Goal: Task Accomplishment & Management: Complete application form

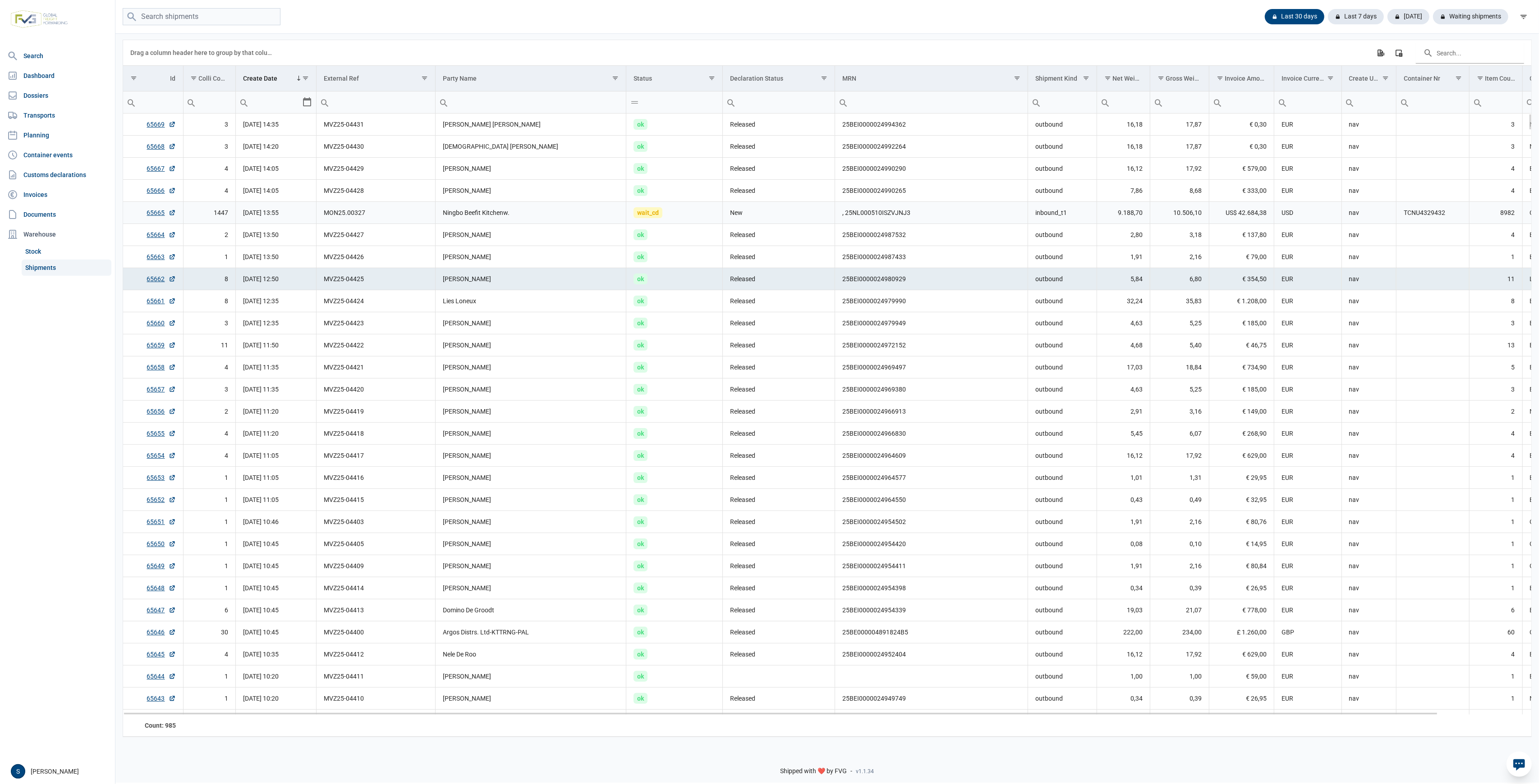
click at [671, 210] on td "wait_cd" at bounding box center [675, 213] width 97 height 22
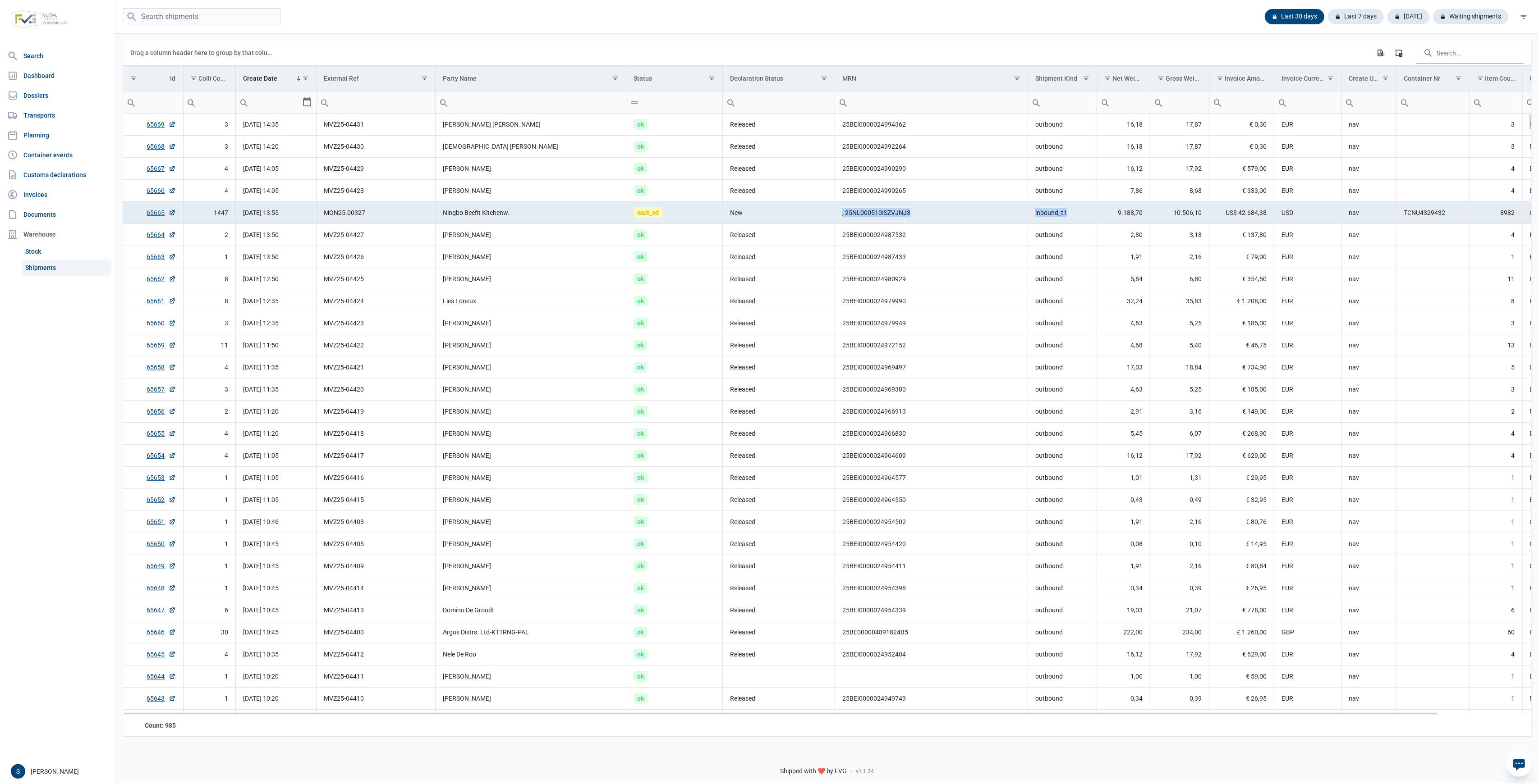
drag, startPoint x: 1076, startPoint y: 216, endPoint x: 815, endPoint y: 216, distance: 261.0
click at [815, 216] on tr "65665 1447 22-08-2025 13:55 MON25.00327 Ningbo Beefit Kitchenw. wait_cd New , 2…" at bounding box center [878, 213] width 1510 height 22
click at [975, 214] on td ", 25NL000510ISZVJNJ3" at bounding box center [931, 213] width 193 height 22
drag, startPoint x: 1065, startPoint y: 215, endPoint x: 960, endPoint y: 210, distance: 105.1
click at [960, 210] on tr "65665 1447 22-08-2025 13:55 MON25.00327 Ningbo Beefit Kitchenw. wait_cd New , 2…" at bounding box center [878, 213] width 1510 height 22
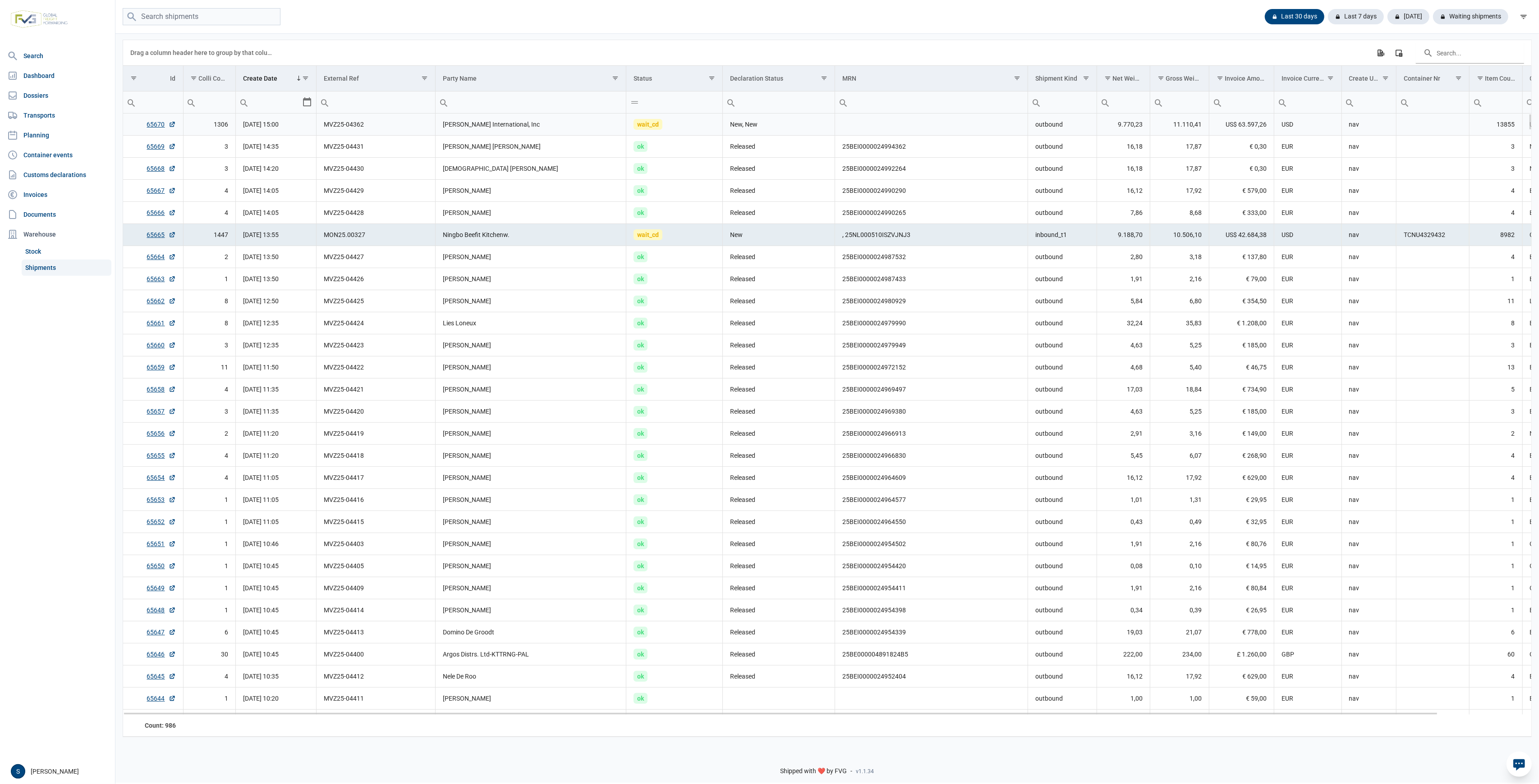
click at [154, 120] on td "65670" at bounding box center [153, 125] width 60 height 22
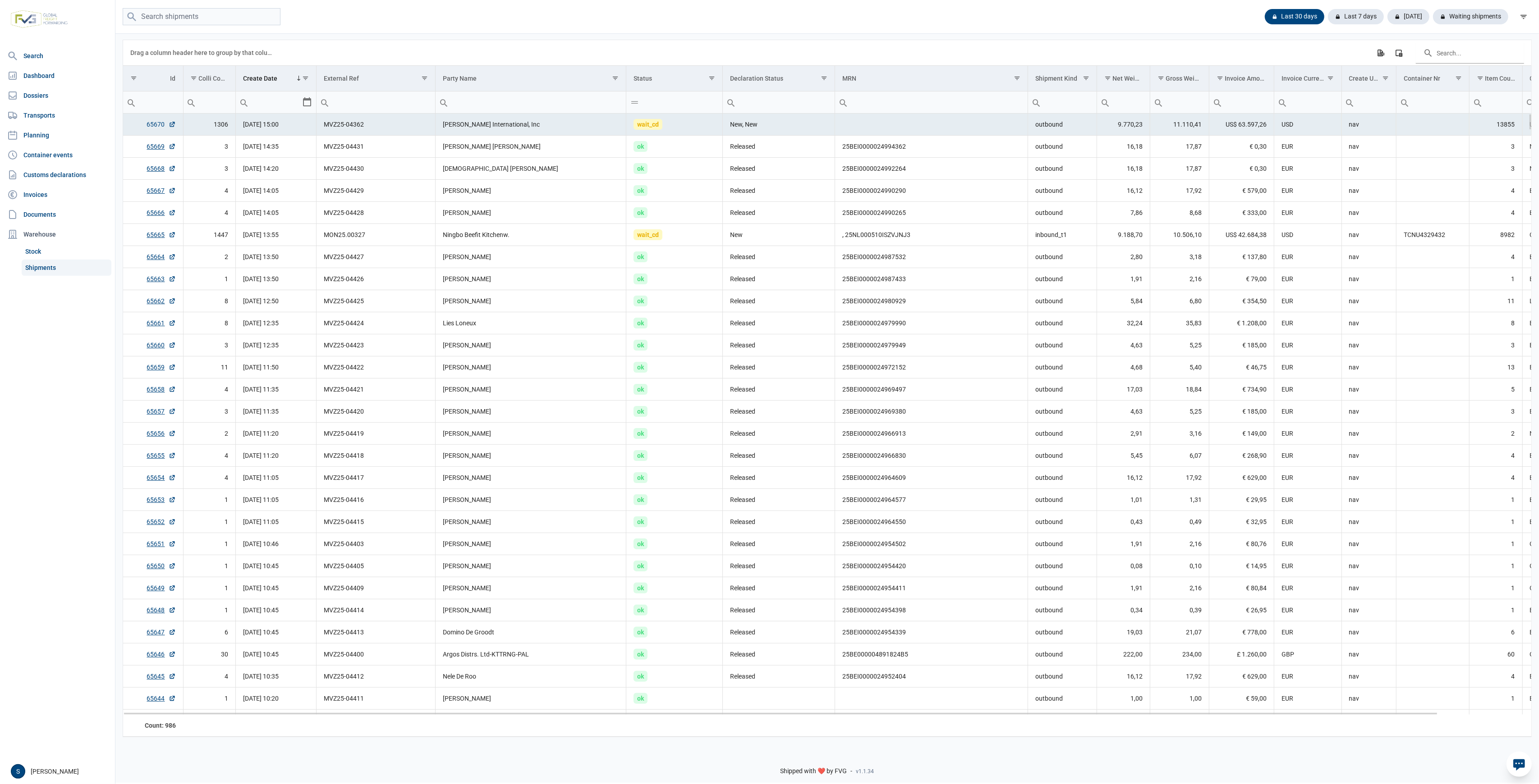
click at [152, 124] on link "65670" at bounding box center [161, 124] width 29 height 9
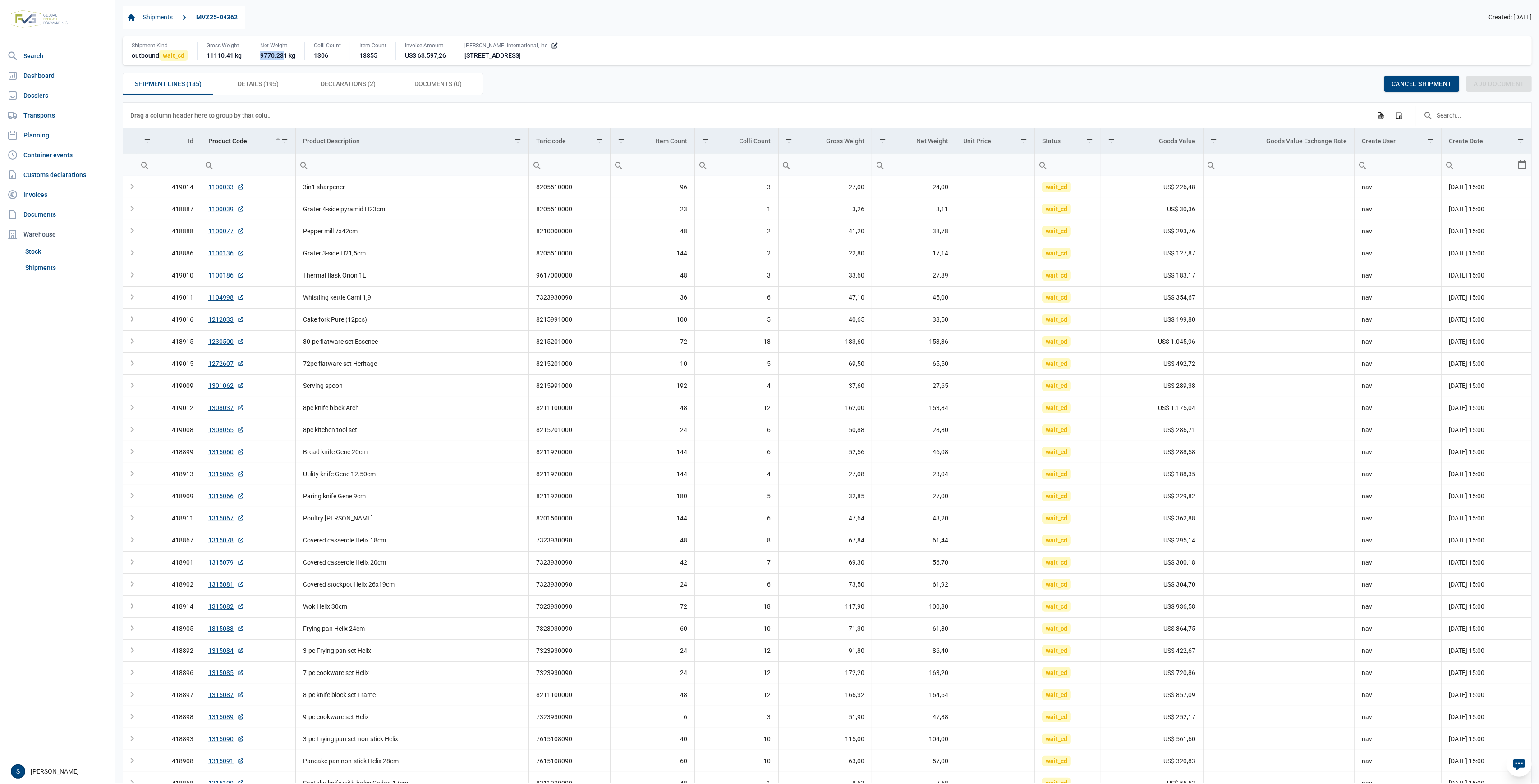
drag, startPoint x: 256, startPoint y: 58, endPoint x: 284, endPoint y: 66, distance: 29.1
click at [284, 65] on div "Shipment Kind outbound wait_cd Gross Weight 11110.41 kg Net Weight 9770.231 kg …" at bounding box center [827, 51] width 1409 height 29
click at [288, 64] on div "Shipment Kind outbound wait_cd Gross Weight 11110.41 kg Net Weight 9770.231 kg …" at bounding box center [827, 51] width 1409 height 29
drag, startPoint x: 316, startPoint y: 62, endPoint x: 368, endPoint y: 69, distance: 52.5
click at [368, 69] on div "Shipments MVZ25-04362 Created: 22-08-2025 Shipment Kind outbound wait_cd Gross …" at bounding box center [827, 51] width 1409 height 89
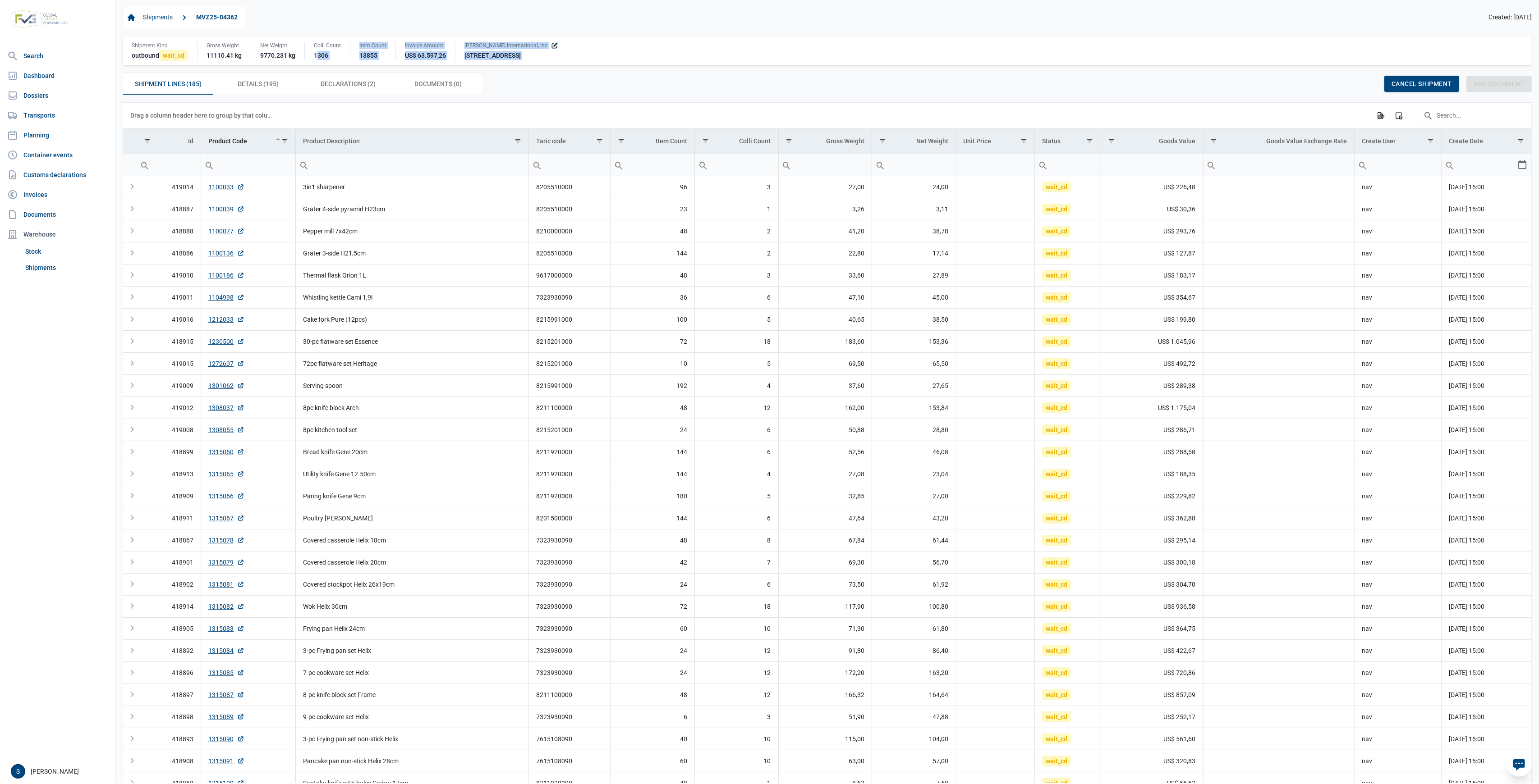
click at [363, 67] on div "Shipments MVZ25-04362 Created: 22-08-2025 Shipment Kind outbound wait_cd Gross …" at bounding box center [827, 51] width 1409 height 89
drag, startPoint x: 361, startPoint y: 58, endPoint x: 400, endPoint y: 58, distance: 39.0
click at [400, 58] on div "Shipment Kind outbound wait_cd Gross Weight 11110.41 kg Net Weight 9770.231 kg …" at bounding box center [827, 51] width 1409 height 29
click at [357, 81] on span "Declarations (2) Declarations (2)" at bounding box center [348, 84] width 55 height 11
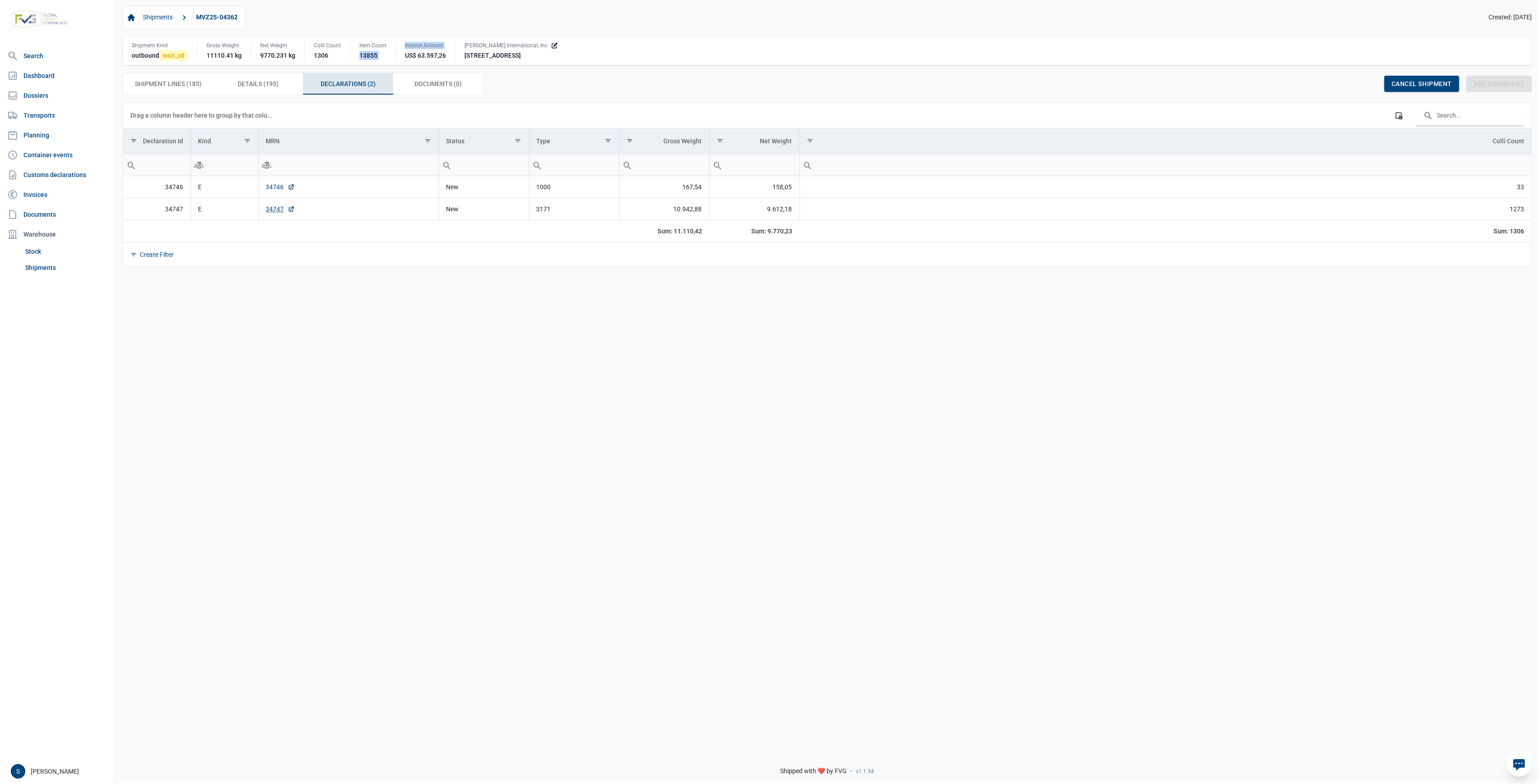
click at [276, 186] on link "34746" at bounding box center [280, 187] width 29 height 9
click at [272, 209] on link "34747" at bounding box center [280, 209] width 29 height 9
click at [277, 190] on link "34746" at bounding box center [280, 187] width 29 height 9
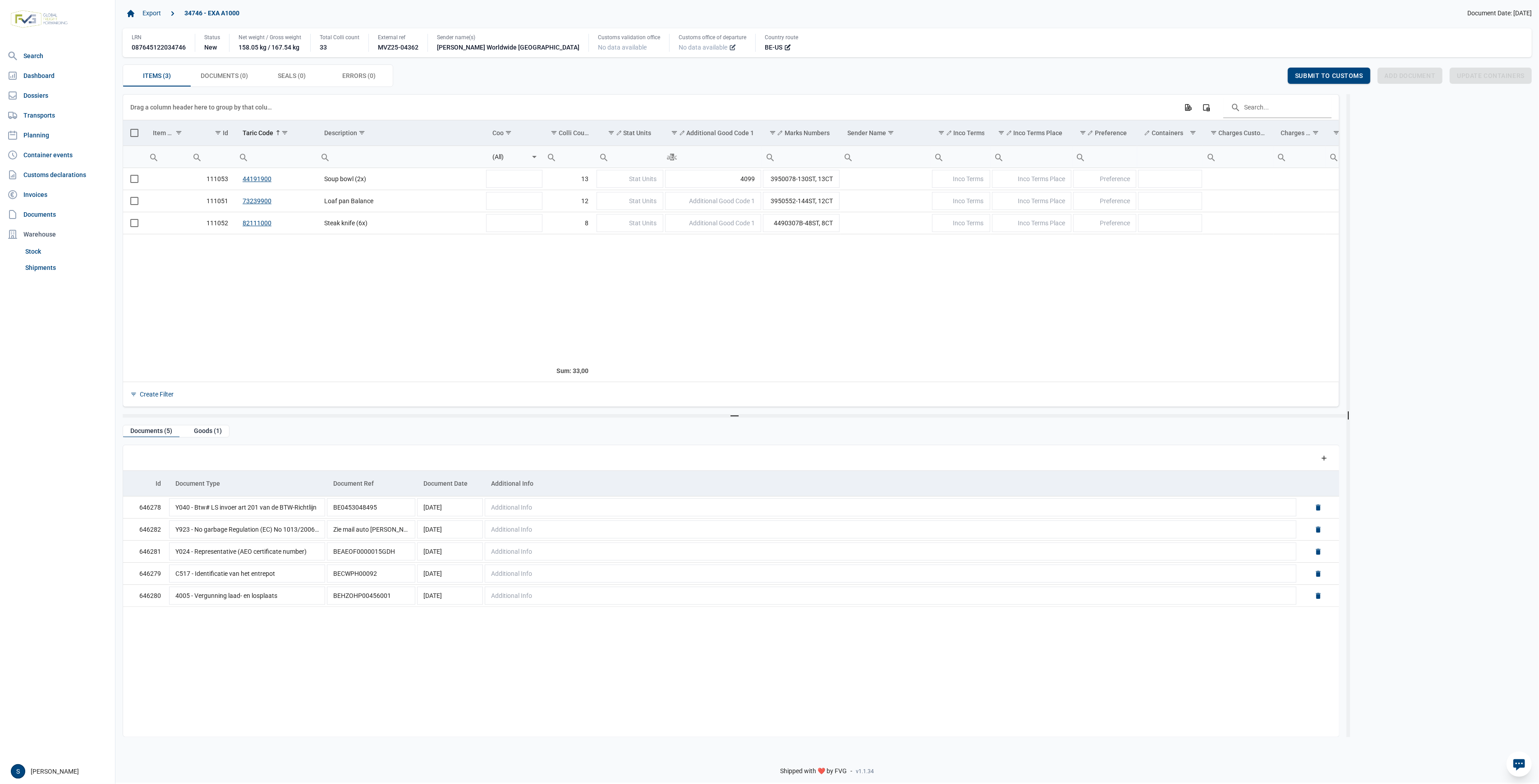
click at [729, 49] on icon at bounding box center [733, 47] width 7 height 7
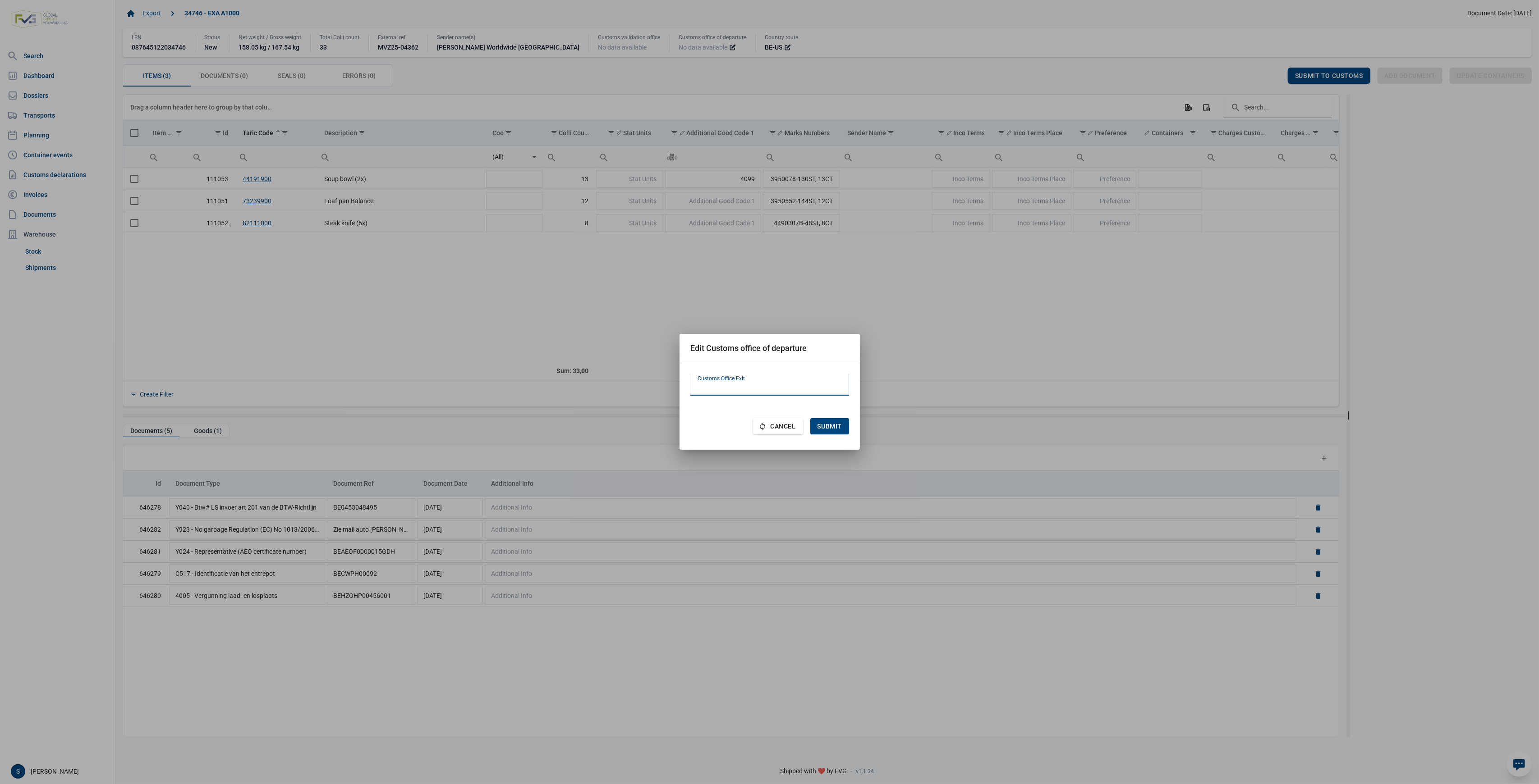
click at [715, 388] on input "text" at bounding box center [769, 385] width 158 height 21
paste input "BE101000"
type input "BE101000"
click at [833, 427] on span "Submit" at bounding box center [830, 426] width 24 height 7
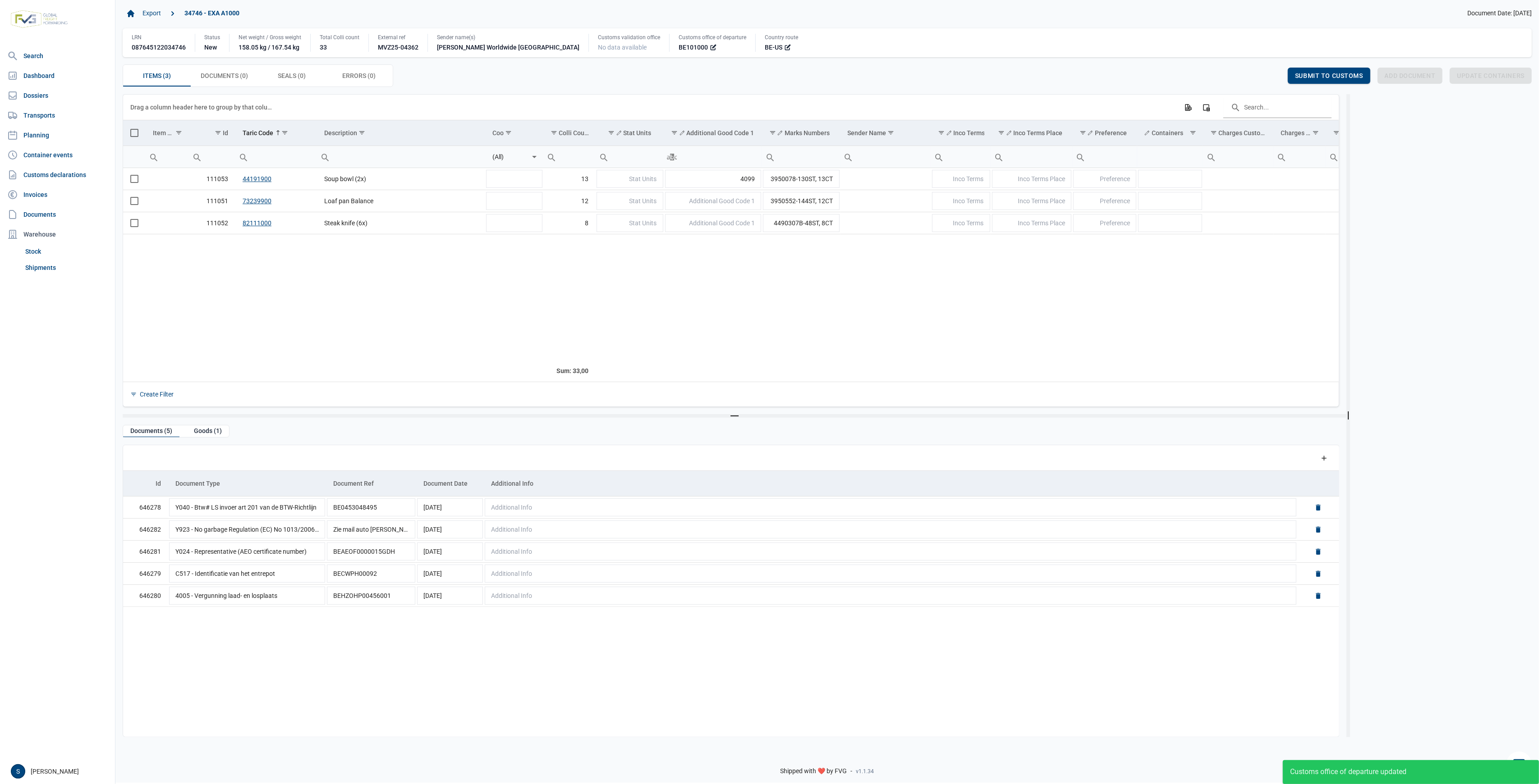
click at [126, 131] on td "Data grid with 3 rows and 25 columns" at bounding box center [134, 133] width 23 height 26
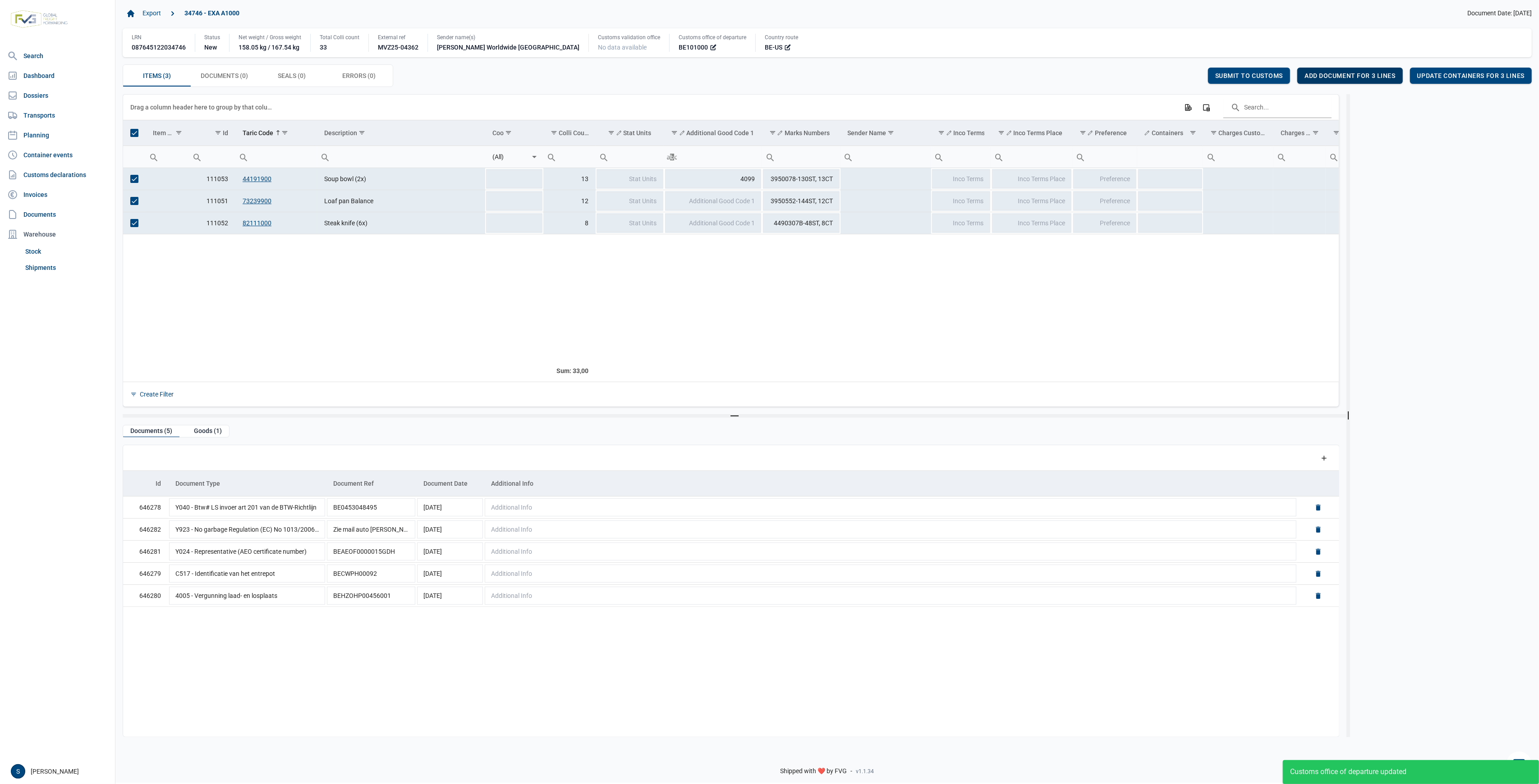
click at [1347, 73] on span "Add document for 3 lines" at bounding box center [1350, 76] width 91 height 7
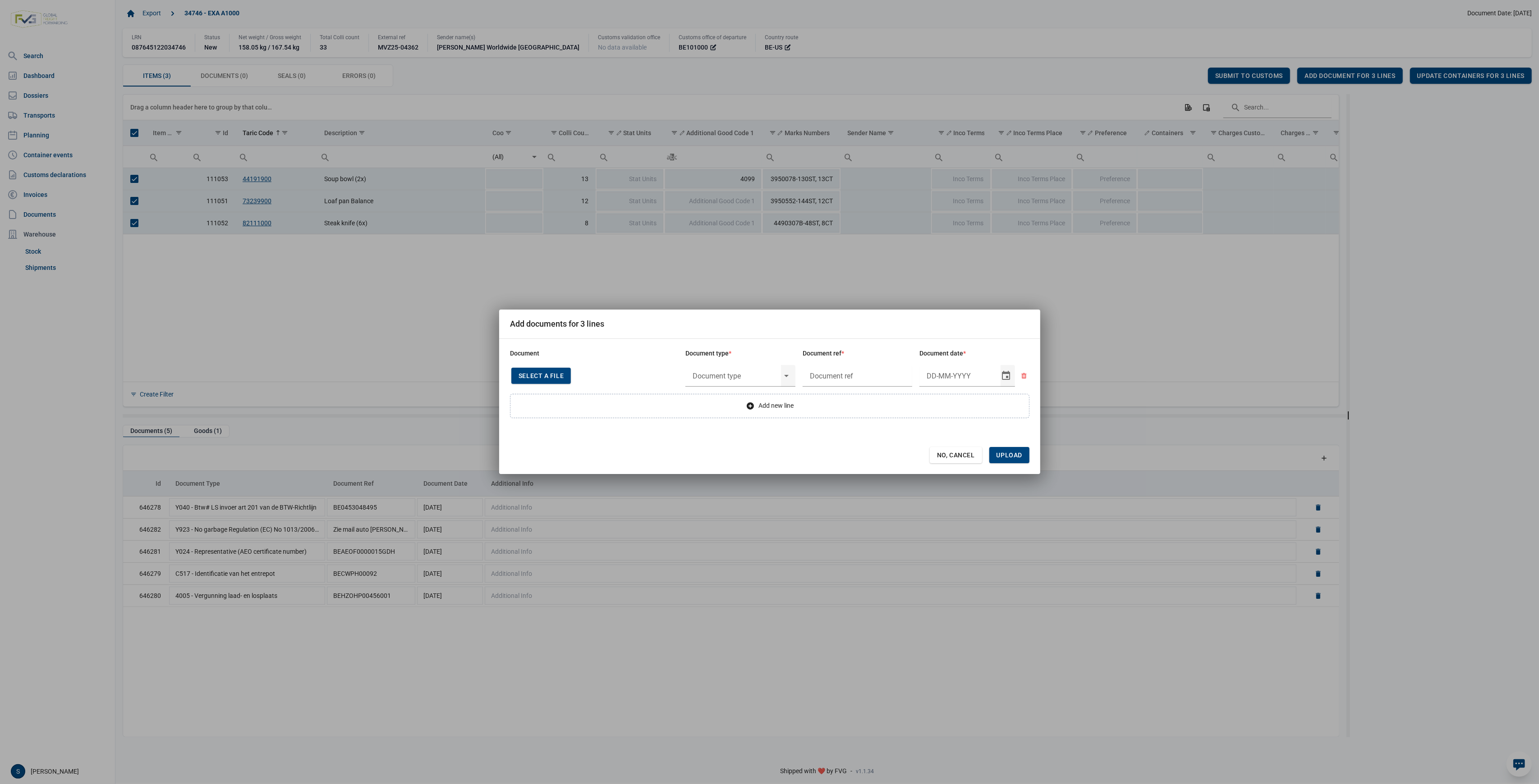
click at [563, 374] on div "Select a file" at bounding box center [541, 375] width 59 height 17
type input "Invoice VFA25-04211"
click at [712, 377] on input "text" at bounding box center [733, 376] width 95 height 23
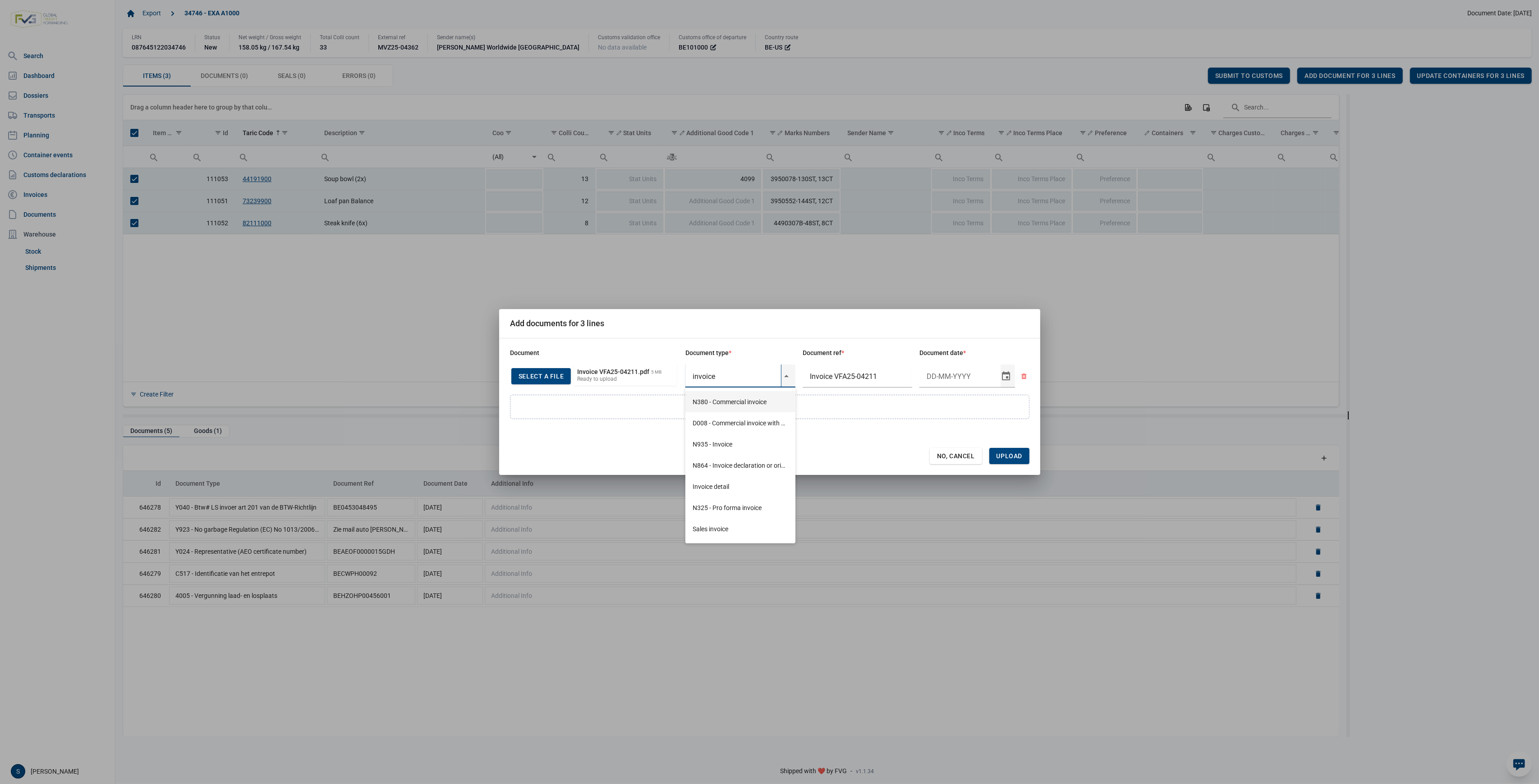
click at [732, 404] on div "N380 - Commercial invoice" at bounding box center [740, 402] width 110 height 21
type input "N380 - Commercial invoice"
click at [956, 374] on input "Document date" at bounding box center [960, 376] width 81 height 23
click at [1007, 378] on div "Select" at bounding box center [1010, 376] width 11 height 23
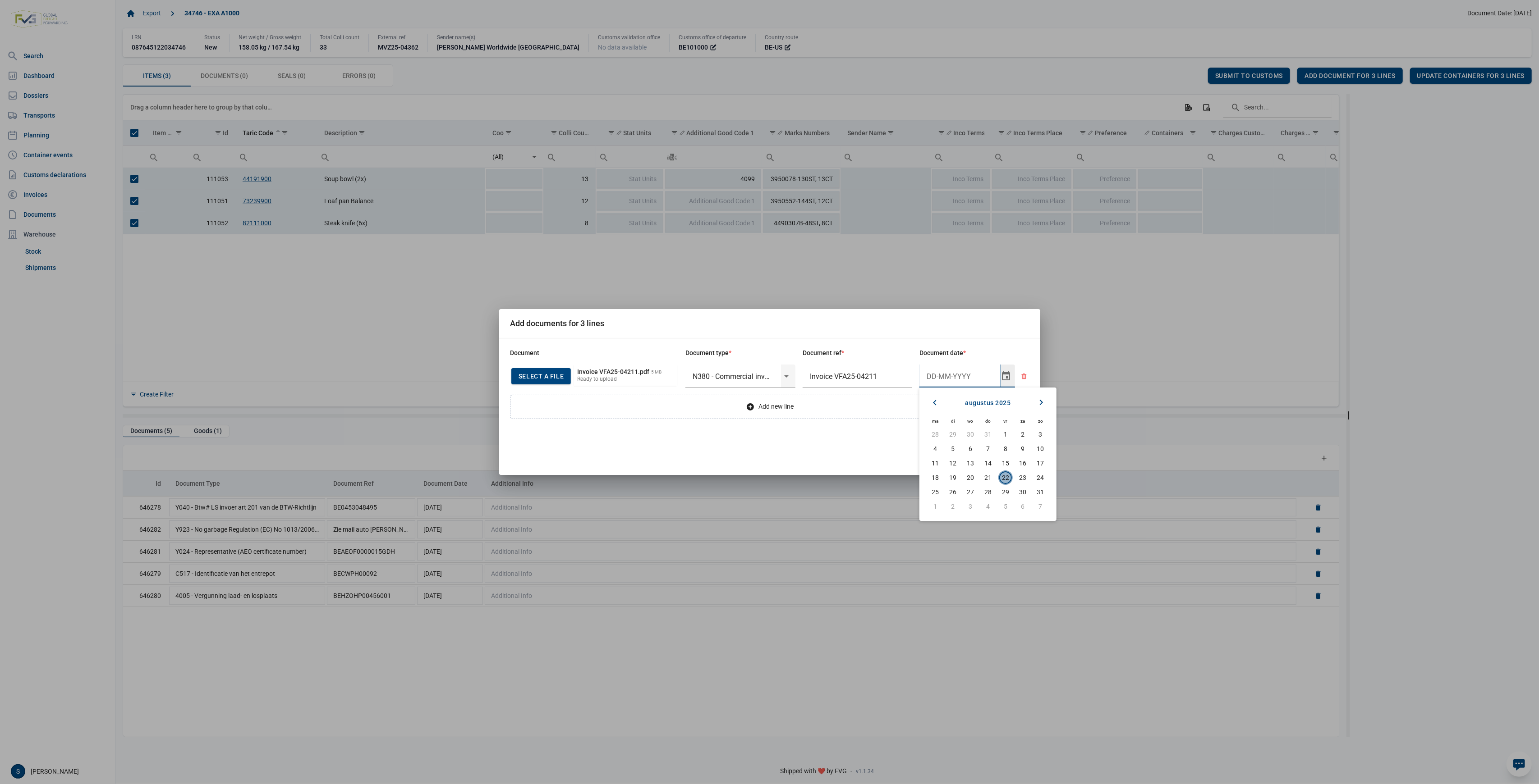
click at [1006, 476] on span "22" at bounding box center [1005, 478] width 13 height 13
type input "22-8-2025"
click at [1017, 460] on span "Upload" at bounding box center [1010, 456] width 40 height 17
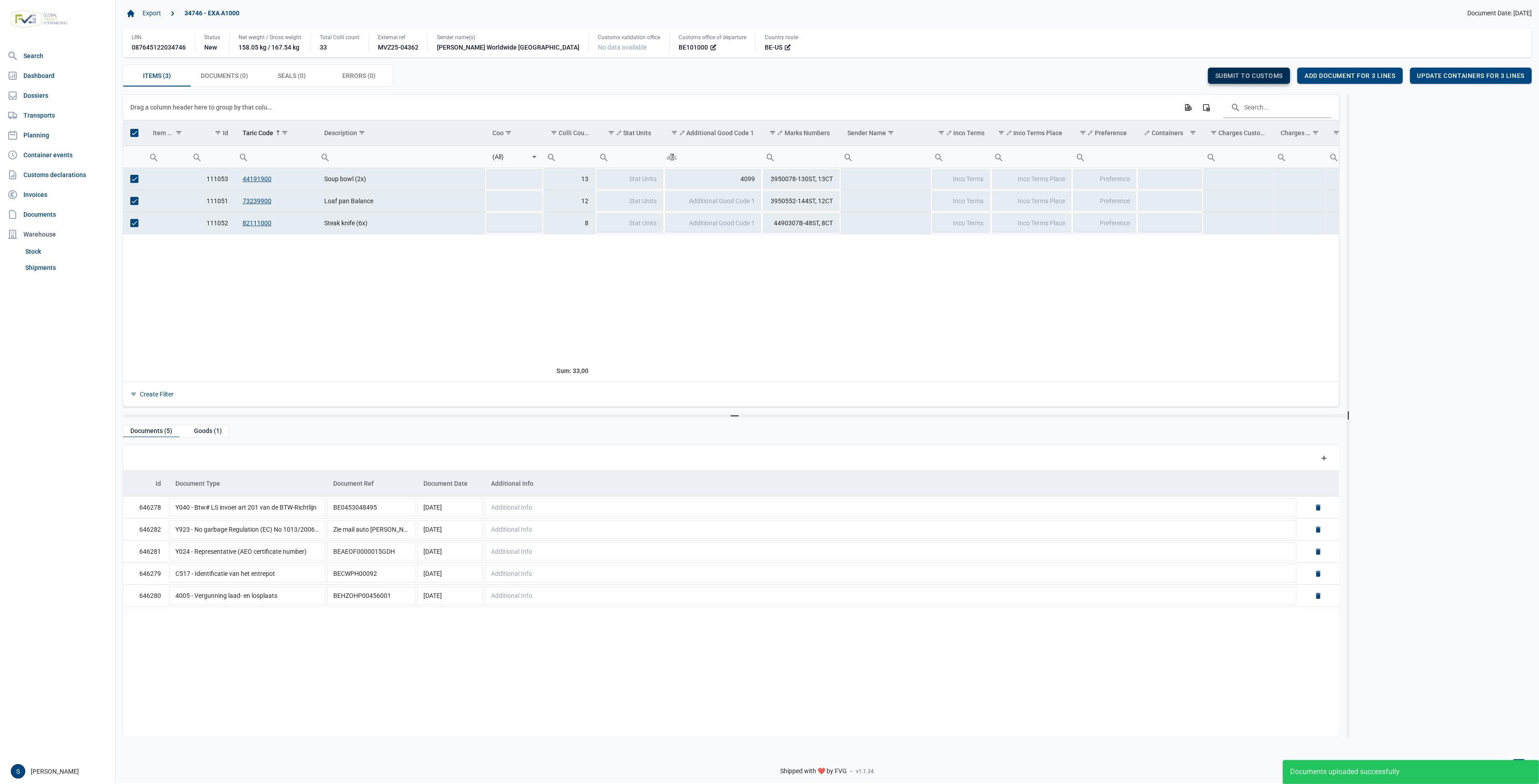
click at [1246, 75] on span "Submit to customs" at bounding box center [1249, 76] width 68 height 7
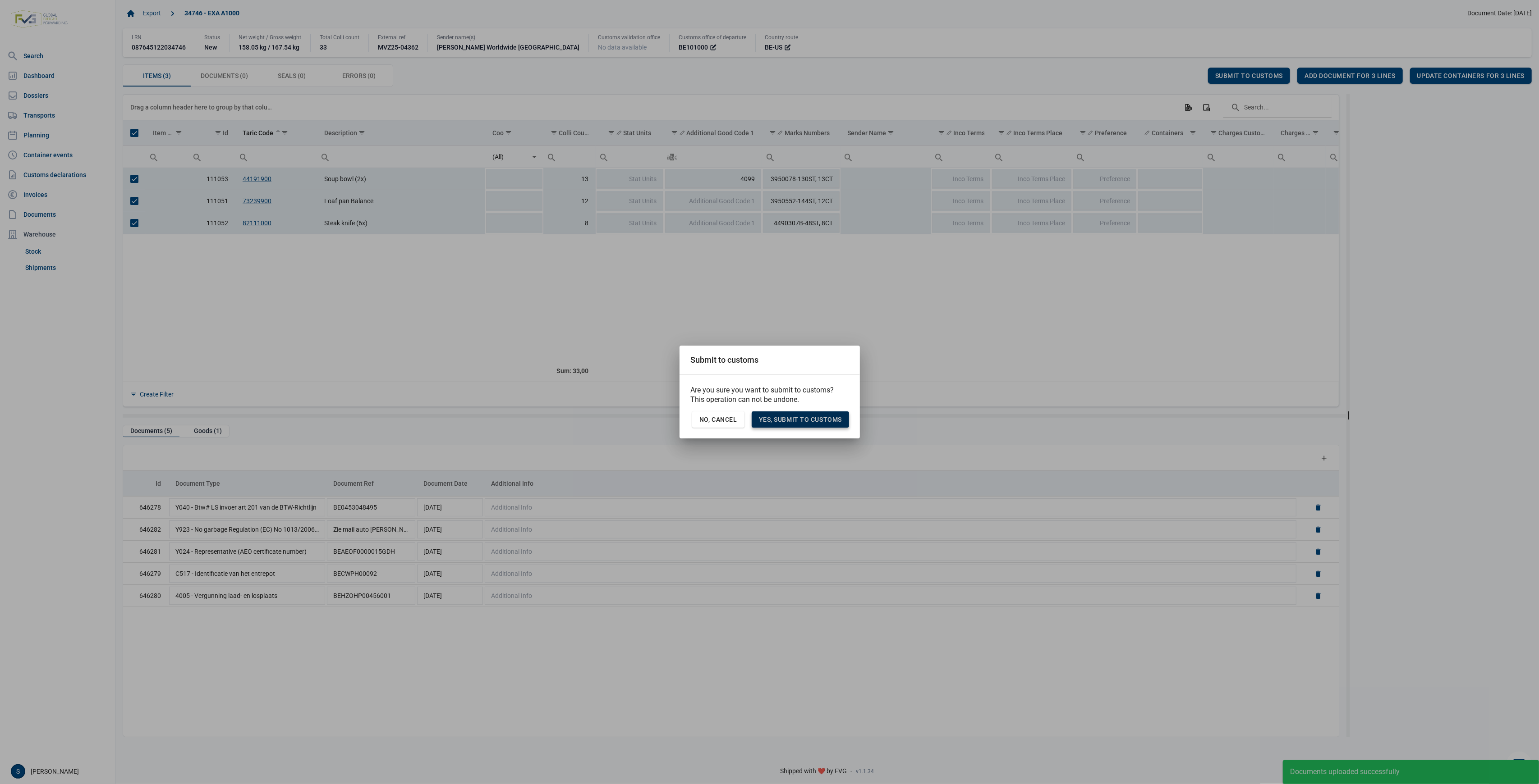
click at [808, 417] on span "Yes, Submit to customs" at bounding box center [800, 420] width 83 height 7
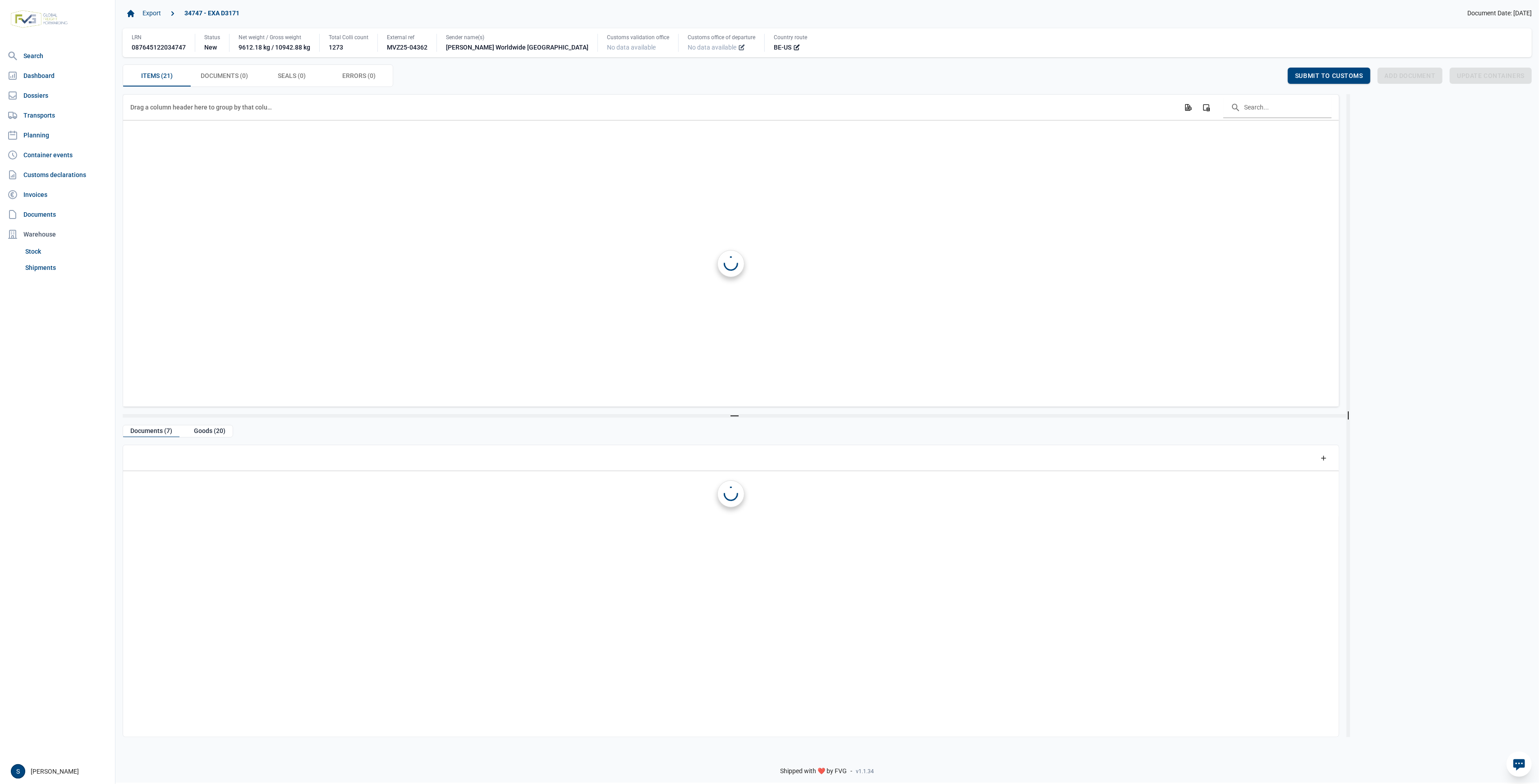
click at [738, 49] on icon at bounding box center [742, 47] width 7 height 7
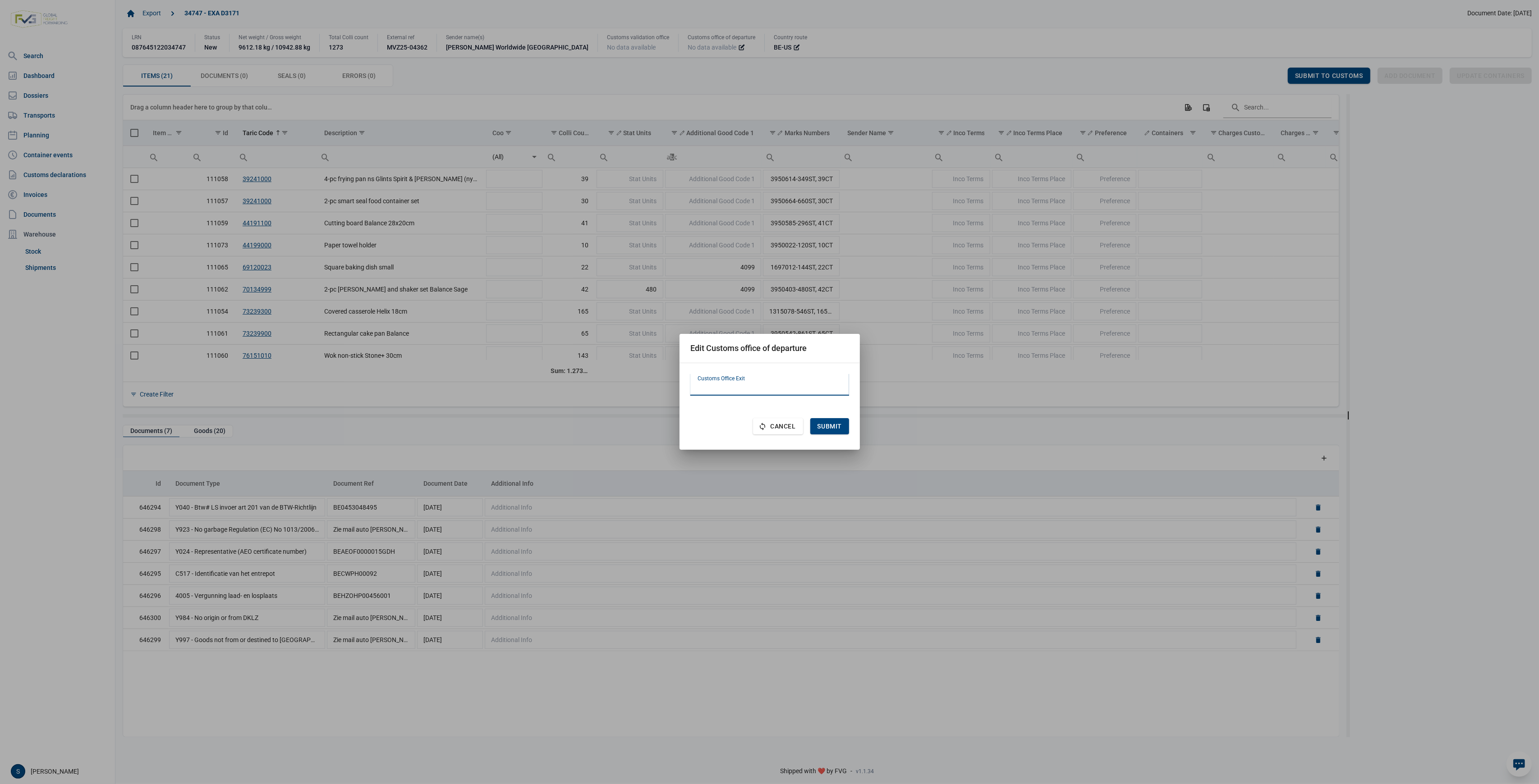
paste input "BE101000"
type input "BE101000"
click at [832, 434] on div "Submit" at bounding box center [829, 426] width 39 height 17
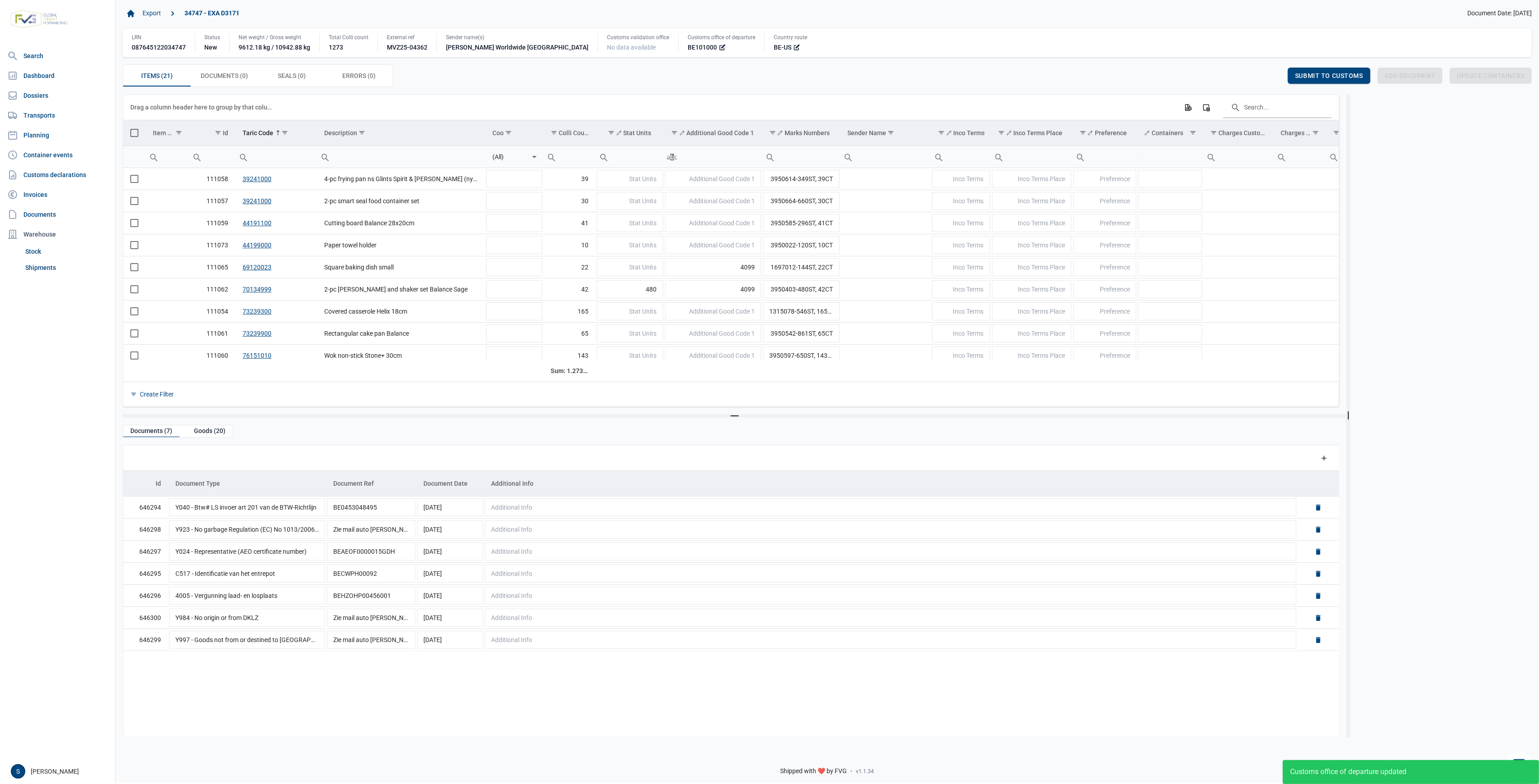
click at [133, 137] on span "Select all" at bounding box center [134, 133] width 8 height 8
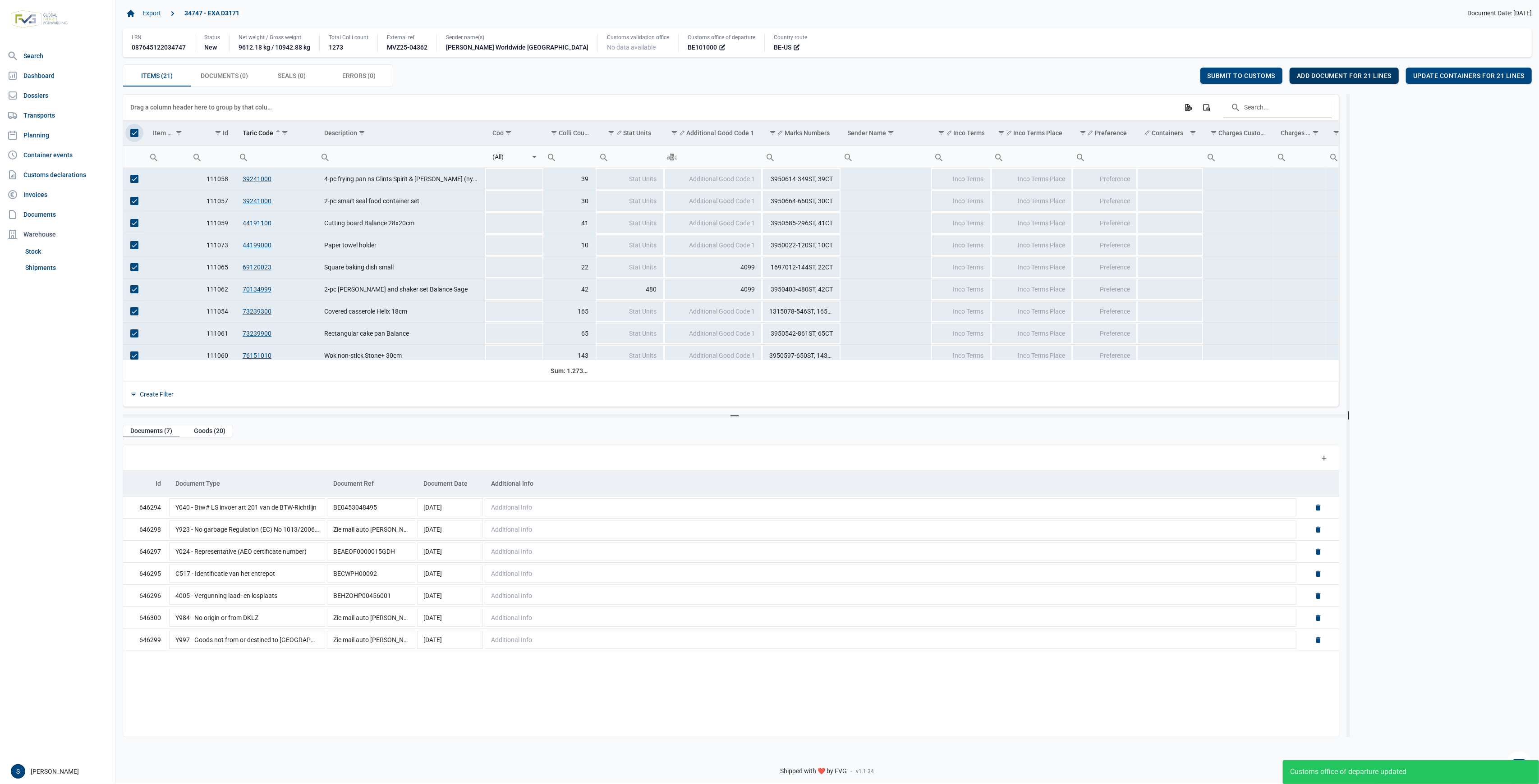
drag, startPoint x: 1330, startPoint y: 65, endPoint x: 1331, endPoint y: 73, distance: 8.1
click at [1331, 66] on div "Items (21) Items (21) Documents (0) Documents (0) Seals (0) Seals (0) Errors (0…" at bounding box center [827, 75] width 1409 height 23
click at [1331, 73] on span "Add document for 21 lines" at bounding box center [1344, 76] width 95 height 7
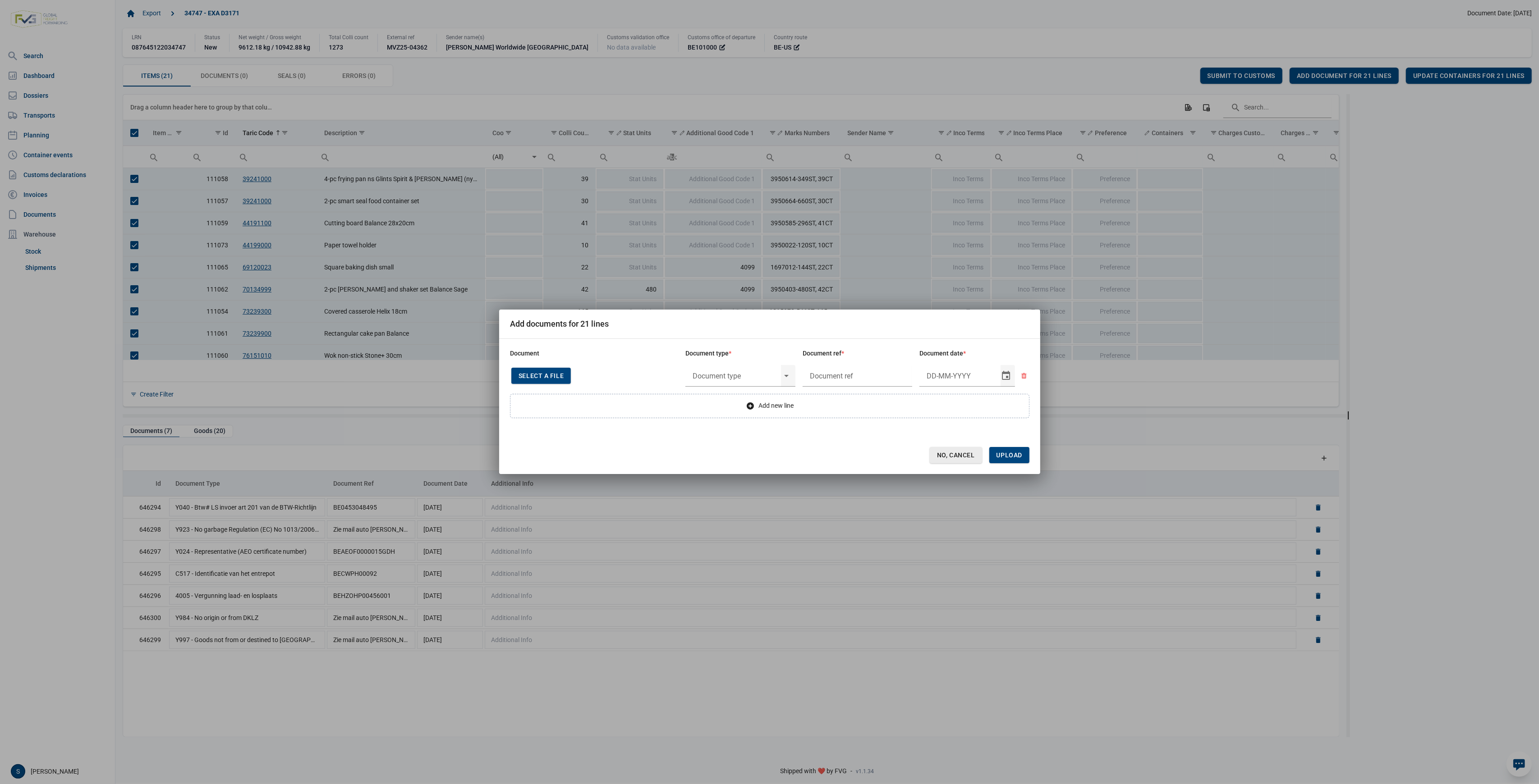
click at [947, 454] on span "No, Cancel" at bounding box center [956, 455] width 38 height 7
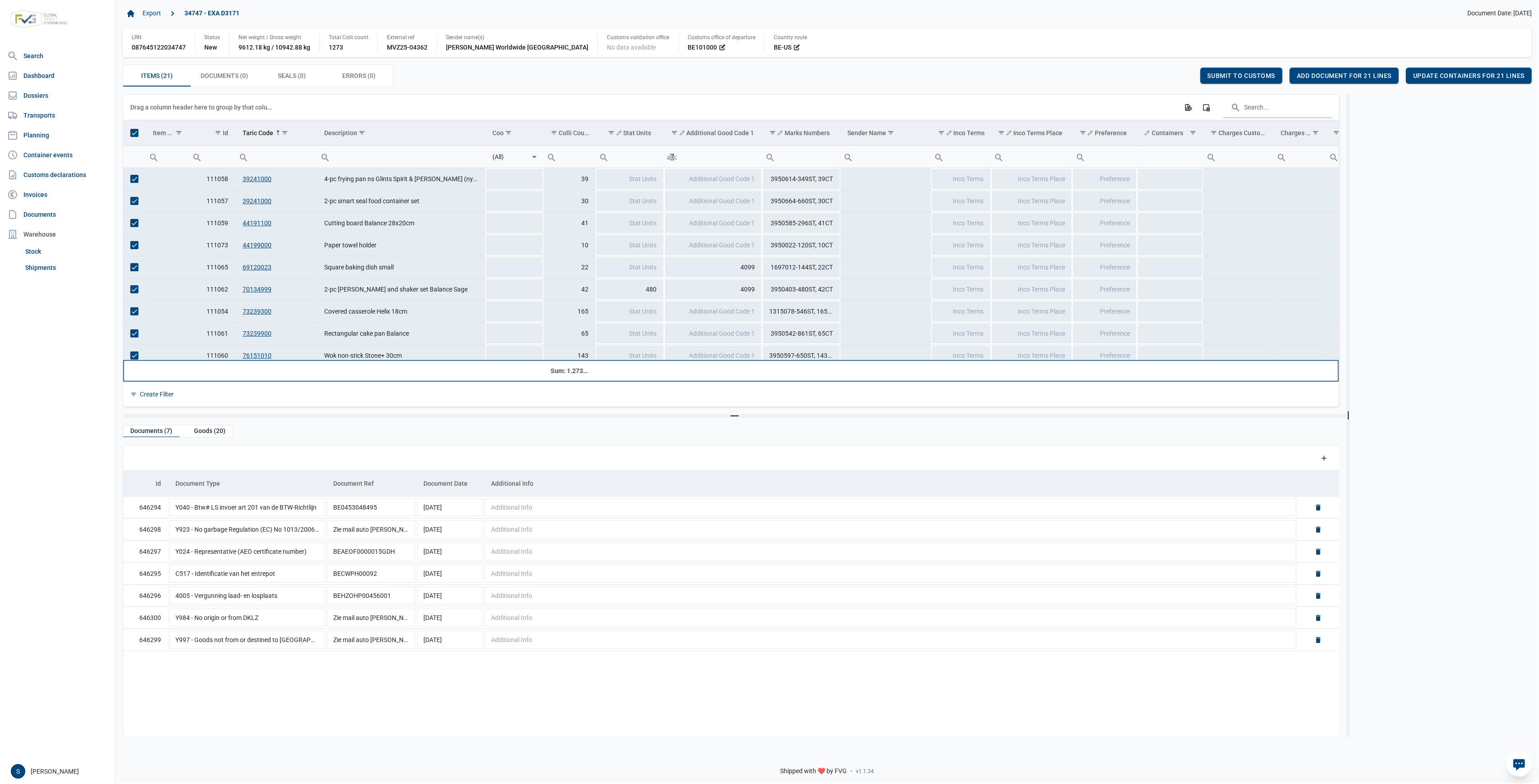
click at [472, 369] on td "Data grid with 21 rows and 25 columns" at bounding box center [401, 371] width 168 height 21
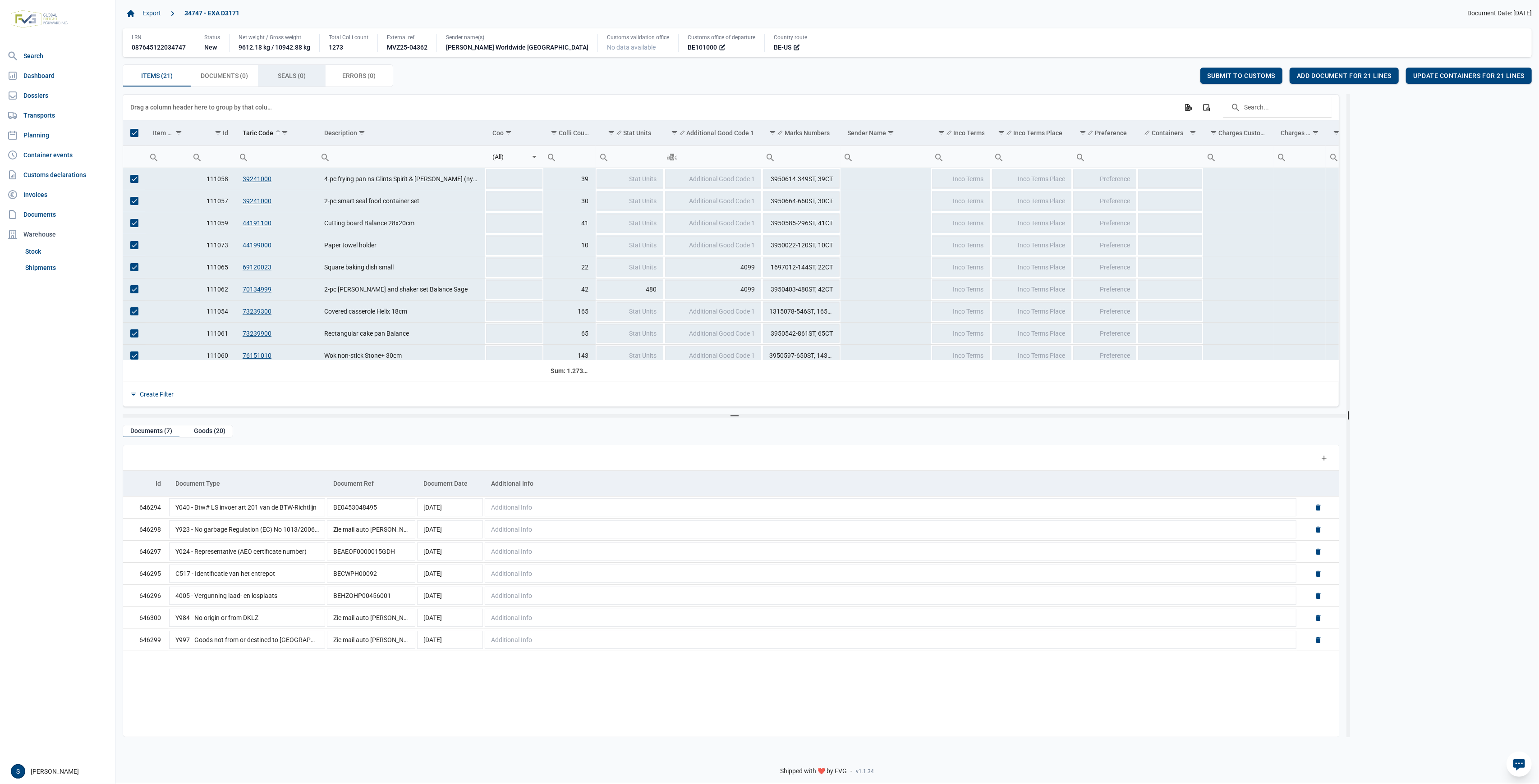
click at [299, 82] on div "Seals (0) Seals (0)" at bounding box center [292, 75] width 68 height 21
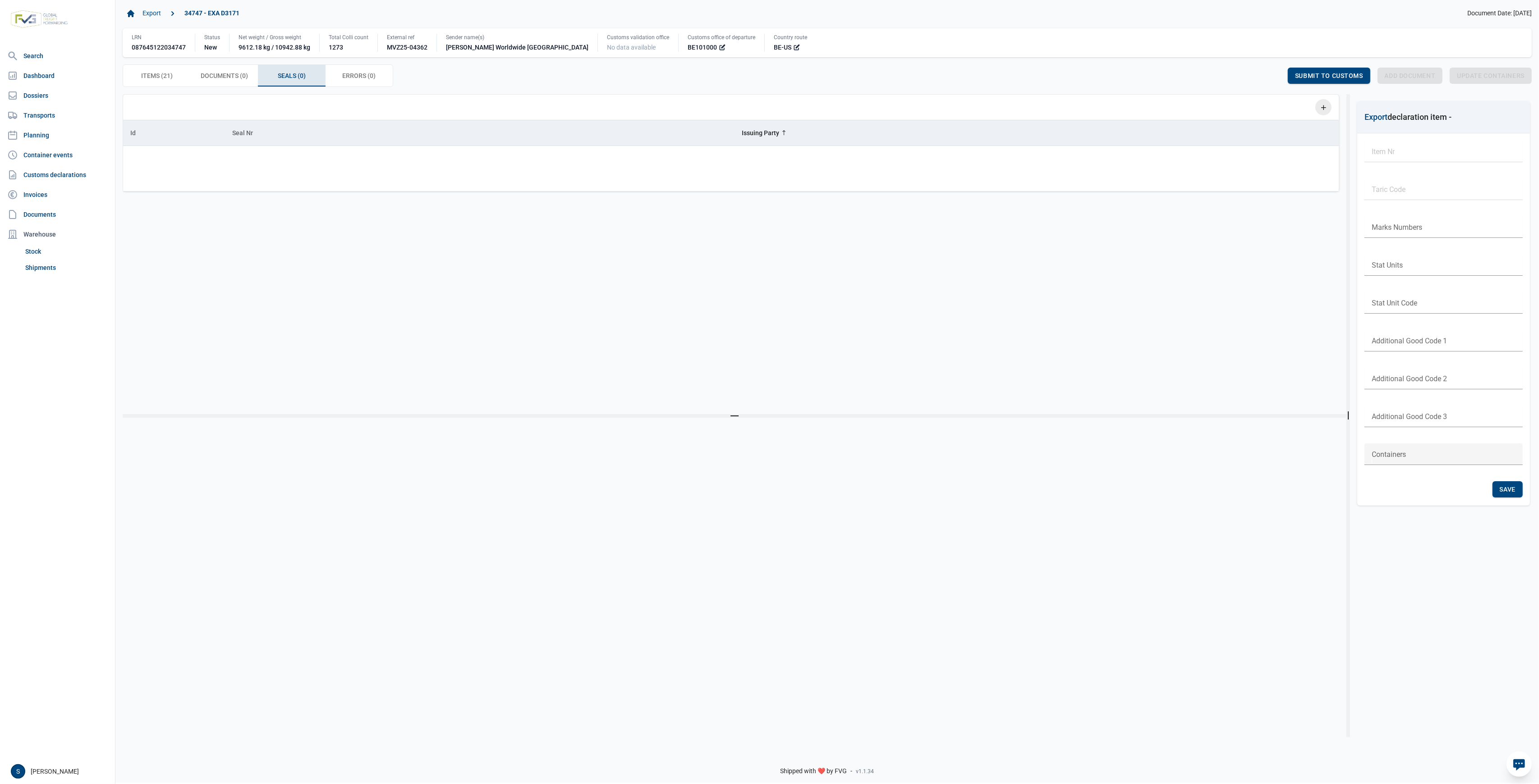
click at [1325, 109] on icon "Add a row" at bounding box center [1323, 107] width 8 height 8
drag, startPoint x: 248, startPoint y: 153, endPoint x: 244, endPoint y: 160, distance: 8.1
click at [248, 153] on input "Data grid with 0 rows and 3 columns" at bounding box center [281, 157] width 225 height 21
paste input "3293614"
type input "3293614"
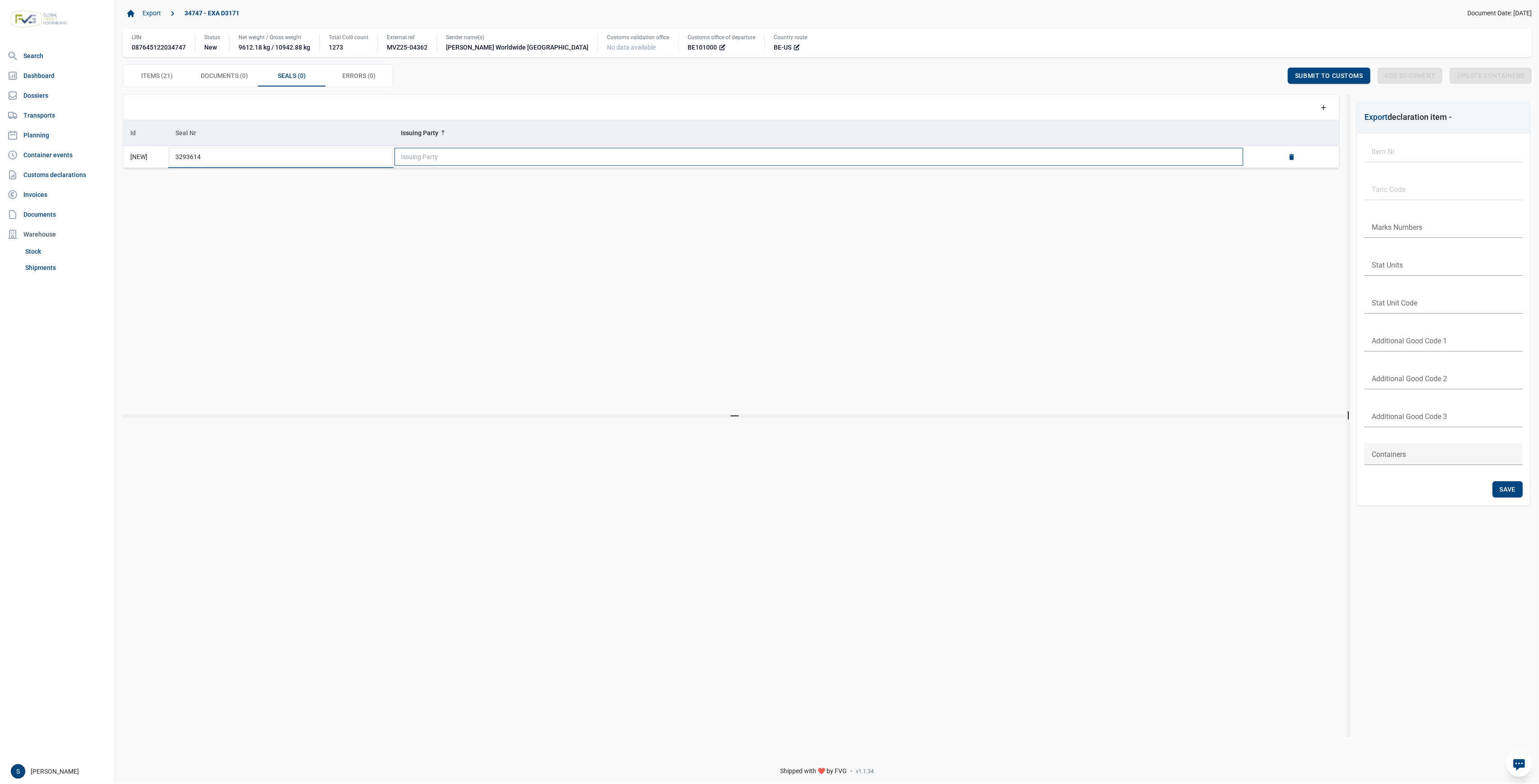
click at [494, 155] on td "Issuing Party" at bounding box center [819, 157] width 851 height 22
click at [434, 245] on div "Shipper" at bounding box center [819, 246] width 851 height 21
type input "Shipper"
click at [1048, 272] on div "Data grid with 21 rows and 25 columns Drag a column header here to group by tha…" at bounding box center [734, 254] width 1224 height 320
click at [1265, 81] on div "Save" at bounding box center [1265, 76] width 30 height 17
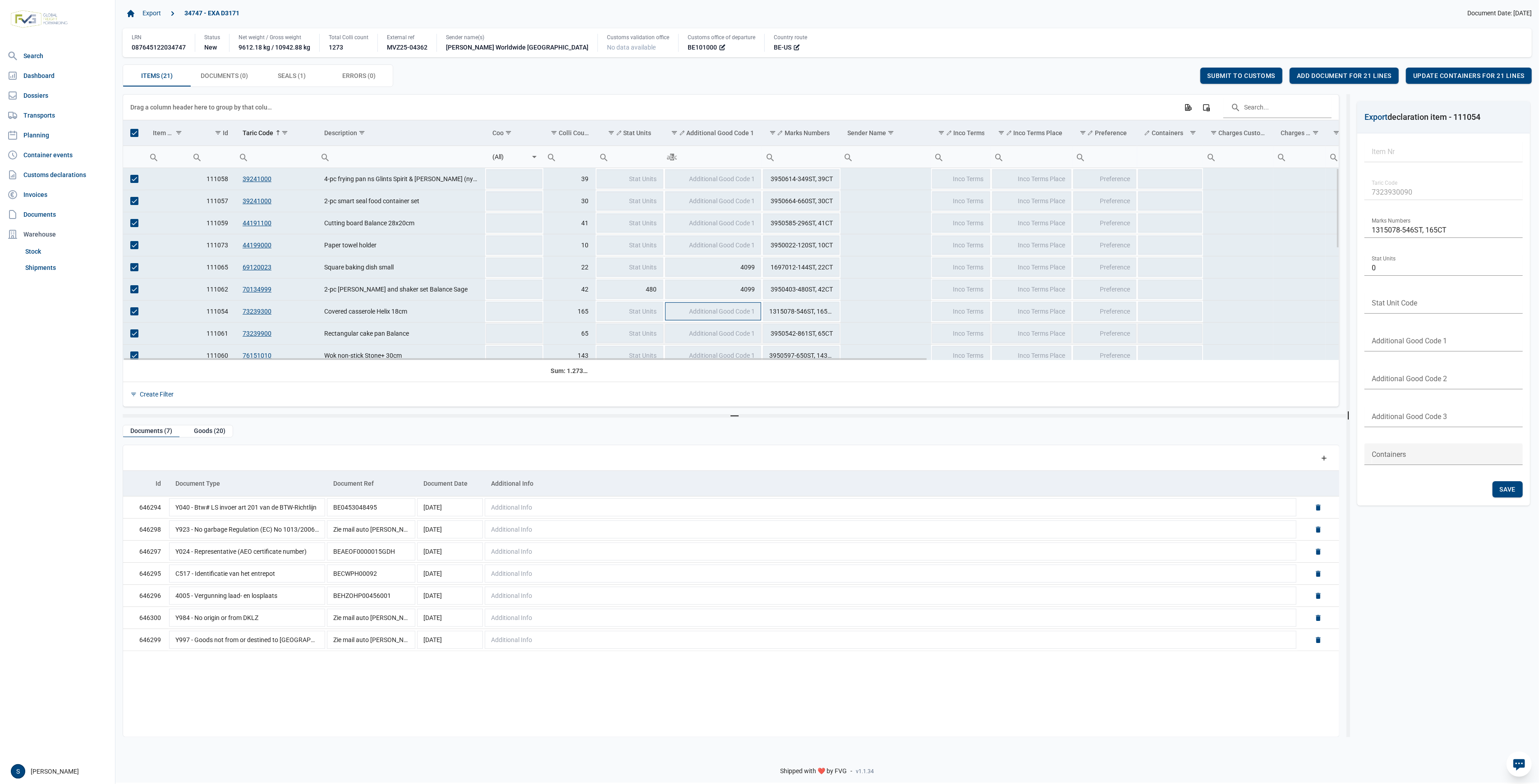
click at [753, 322] on td "Additional Good Code 1" at bounding box center [714, 311] width 99 height 22
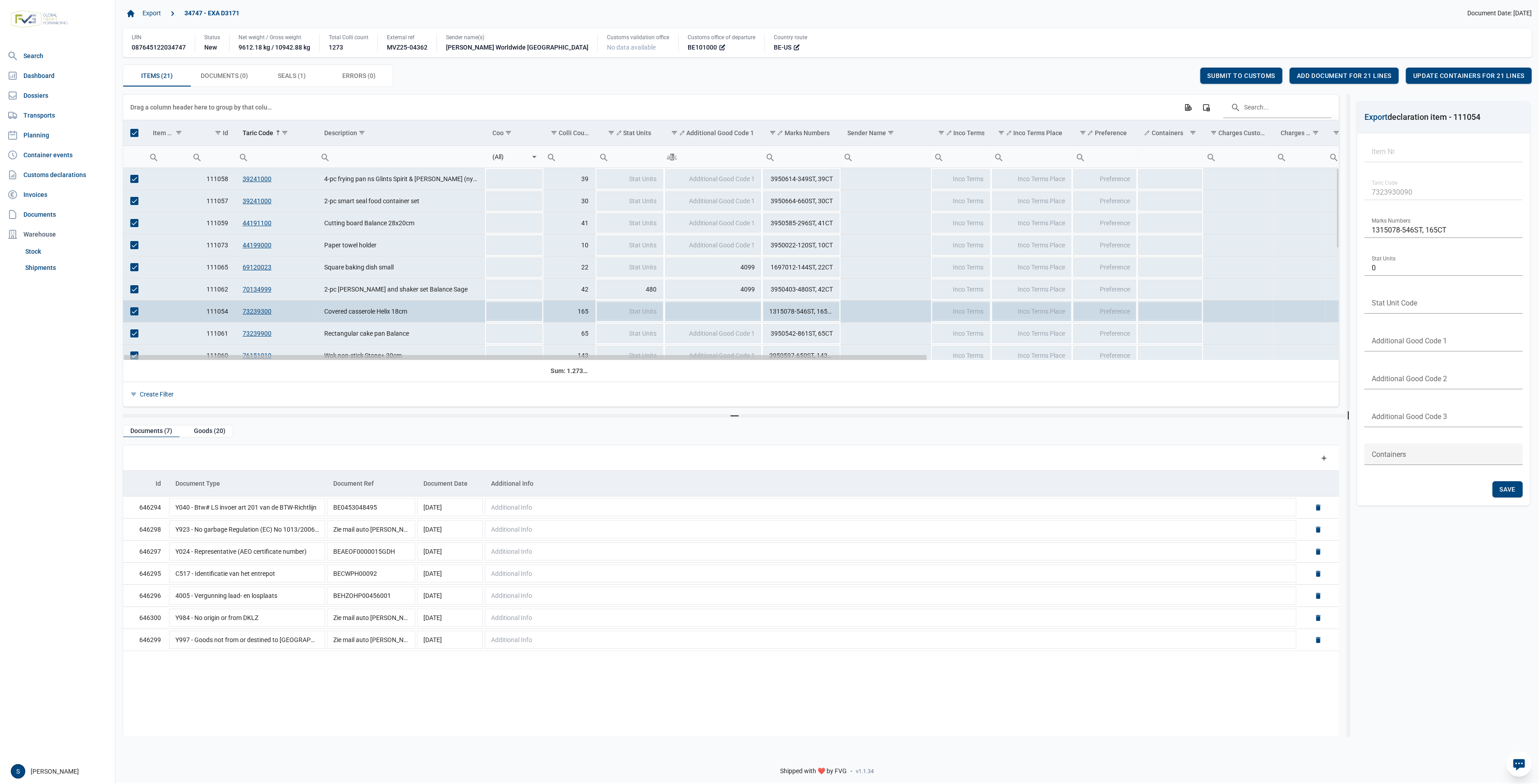
drag, startPoint x: 688, startPoint y: 361, endPoint x: 122, endPoint y: 331, distance: 566.8
click at [212, 368] on body "For evaluation purposes only. Redistribution prohibited. Please register an exi…" at bounding box center [769, 376] width 1539 height 784
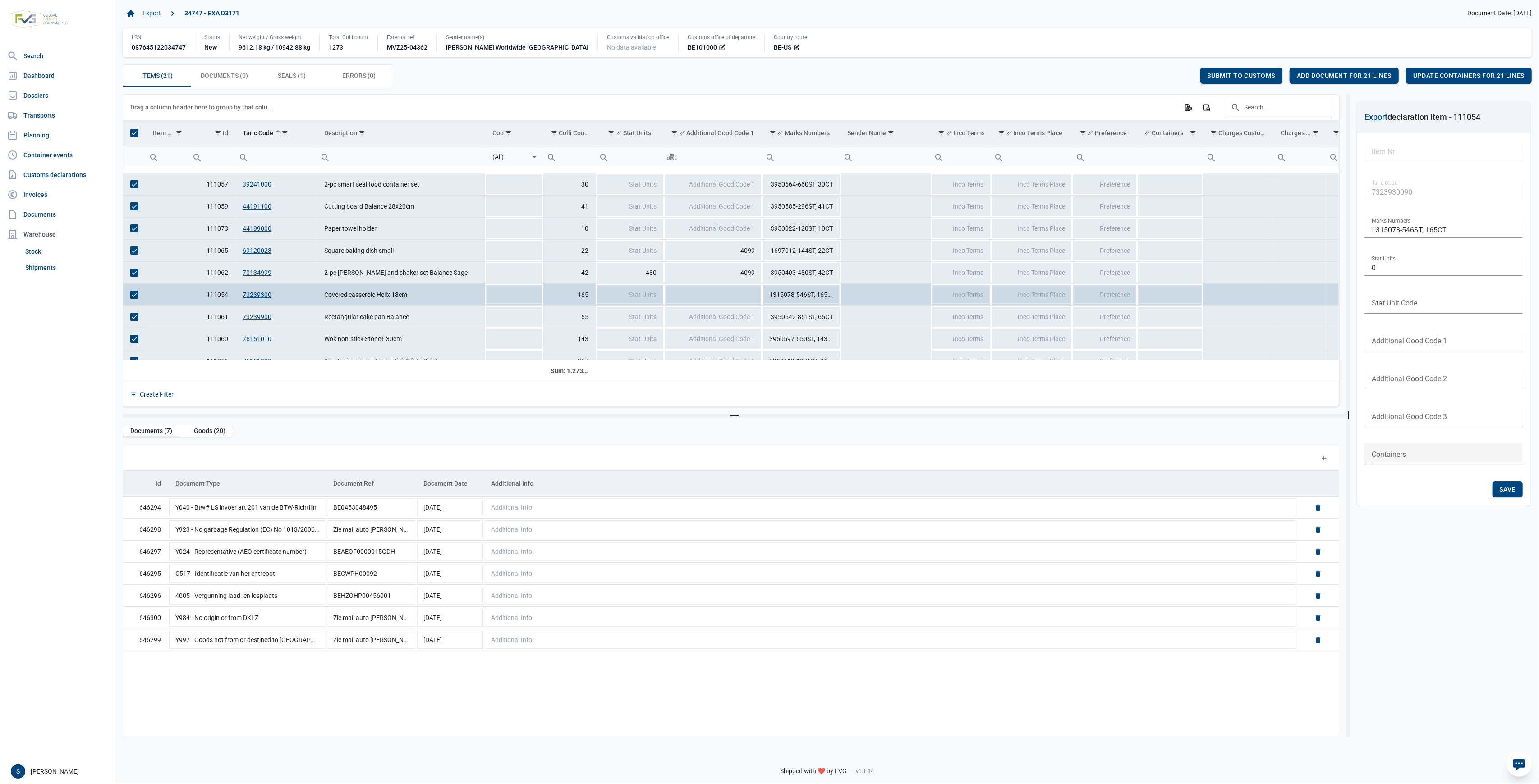
scroll to position [21, 0]
click at [1443, 75] on span "Update containers for 21 lines" at bounding box center [1469, 76] width 111 height 7
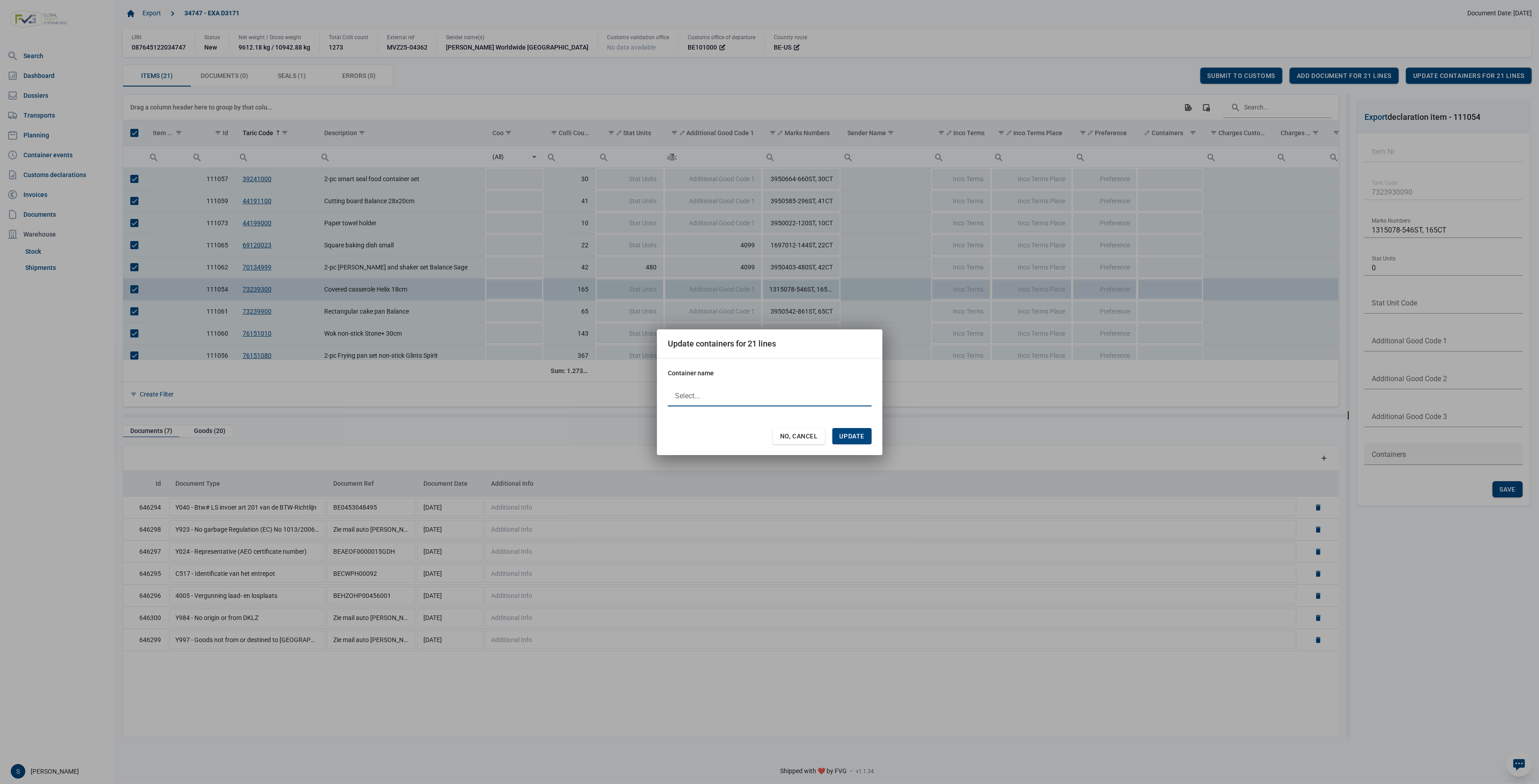
click at [707, 403] on div at bounding box center [769, 395] width 204 height 21
paste input "FFAU1007595"
type input "FFAU1007595"
click at [851, 438] on span "Update" at bounding box center [852, 437] width 25 height 7
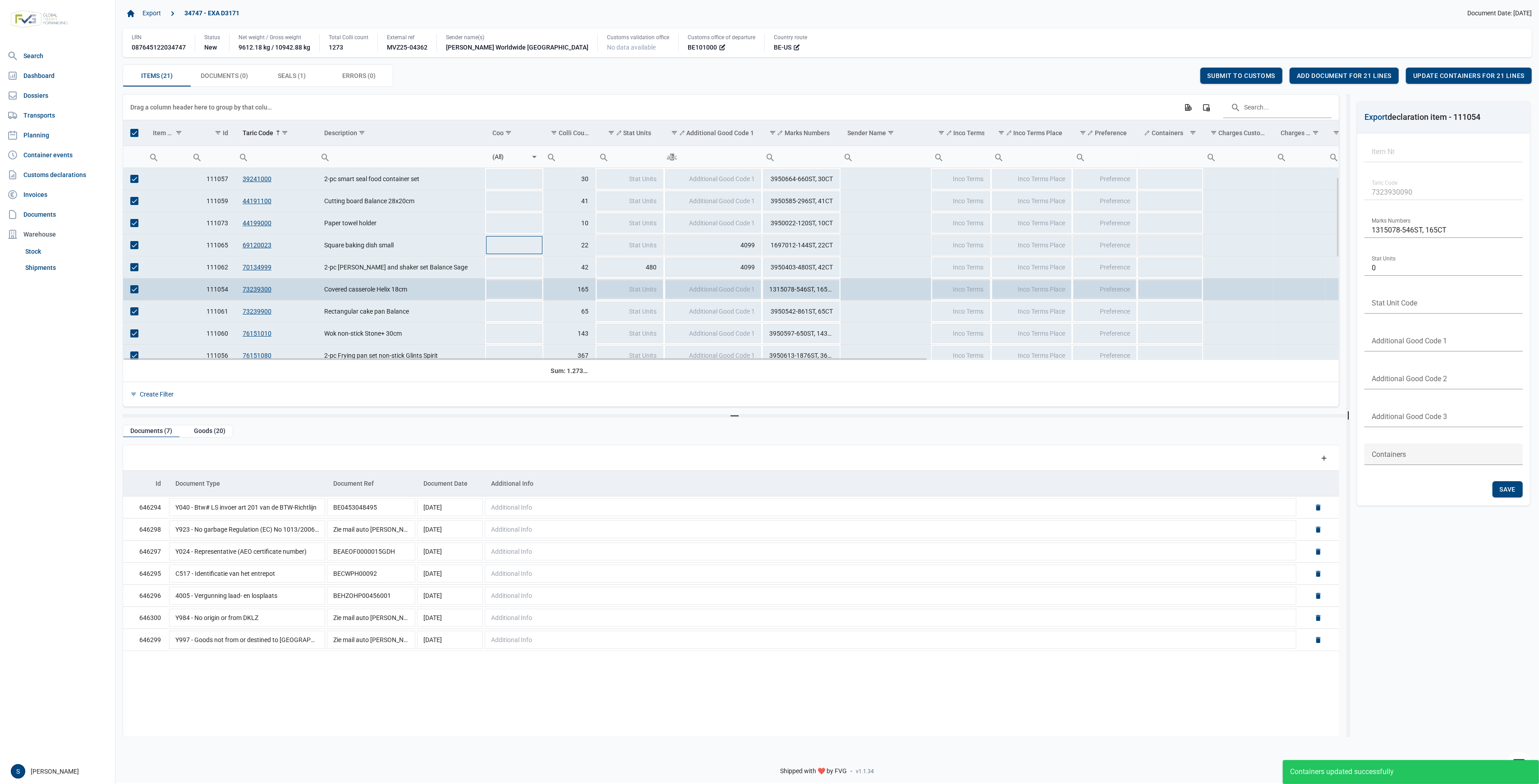
click at [509, 242] on td "Data grid with 21 rows and 25 columns" at bounding box center [514, 245] width 58 height 22
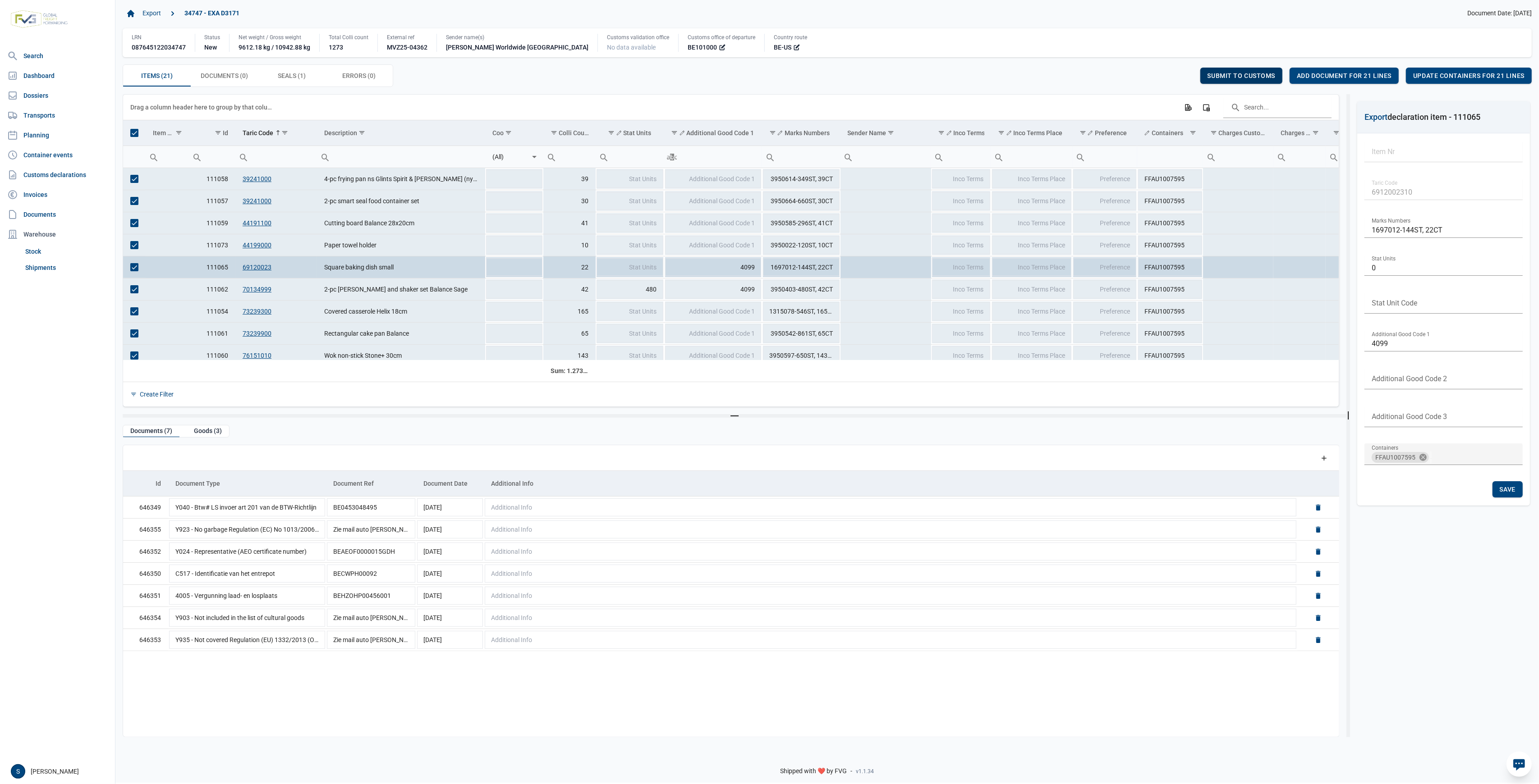
click at [1241, 80] on span "Submit to customs" at bounding box center [1242, 76] width 68 height 7
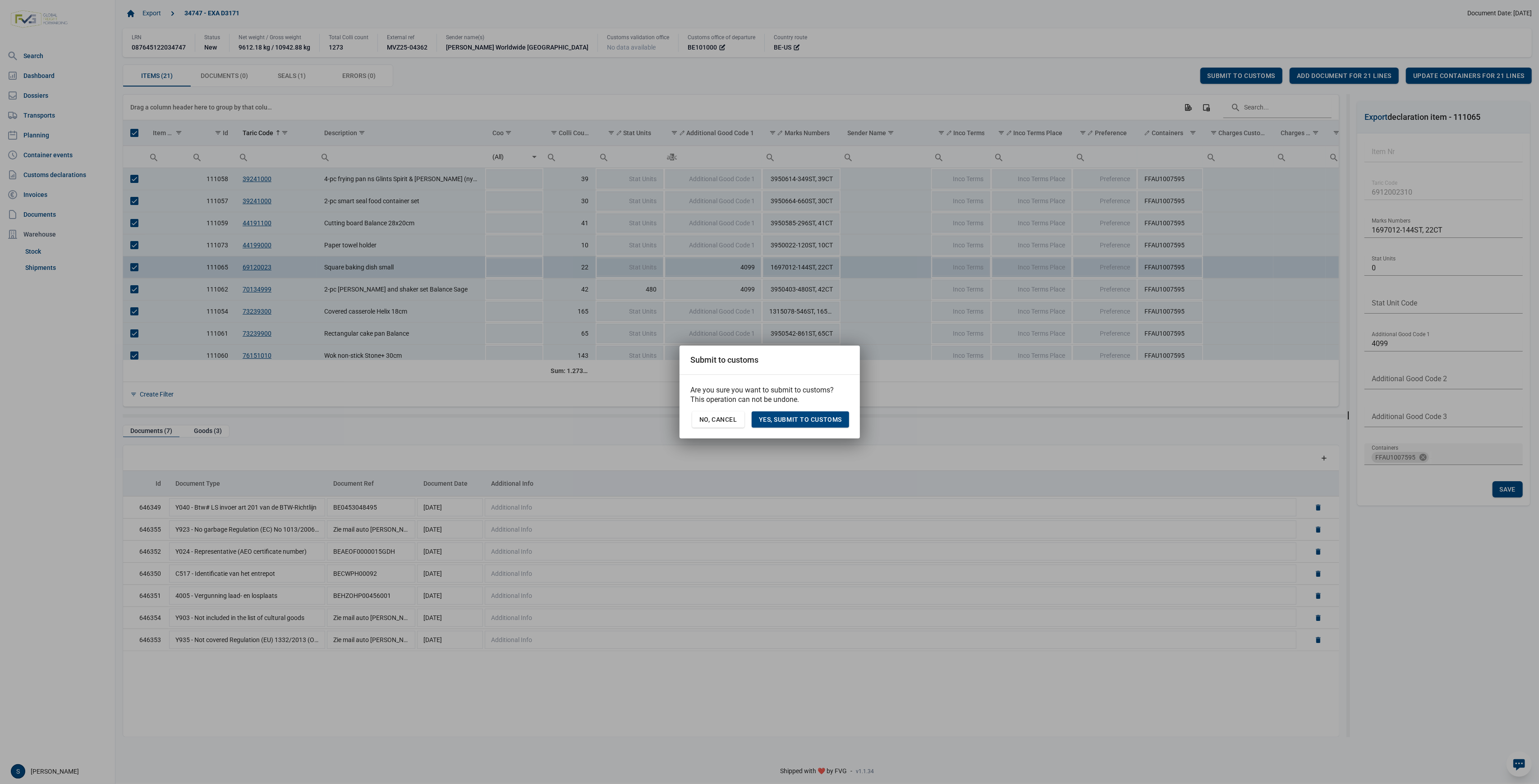
click at [803, 409] on div "Are you sure you want to submit to customs? This operation can not be undone. N…" at bounding box center [770, 407] width 181 height 64
click at [802, 413] on div "Yes, Submit to customs" at bounding box center [800, 420] width 97 height 17
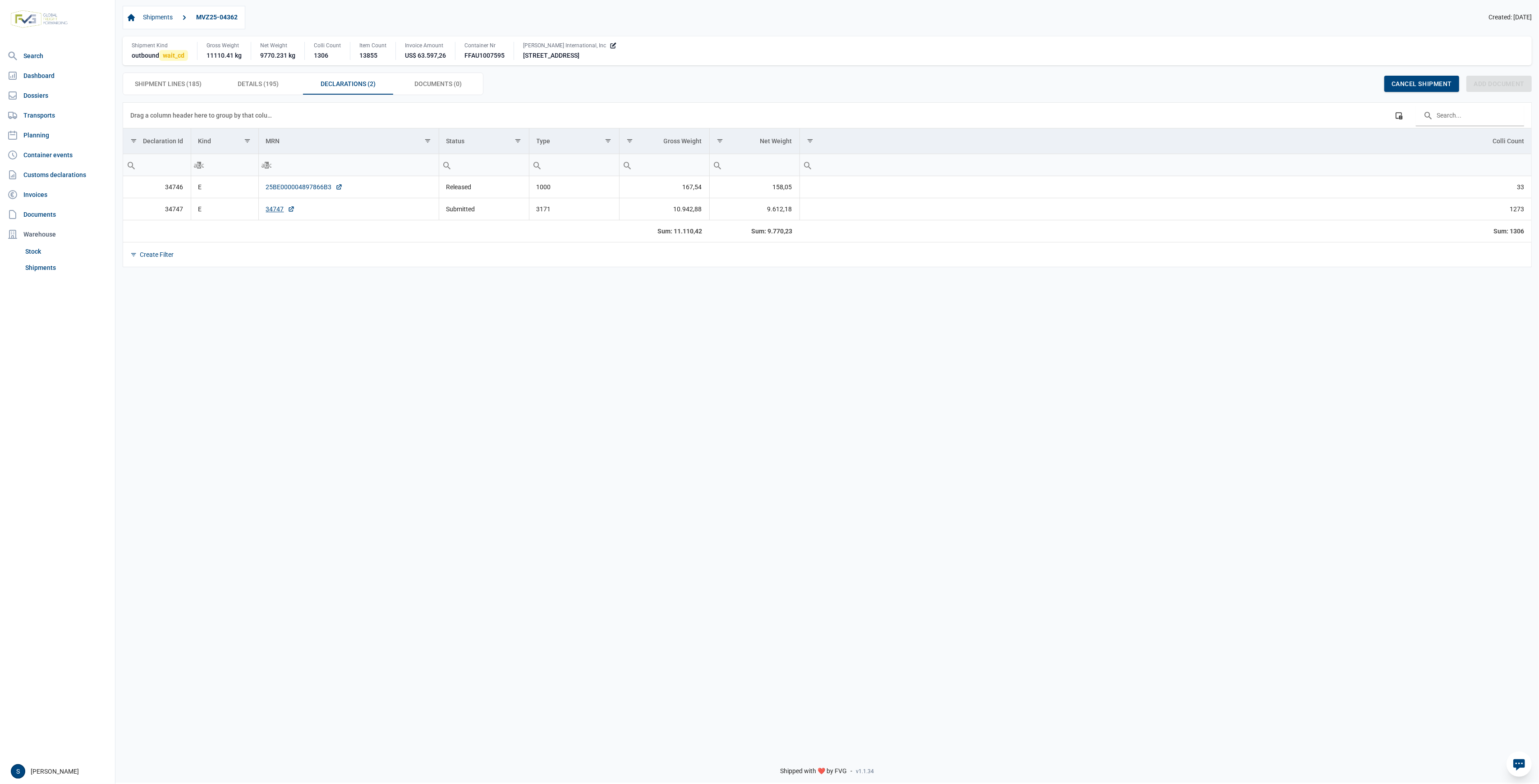
click at [310, 188] on link "25BE000004897866B3" at bounding box center [304, 187] width 76 height 9
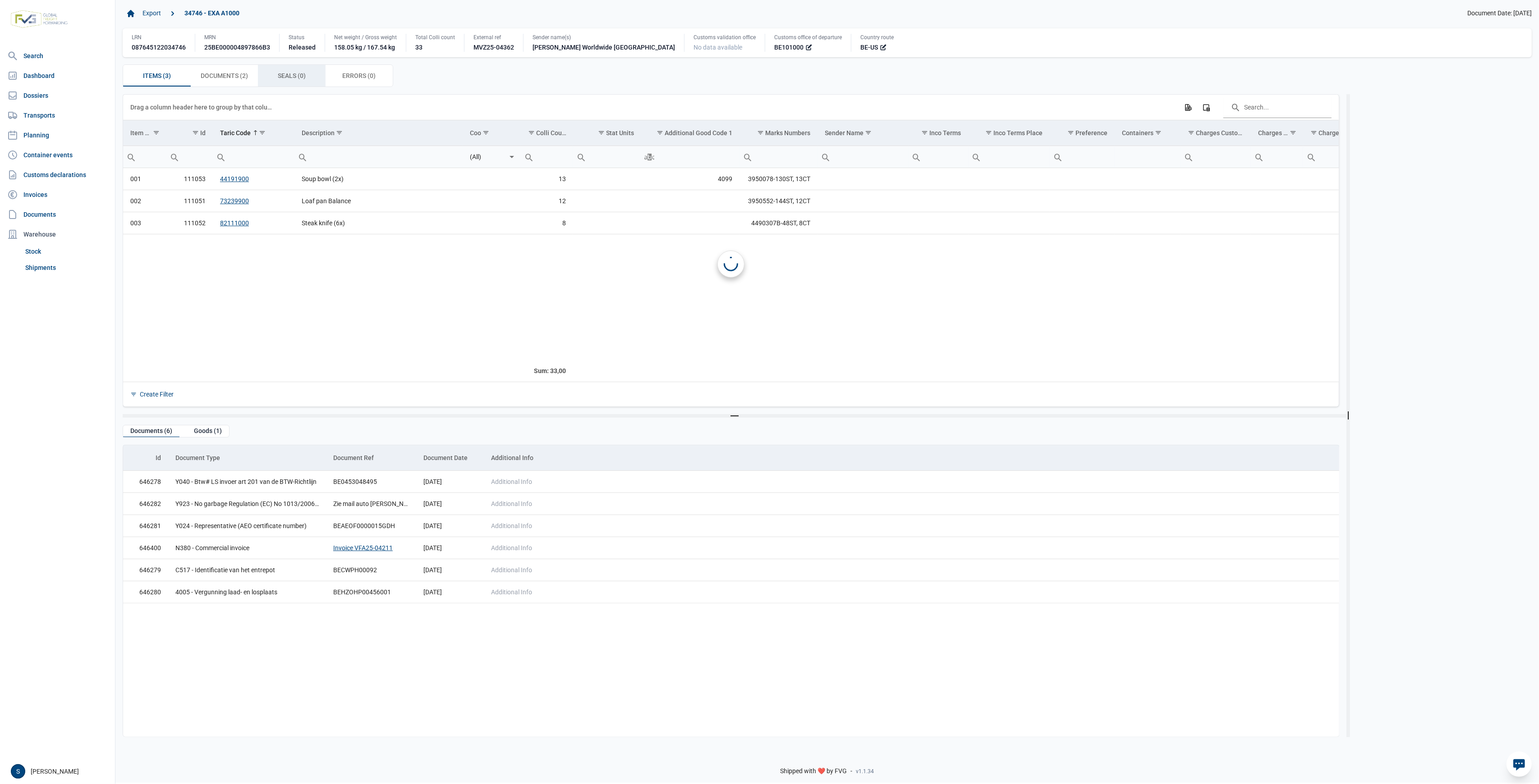
click at [291, 69] on div "Seals (0) Seals (0)" at bounding box center [292, 75] width 68 height 21
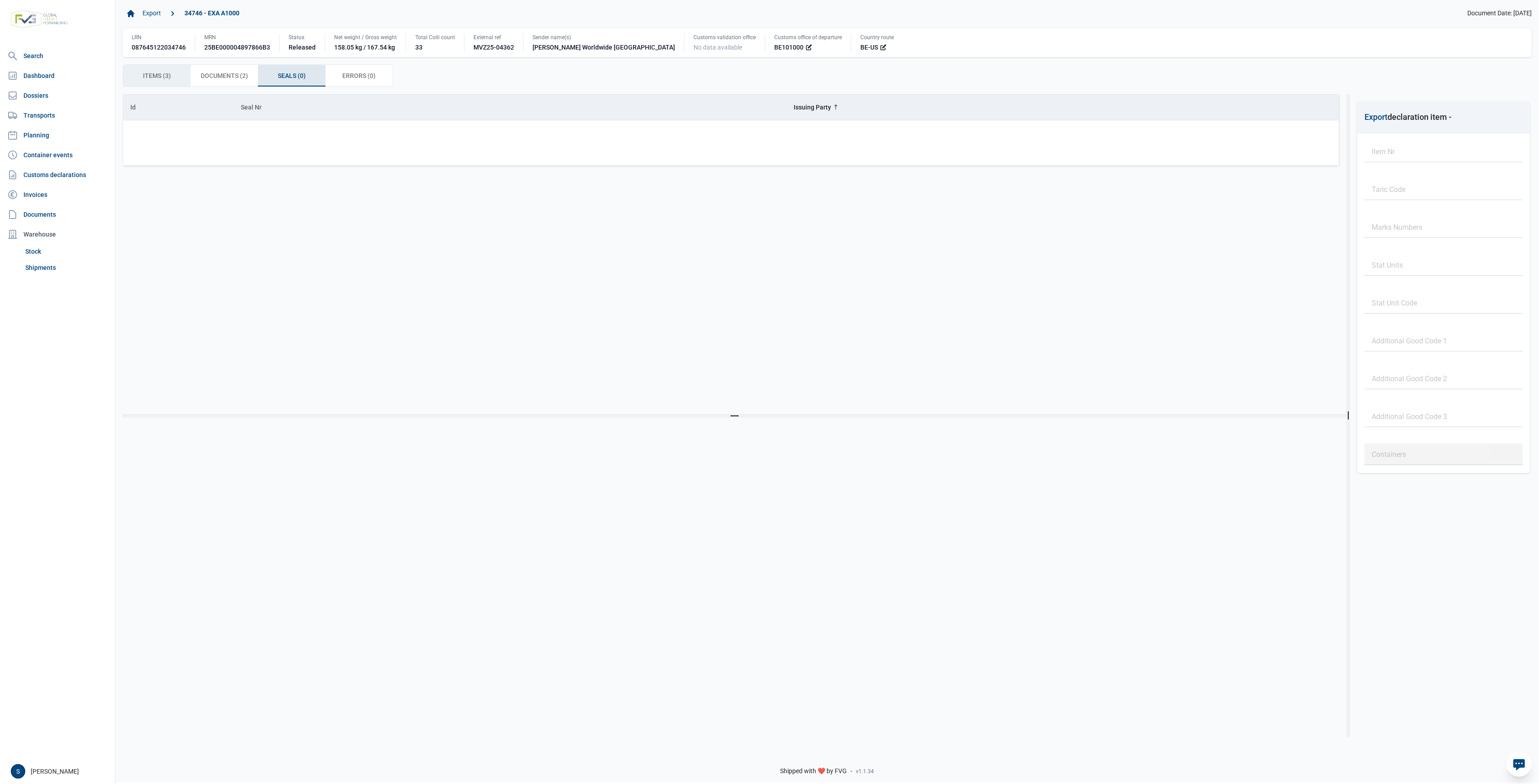
click at [145, 76] on span "Items (3) Items (3)" at bounding box center [157, 76] width 28 height 11
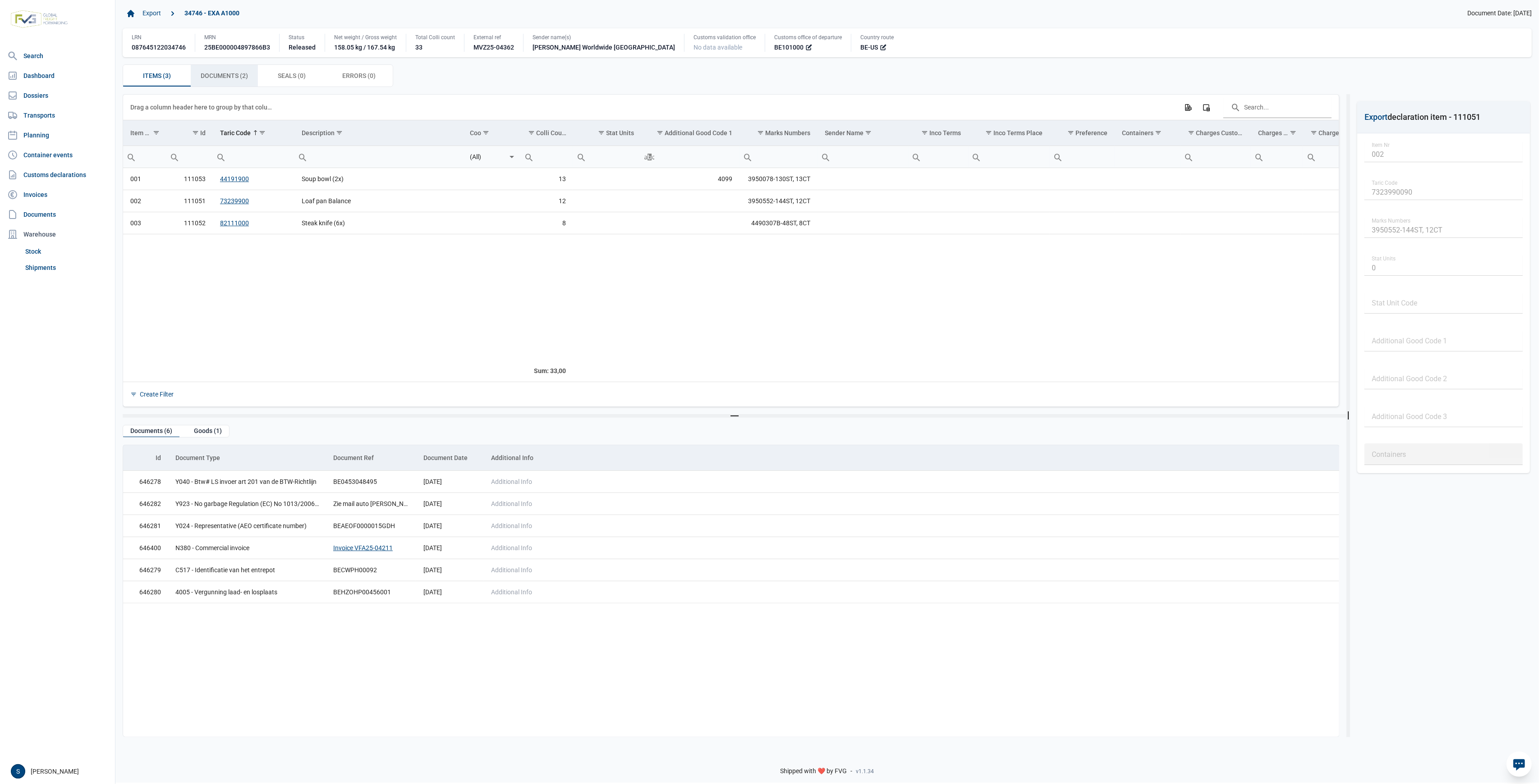
click at [240, 78] on span "Documents (2) Documents (2)" at bounding box center [224, 76] width 47 height 11
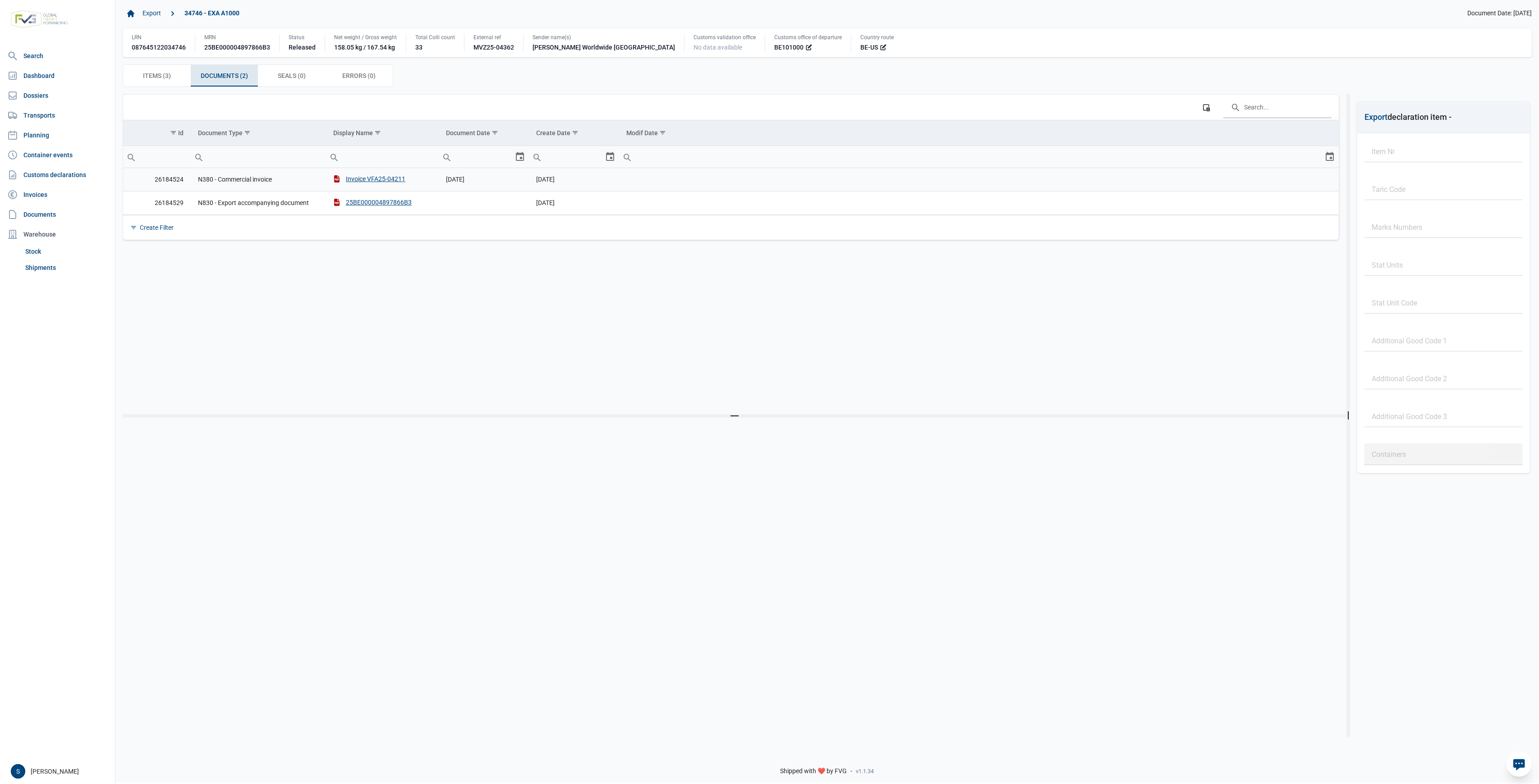
drag, startPoint x: 376, startPoint y: 191, endPoint x: 376, endPoint y: 198, distance: 7.0
click at [376, 193] on tbody "26184524 N380 - Commercial invoice Invoice VFA25-04211 22-08-2025 22-08-2025 26…" at bounding box center [731, 191] width 1216 height 47
click at [373, 210] on td "25BE000004897866B3" at bounding box center [382, 202] width 113 height 23
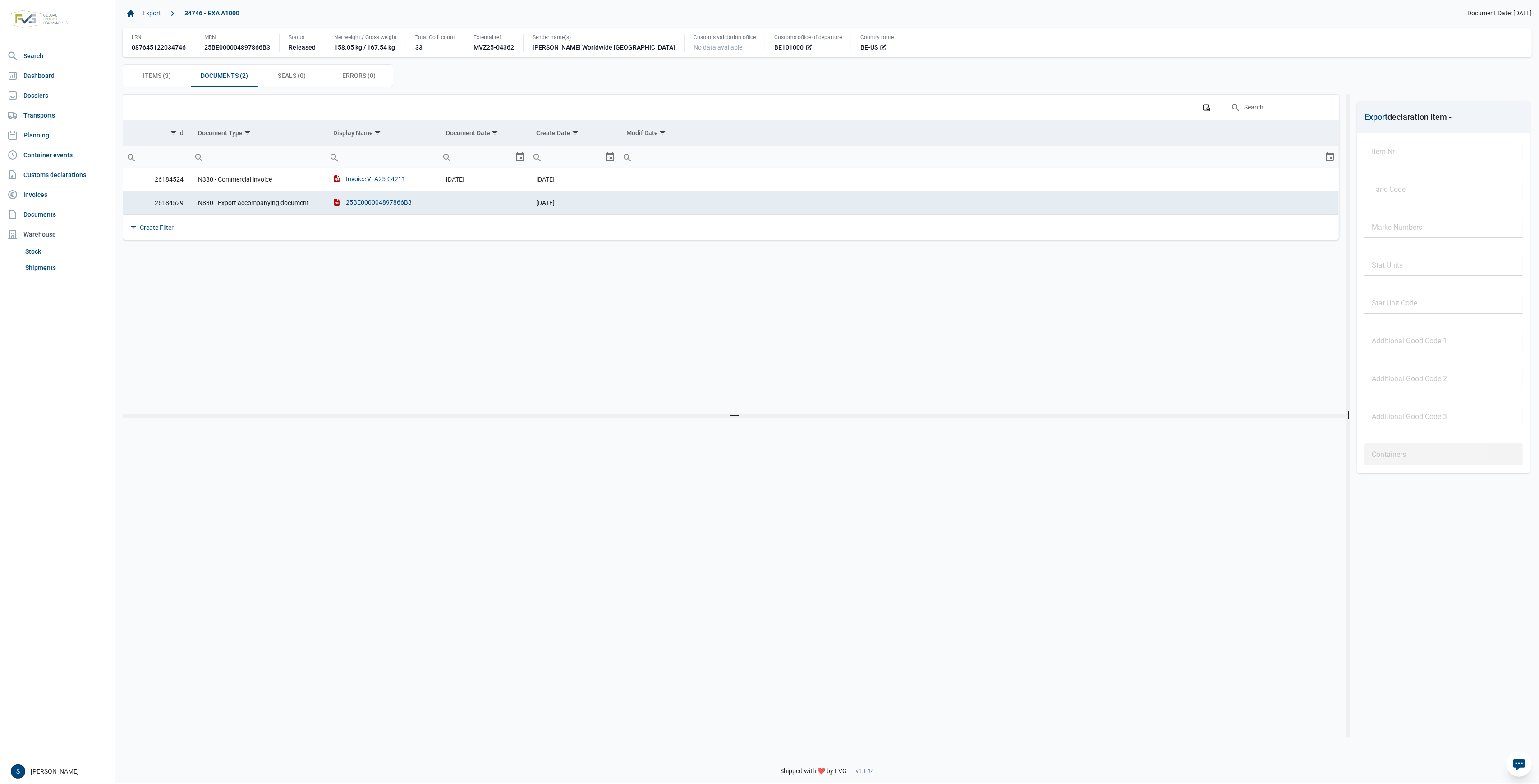
click at [371, 208] on td "25BE000004897866B3" at bounding box center [382, 202] width 113 height 23
click at [374, 204] on div "25BE000004897866B3" at bounding box center [373, 202] width 78 height 9
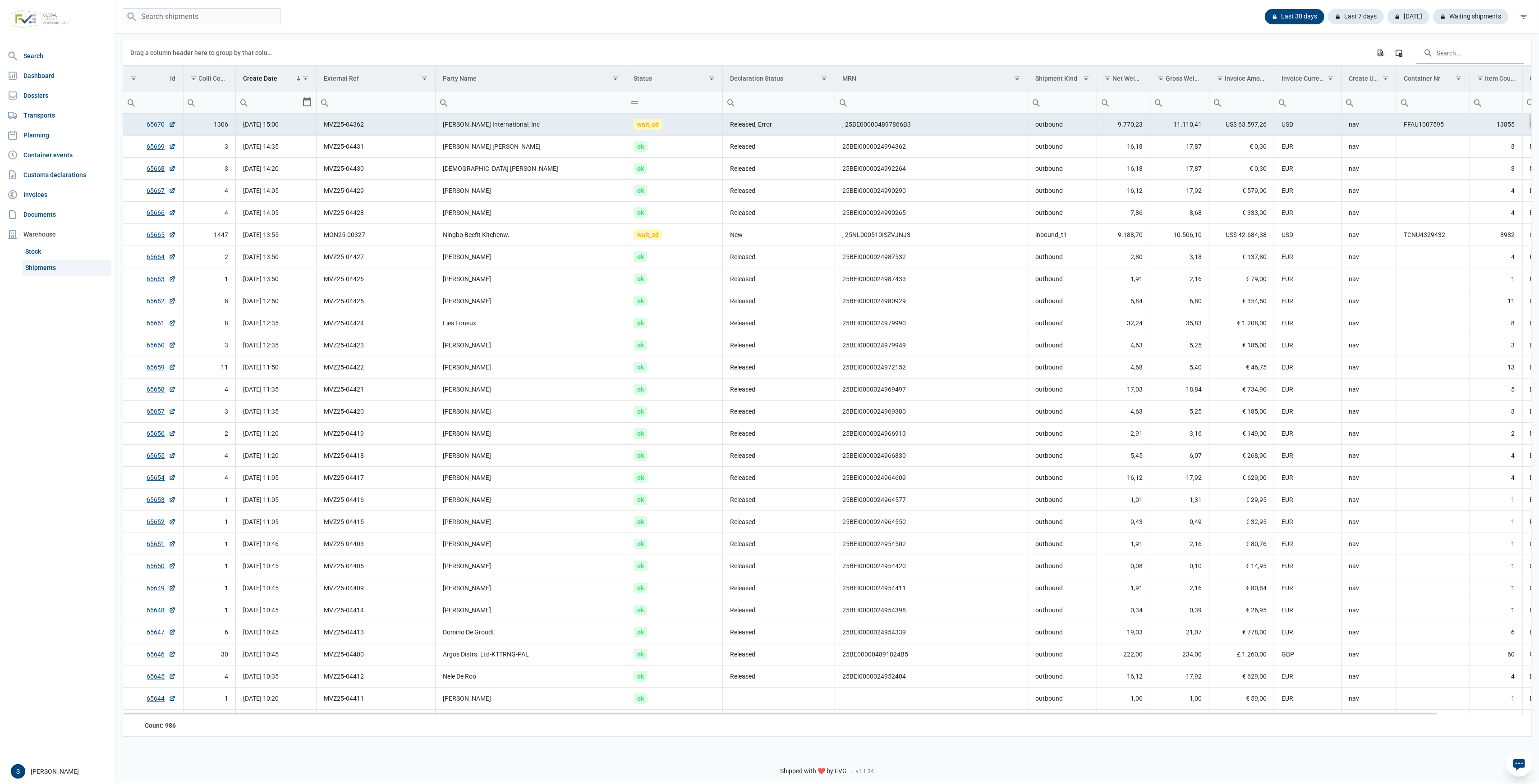
click at [162, 126] on link "65670" at bounding box center [161, 124] width 29 height 9
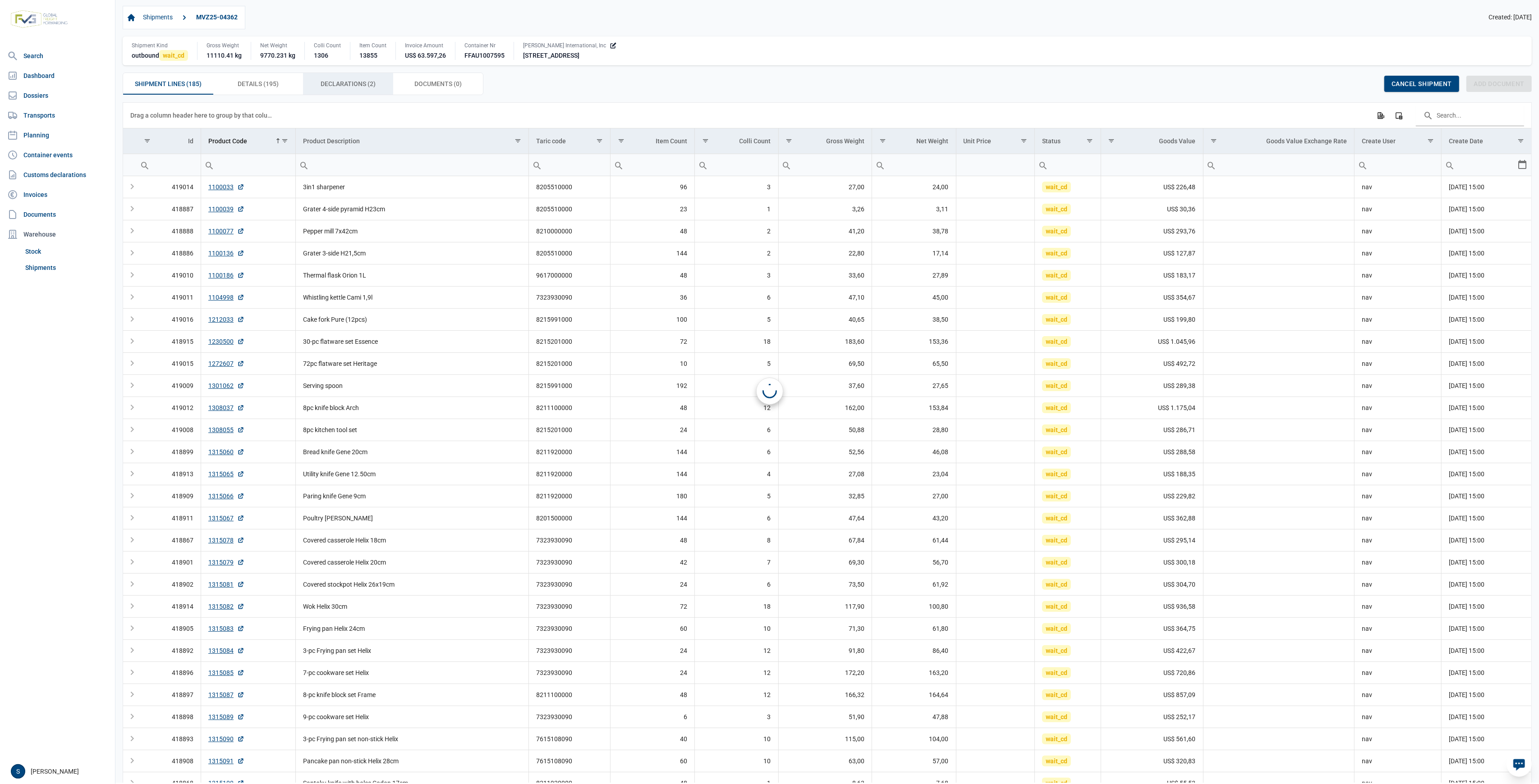
drag, startPoint x: 350, startPoint y: 80, endPoint x: 335, endPoint y: 86, distance: 16.2
click at [350, 80] on span "Declarations (2) Declarations (2)" at bounding box center [348, 84] width 55 height 11
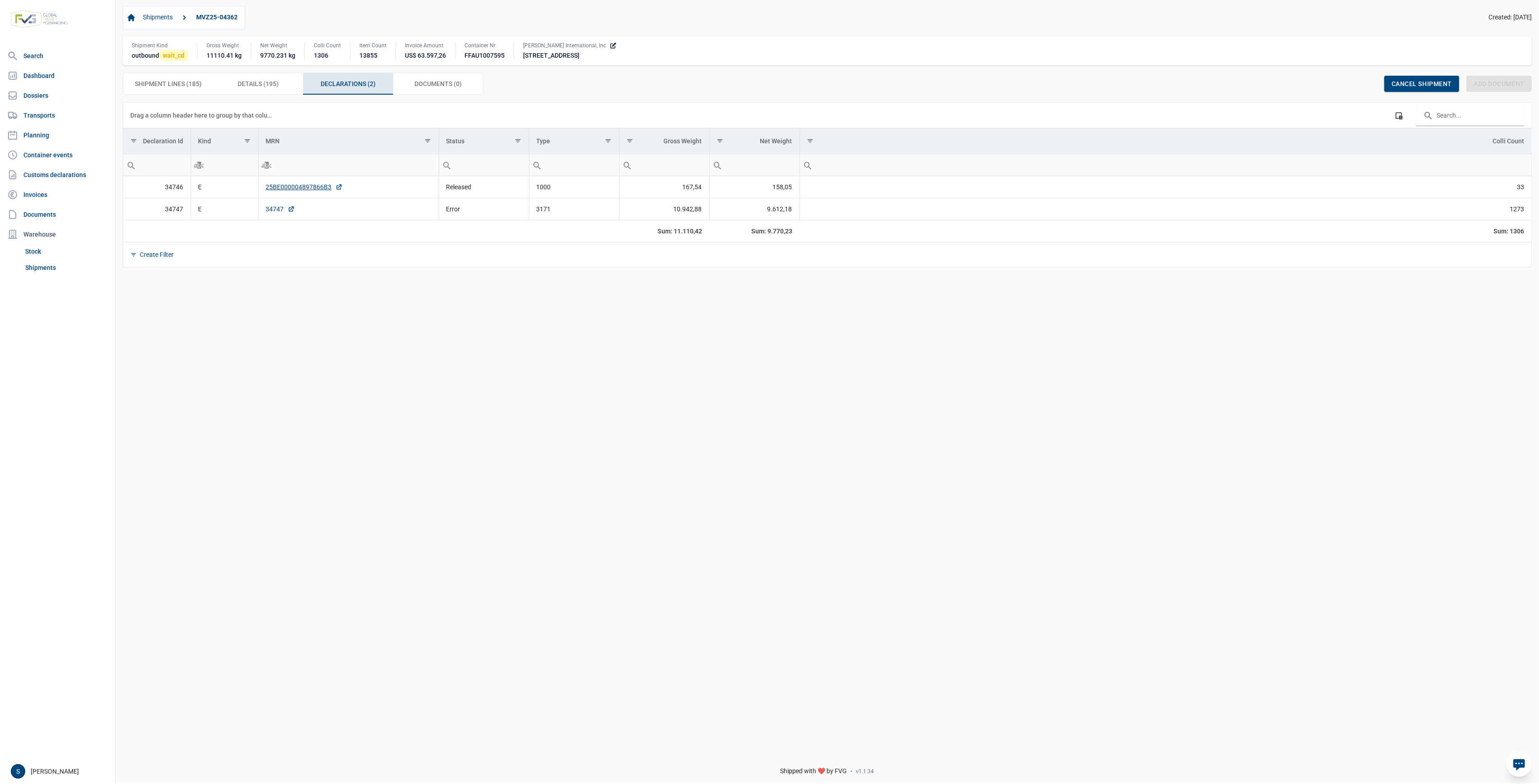
click at [280, 210] on link "34747" at bounding box center [280, 209] width 29 height 9
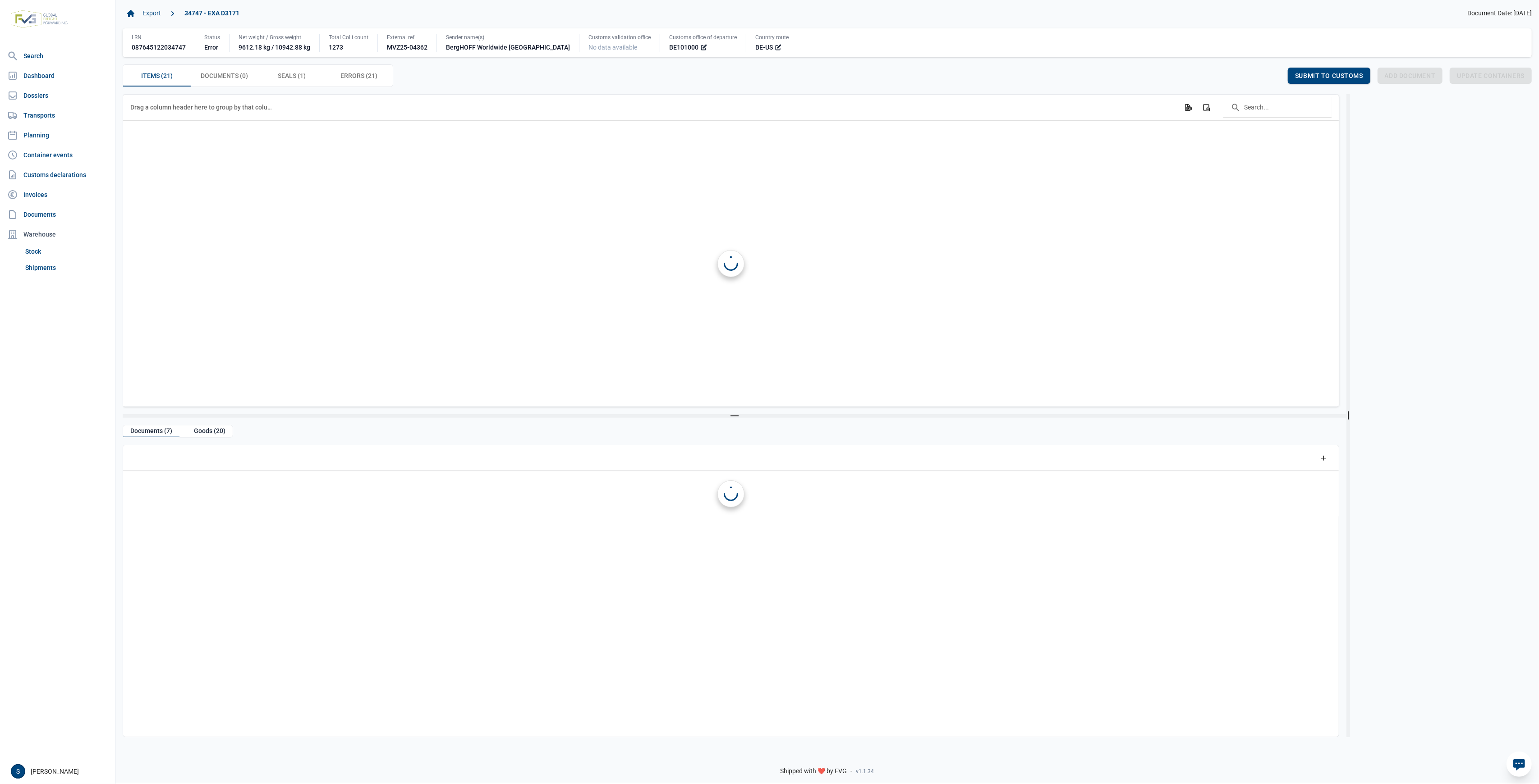
click at [351, 78] on span "Errors (21) Errors (21)" at bounding box center [359, 76] width 37 height 11
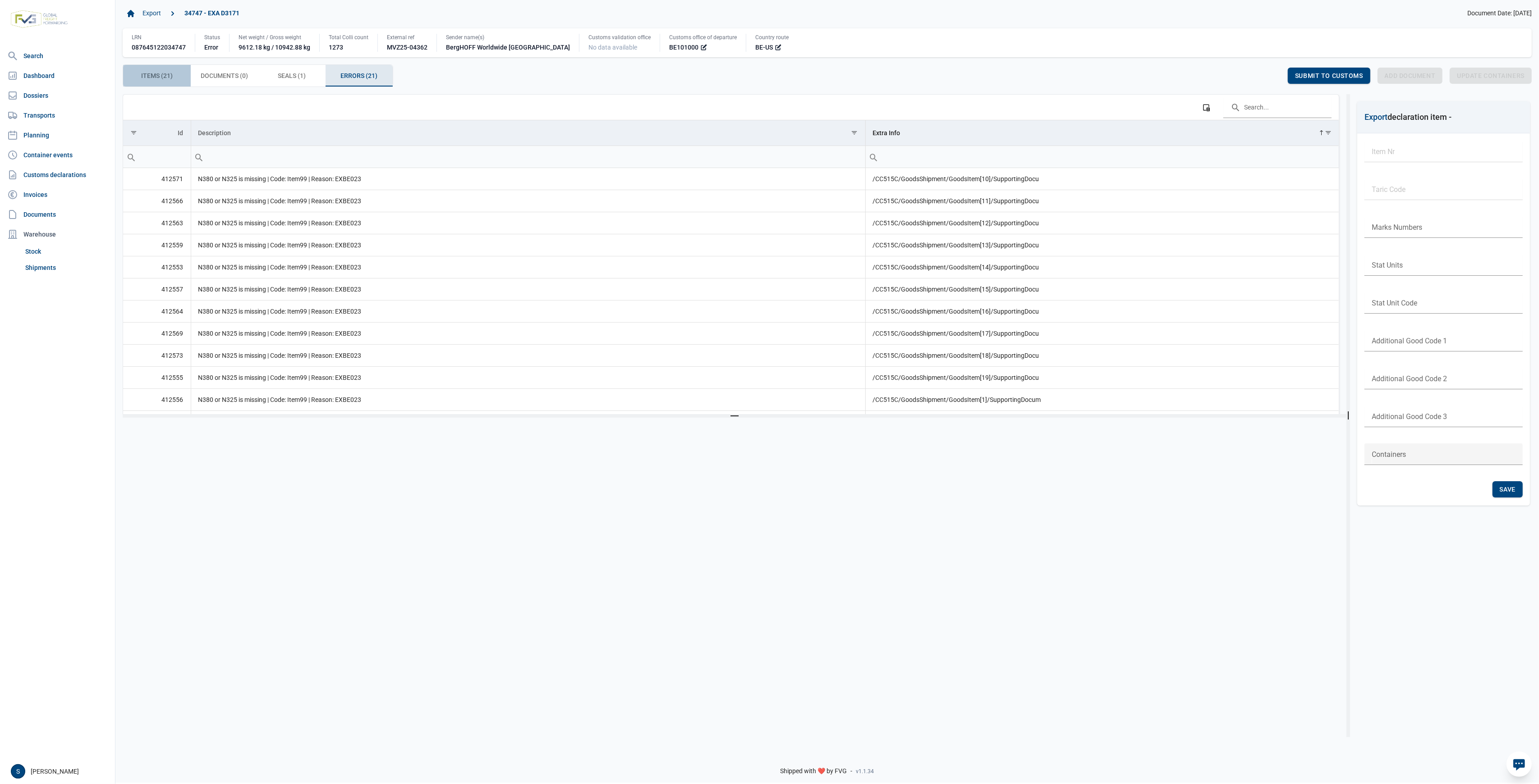
click at [170, 74] on span "Items (21) Items (21)" at bounding box center [157, 76] width 32 height 11
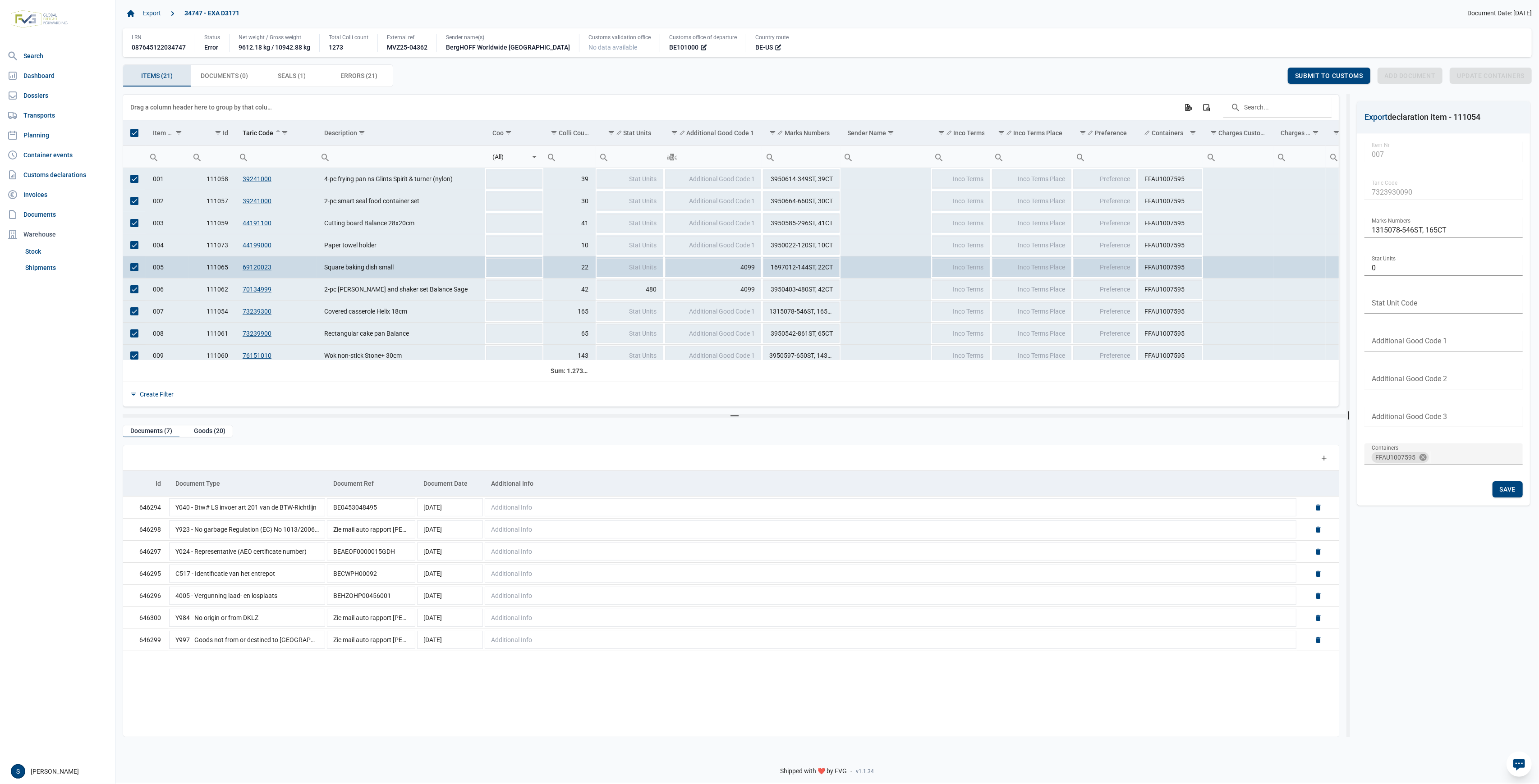
click at [136, 133] on span "Select all" at bounding box center [134, 133] width 8 height 8
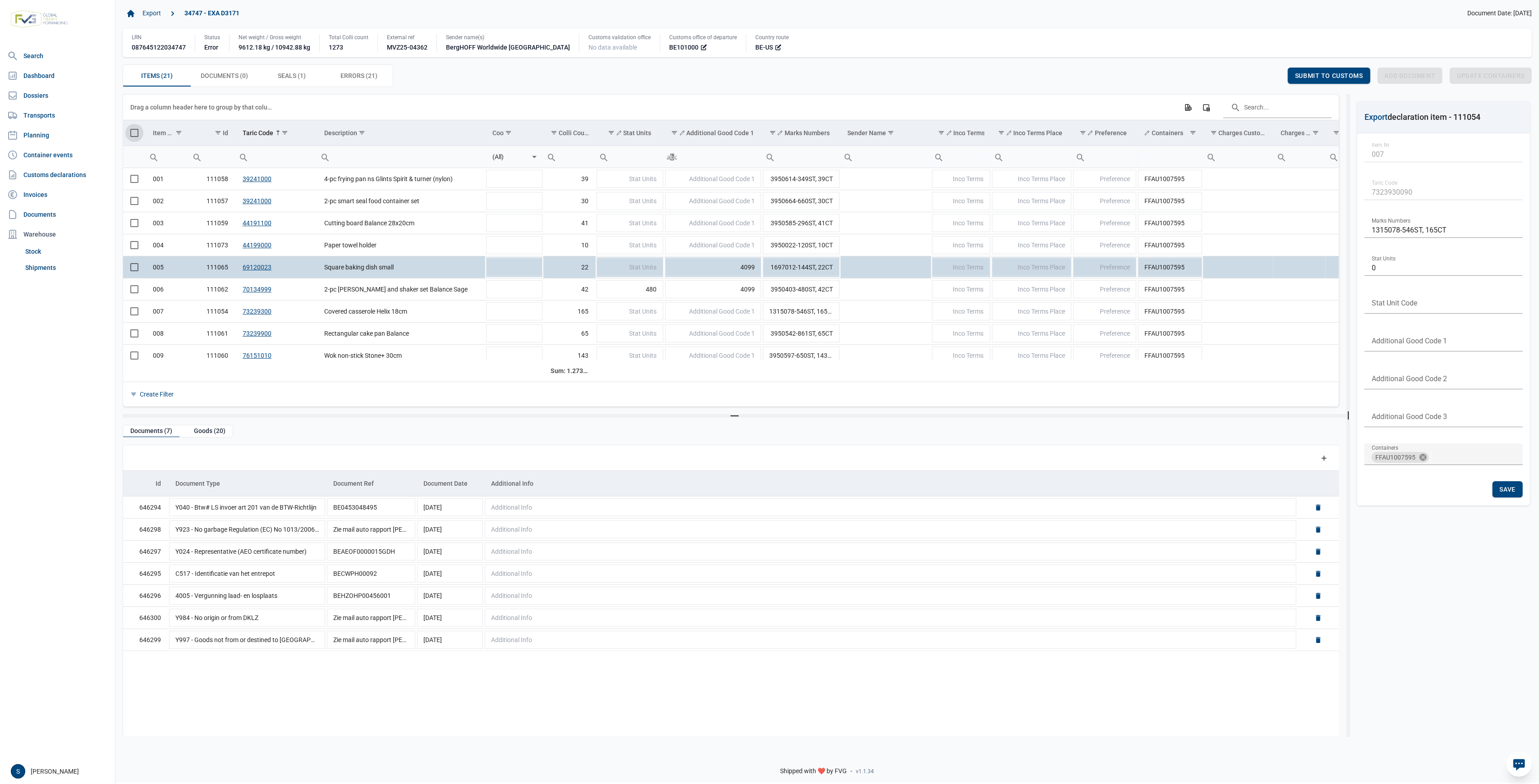
click at [132, 137] on span "Select all" at bounding box center [134, 133] width 8 height 8
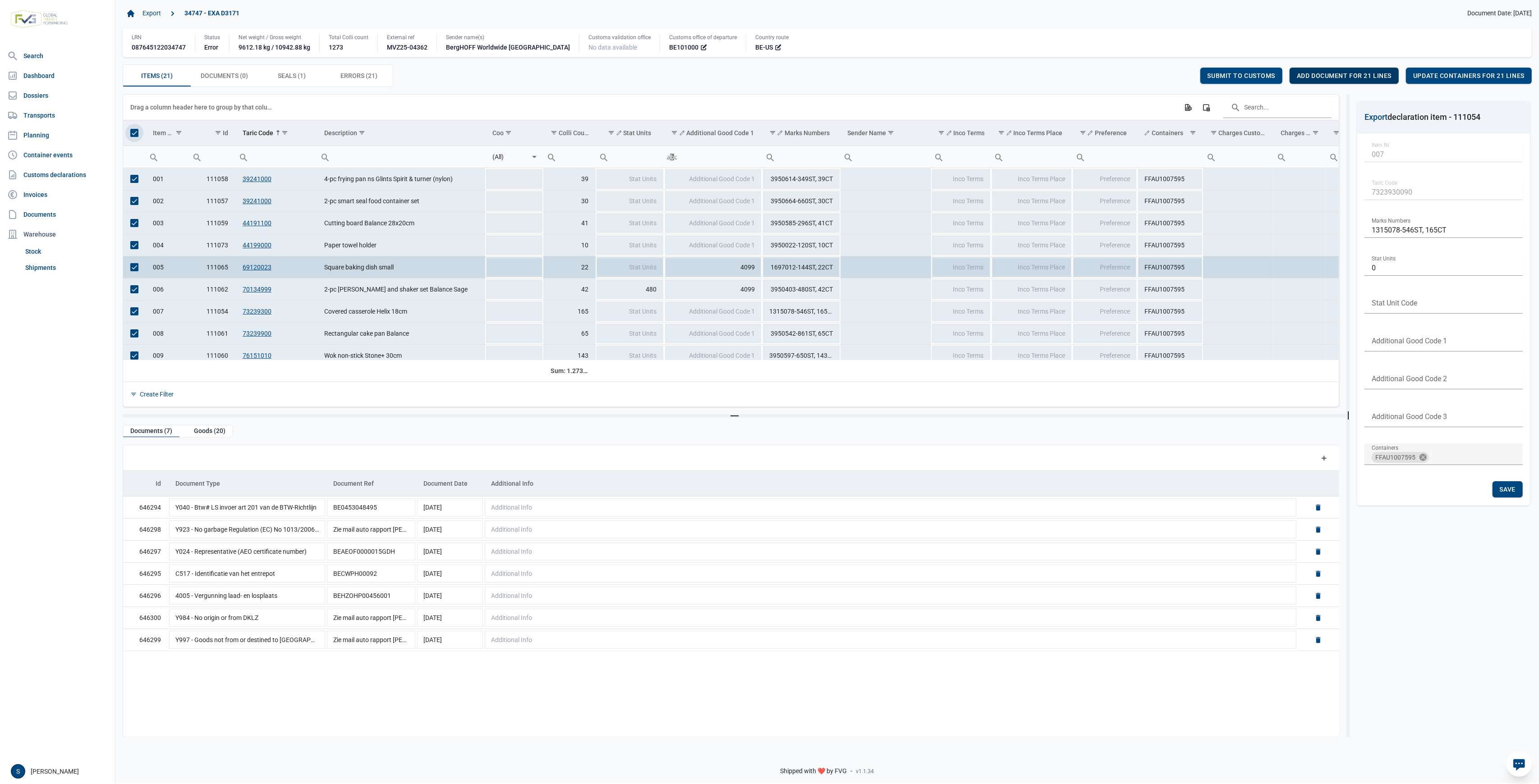
click at [1328, 77] on span "Add document for 21 lines" at bounding box center [1344, 76] width 95 height 7
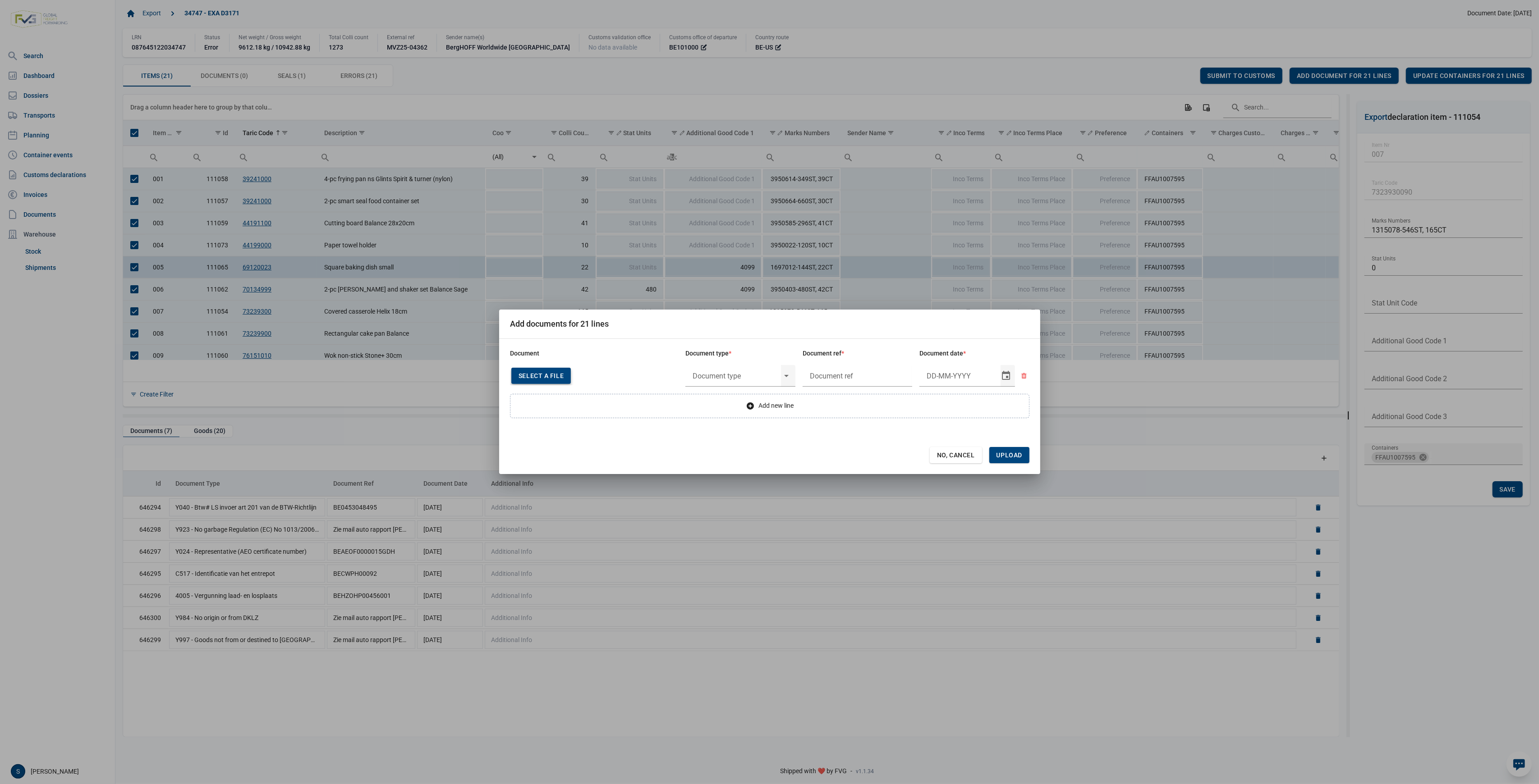
click at [545, 370] on div "Select a file" at bounding box center [541, 375] width 59 height 17
type input "Invoice VFA25-04211"
click at [707, 378] on input "text" at bounding box center [733, 376] width 95 height 23
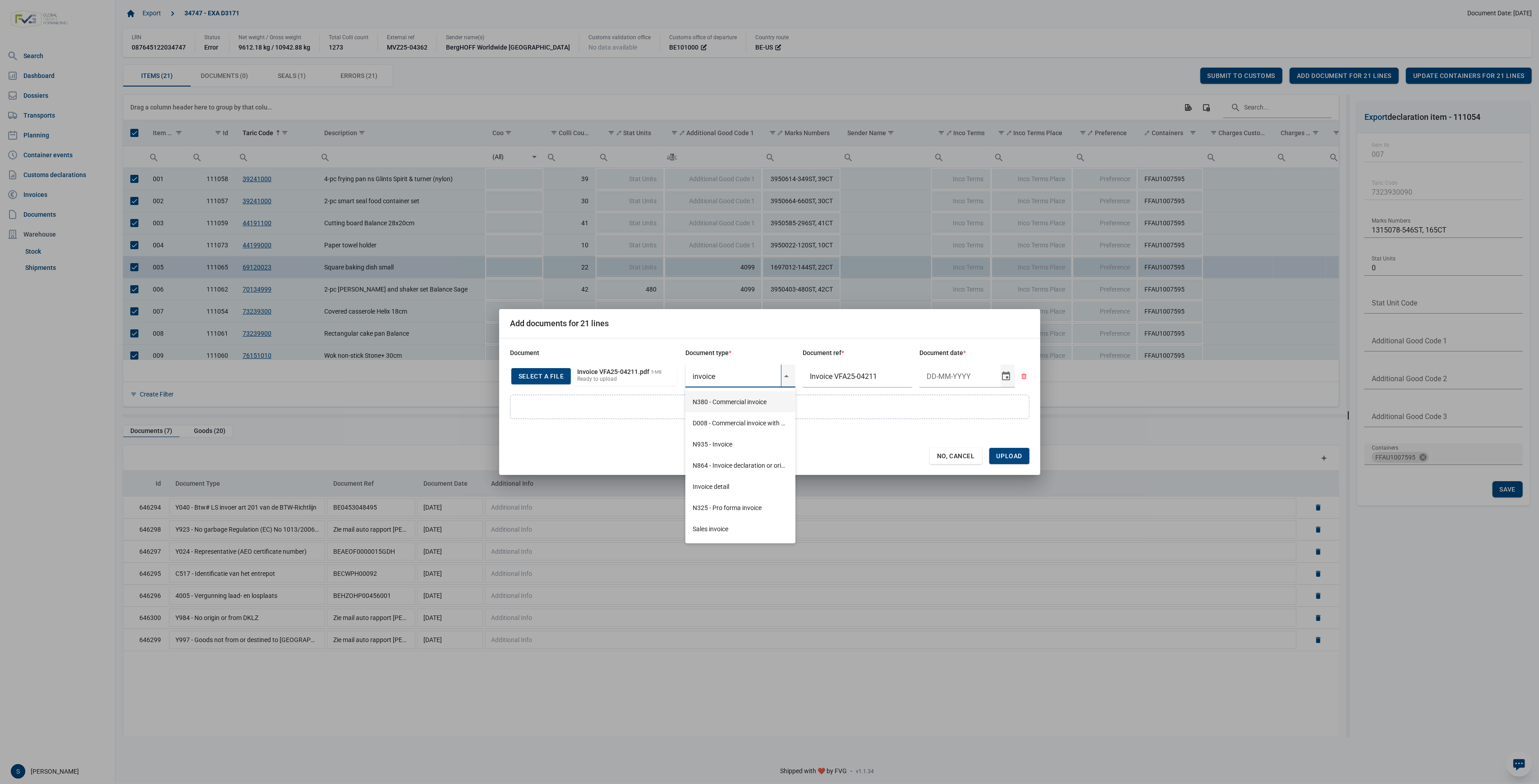
click at [733, 395] on div "N380 - Commercial invoice" at bounding box center [740, 402] width 110 height 21
type input "N380 - Commercial invoice"
click at [1005, 380] on div "Select" at bounding box center [1010, 376] width 11 height 23
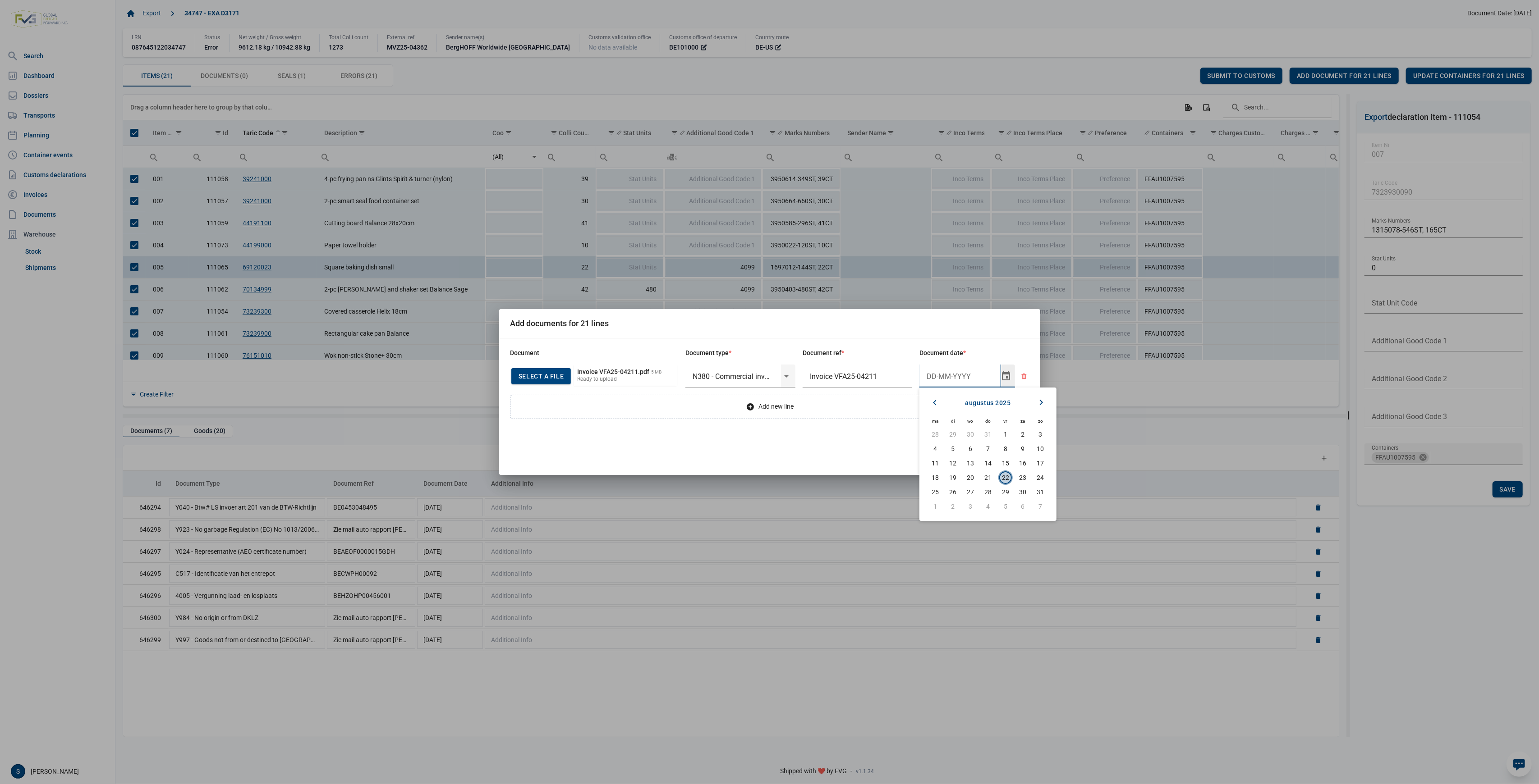
click at [1005, 478] on span "22" at bounding box center [1005, 478] width 13 height 13
type input "22-8-2025"
drag, startPoint x: 1032, startPoint y: 457, endPoint x: 1020, endPoint y: 460, distance: 12.4
click at [1031, 457] on div "Document Document type * Document ref * Document date * Select a file or Drop a…" at bounding box center [770, 406] width 541 height 136
click at [1020, 460] on span "Upload" at bounding box center [1010, 456] width 40 height 17
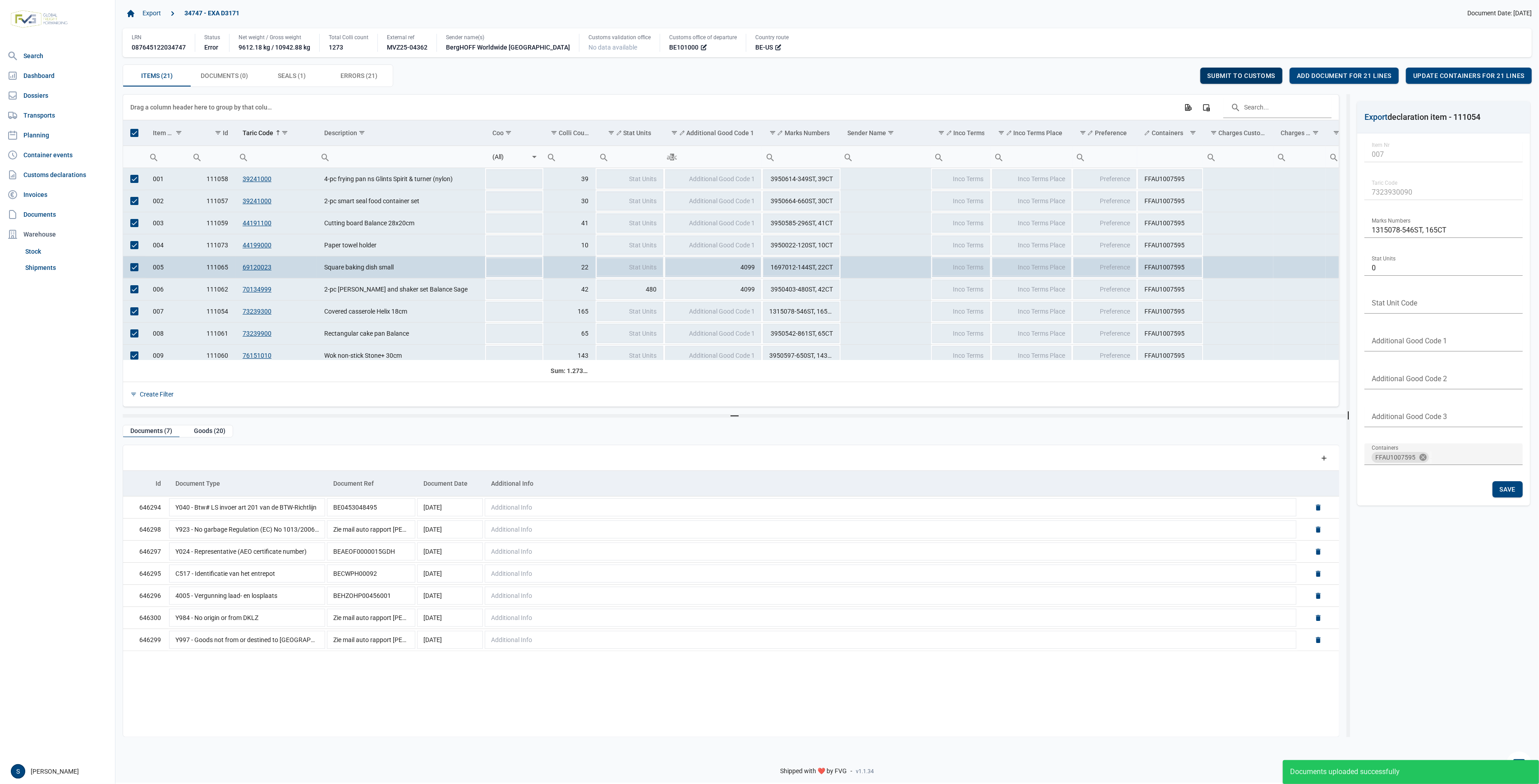
click at [1228, 68] on div "Submit to customs" at bounding box center [1242, 76] width 83 height 17
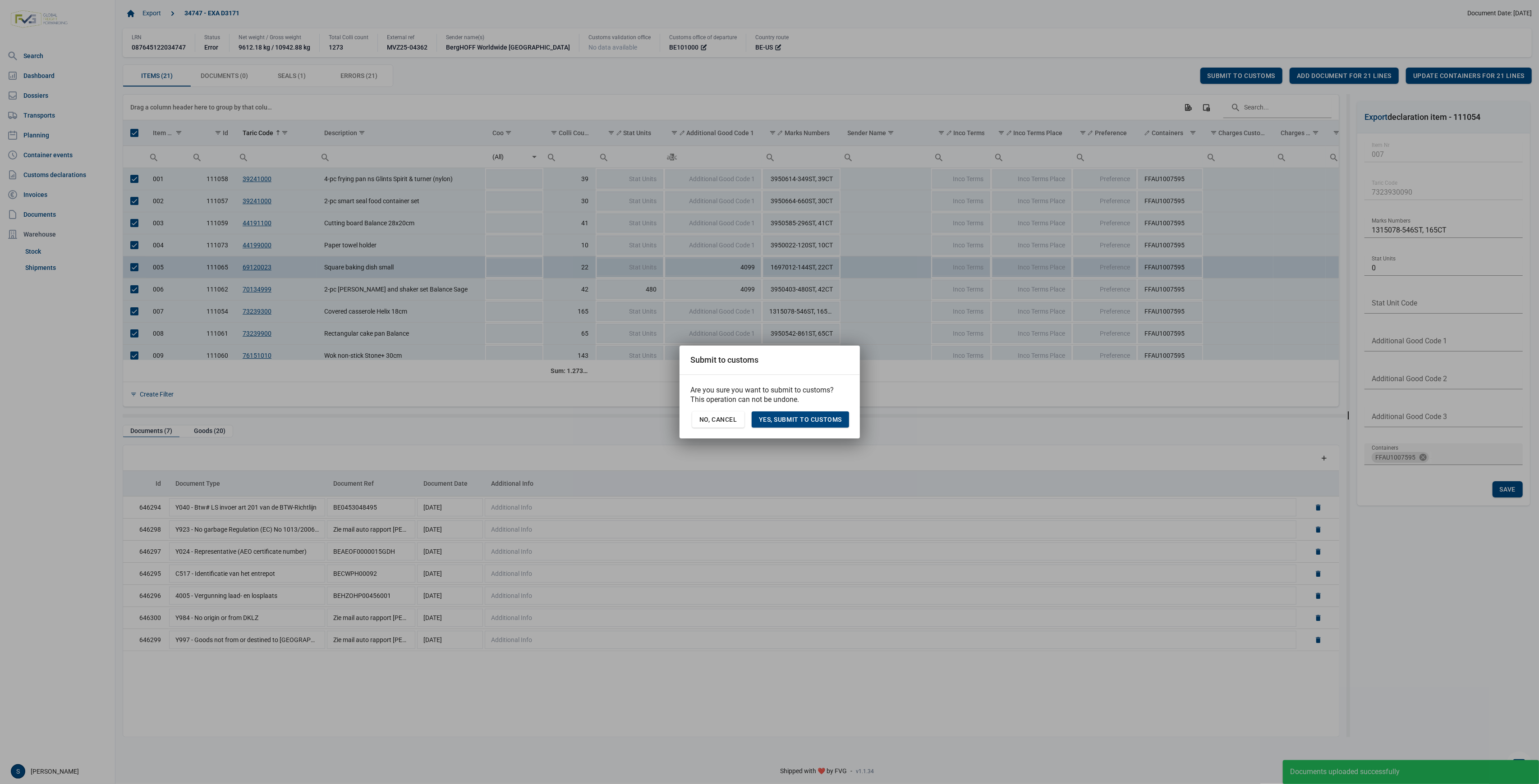
click at [833, 410] on div "Are you sure you want to submit to customs? This operation can not be undone. N…" at bounding box center [770, 407] width 181 height 64
click at [829, 421] on span "Yes, Submit to customs" at bounding box center [800, 420] width 83 height 7
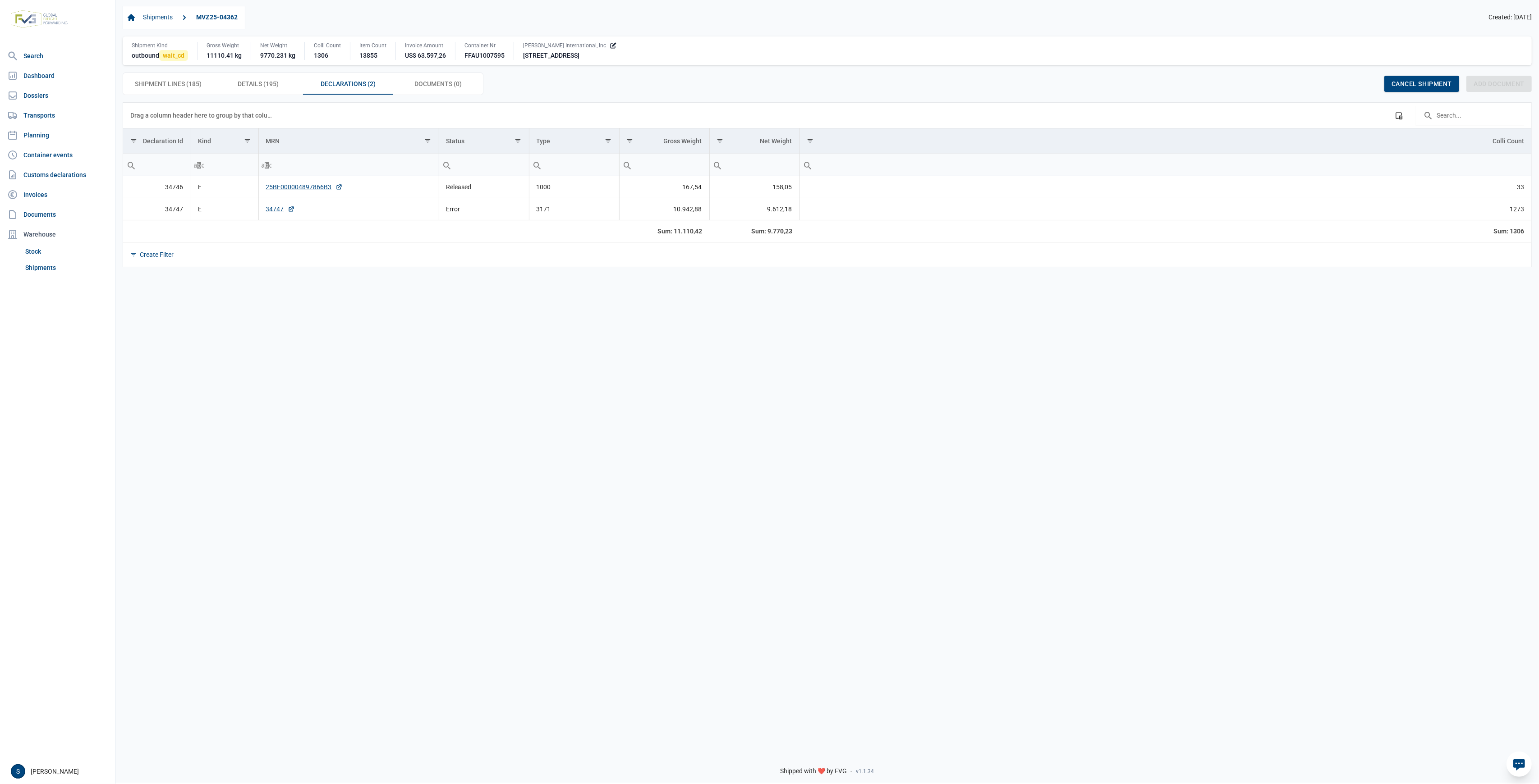
click at [280, 201] on td "34747" at bounding box center [348, 209] width 181 height 22
click at [278, 210] on link "34747" at bounding box center [280, 209] width 29 height 9
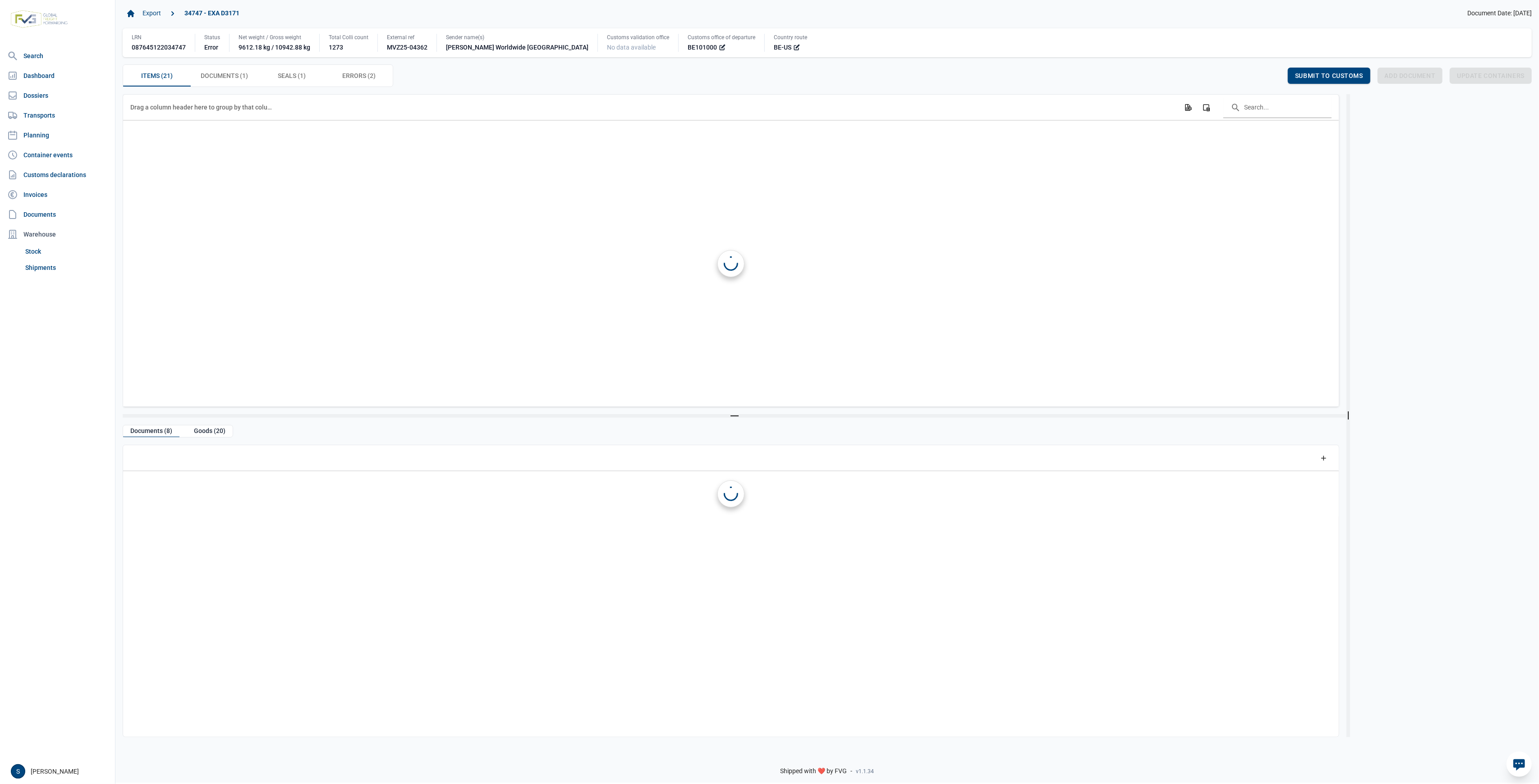
click at [351, 67] on div "Errors (2) Errors (2)" at bounding box center [359, 75] width 68 height 21
click at [351, 73] on span "Errors (2) Errors (2)" at bounding box center [359, 76] width 34 height 11
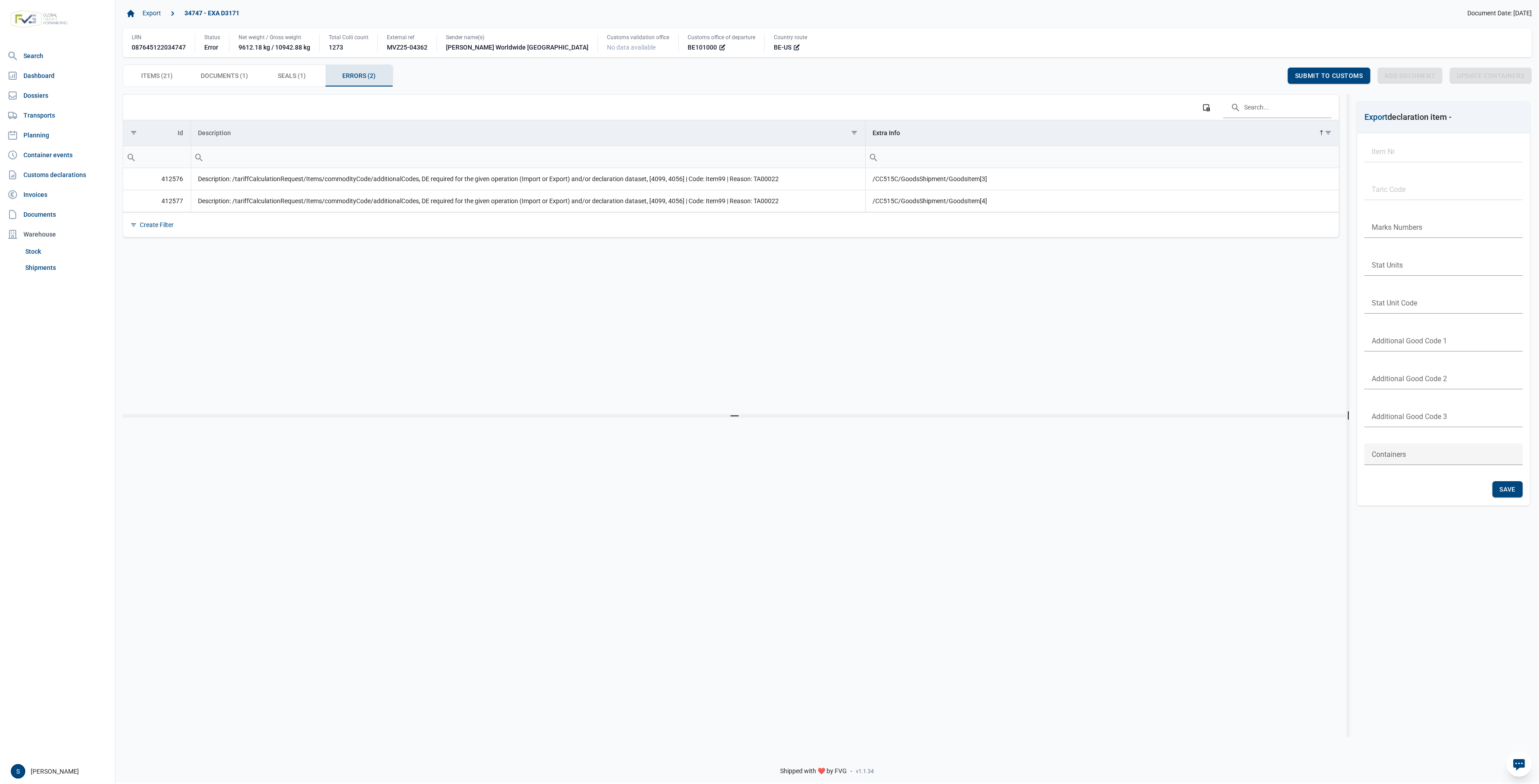
click at [160, 78] on span "Items (21) Items (21)" at bounding box center [157, 76] width 32 height 11
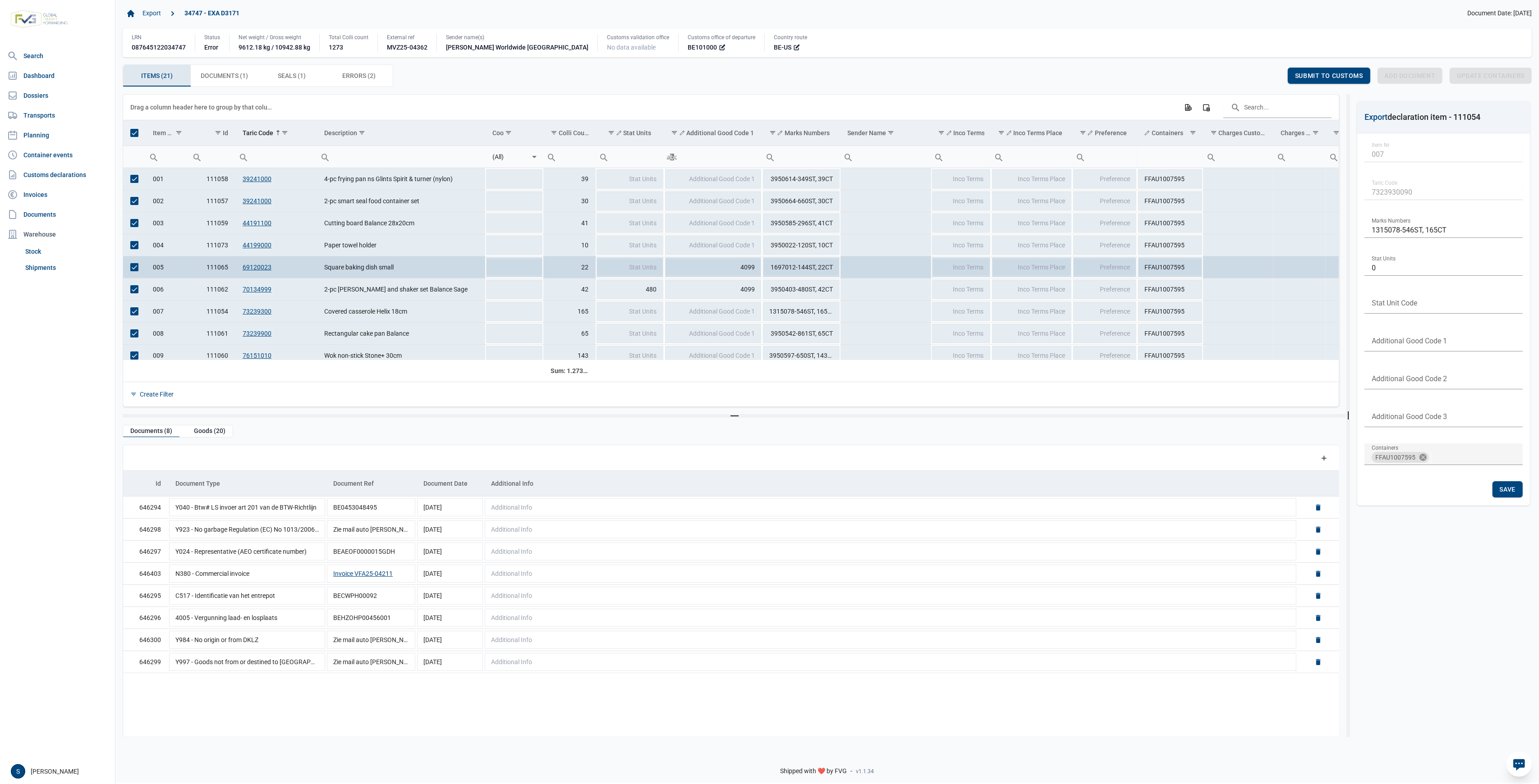
click at [130, 135] on span "Select all" at bounding box center [134, 133] width 8 height 8
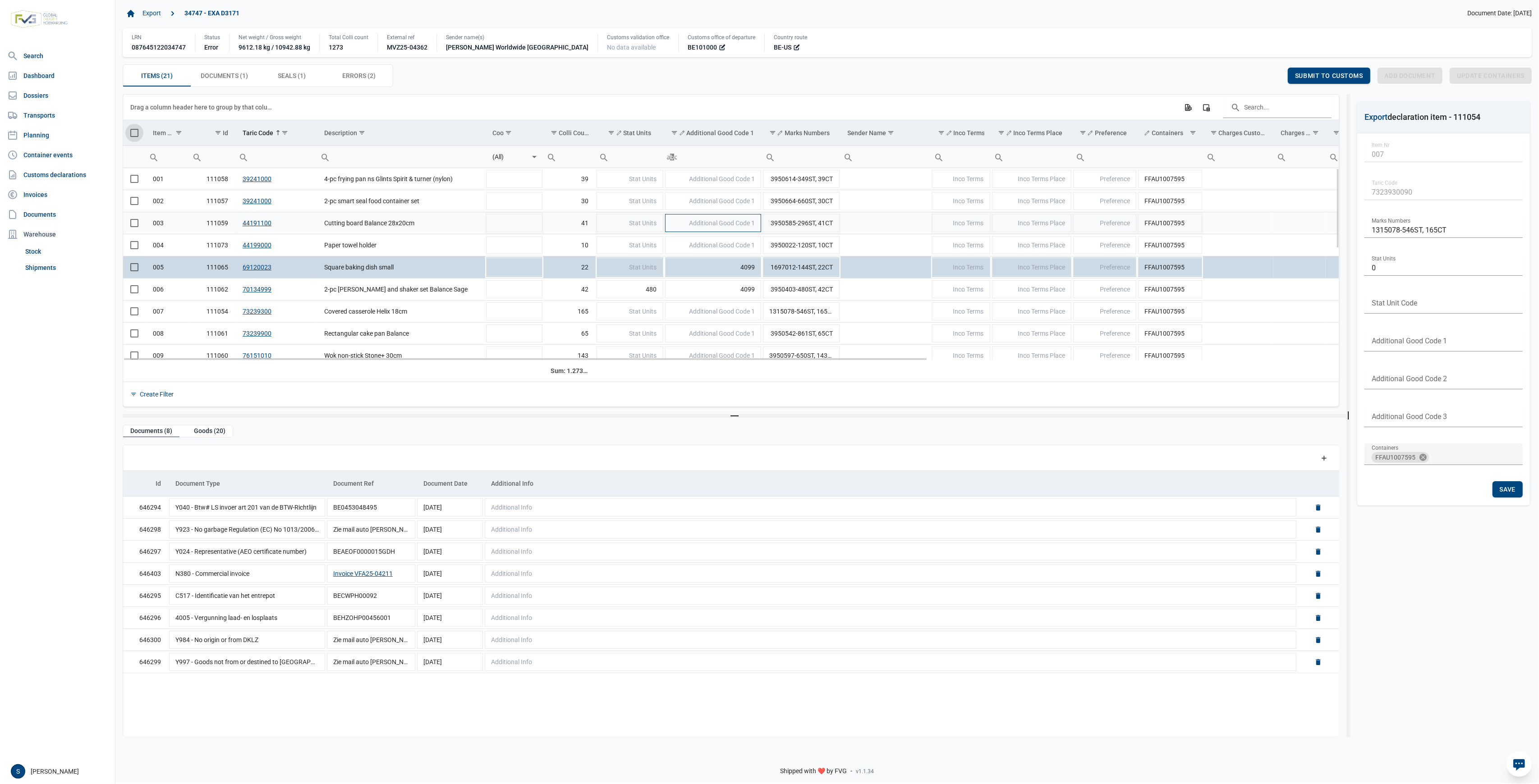
click at [736, 231] on td "Additional Good Code 1" at bounding box center [714, 223] width 99 height 22
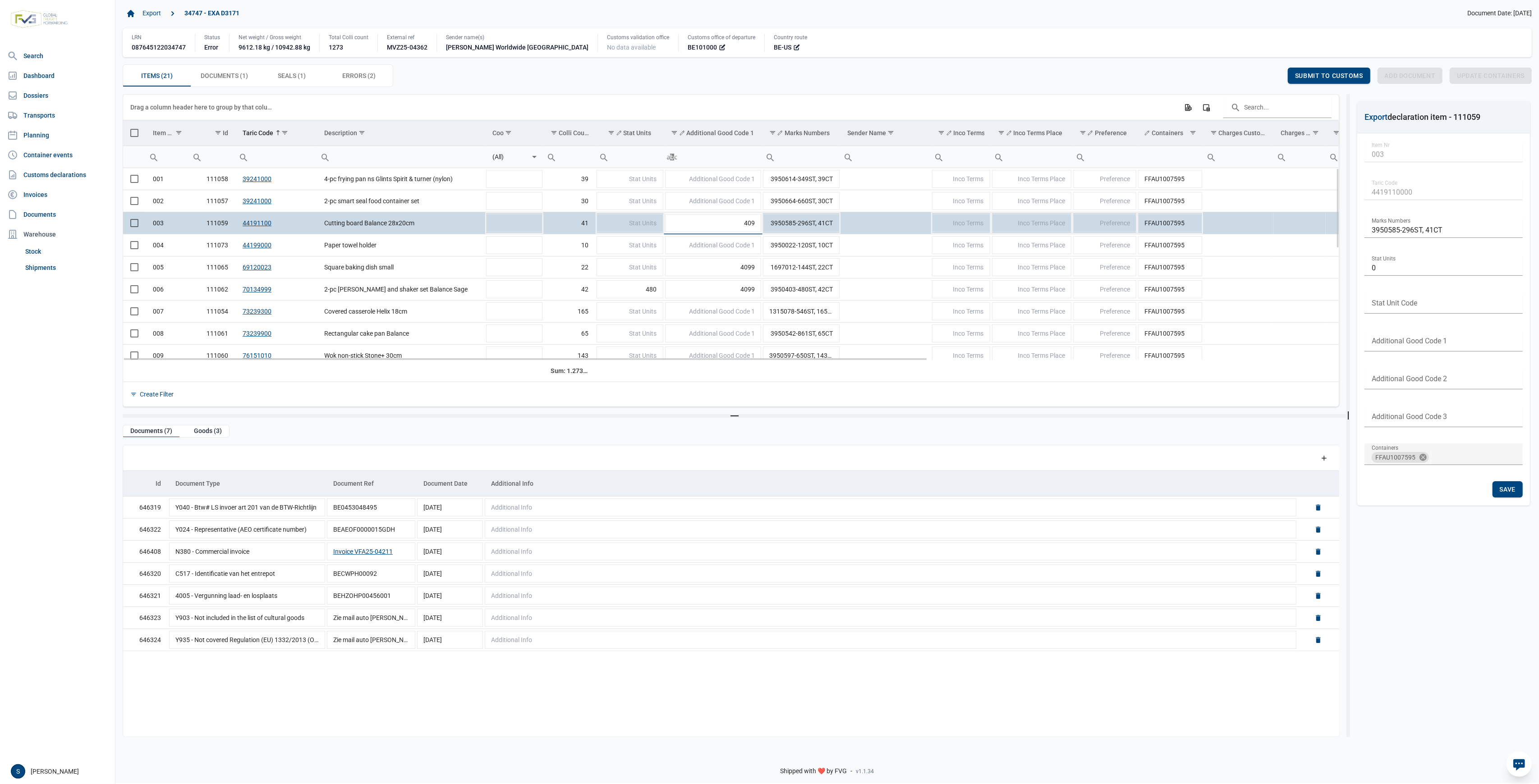
type input "4099"
click at [725, 255] on td "Additional Good Code 1" at bounding box center [714, 245] width 99 height 22
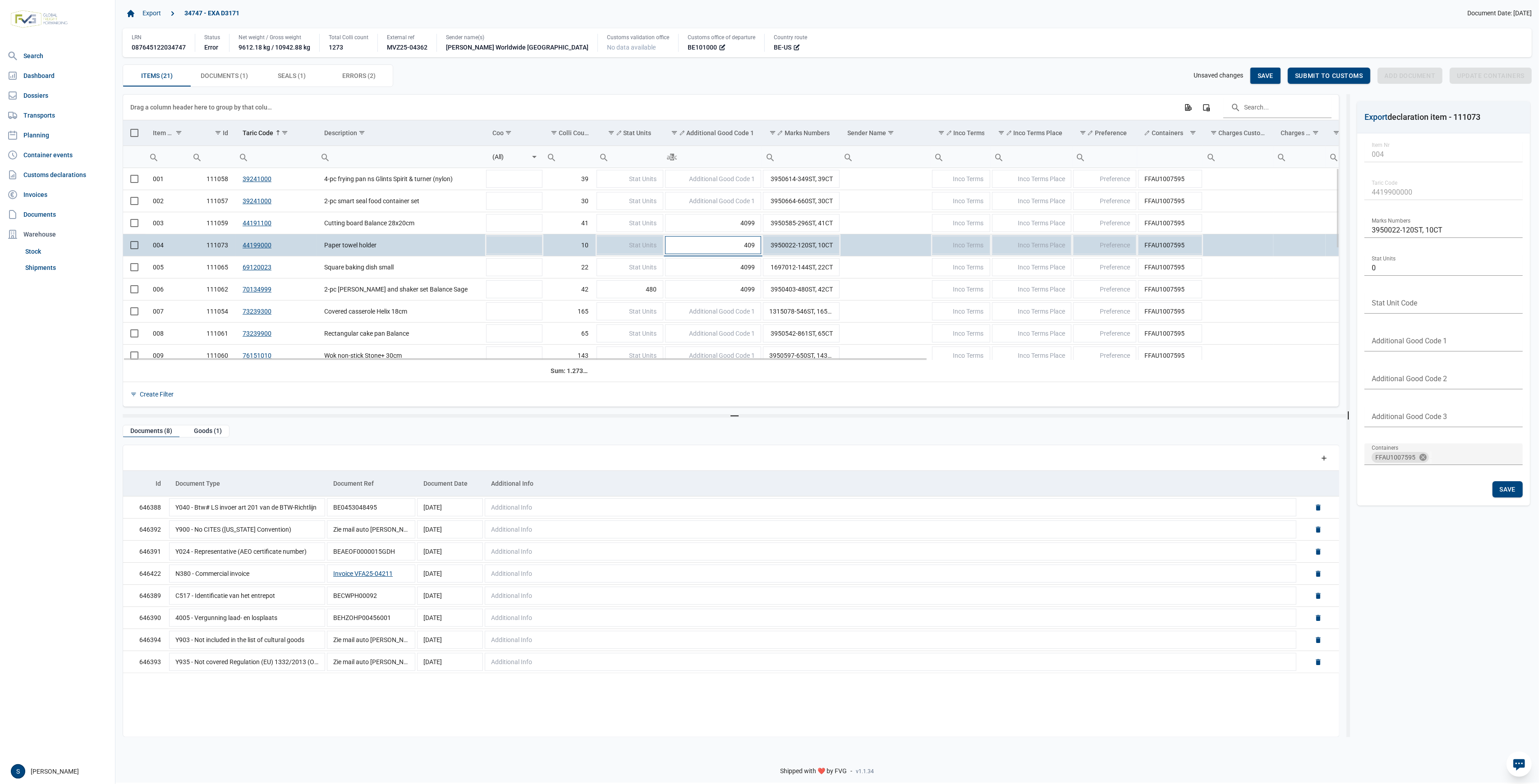
type input "4099"
click at [857, 277] on td "Data grid with 21 rows and 25 columns" at bounding box center [886, 267] width 91 height 22
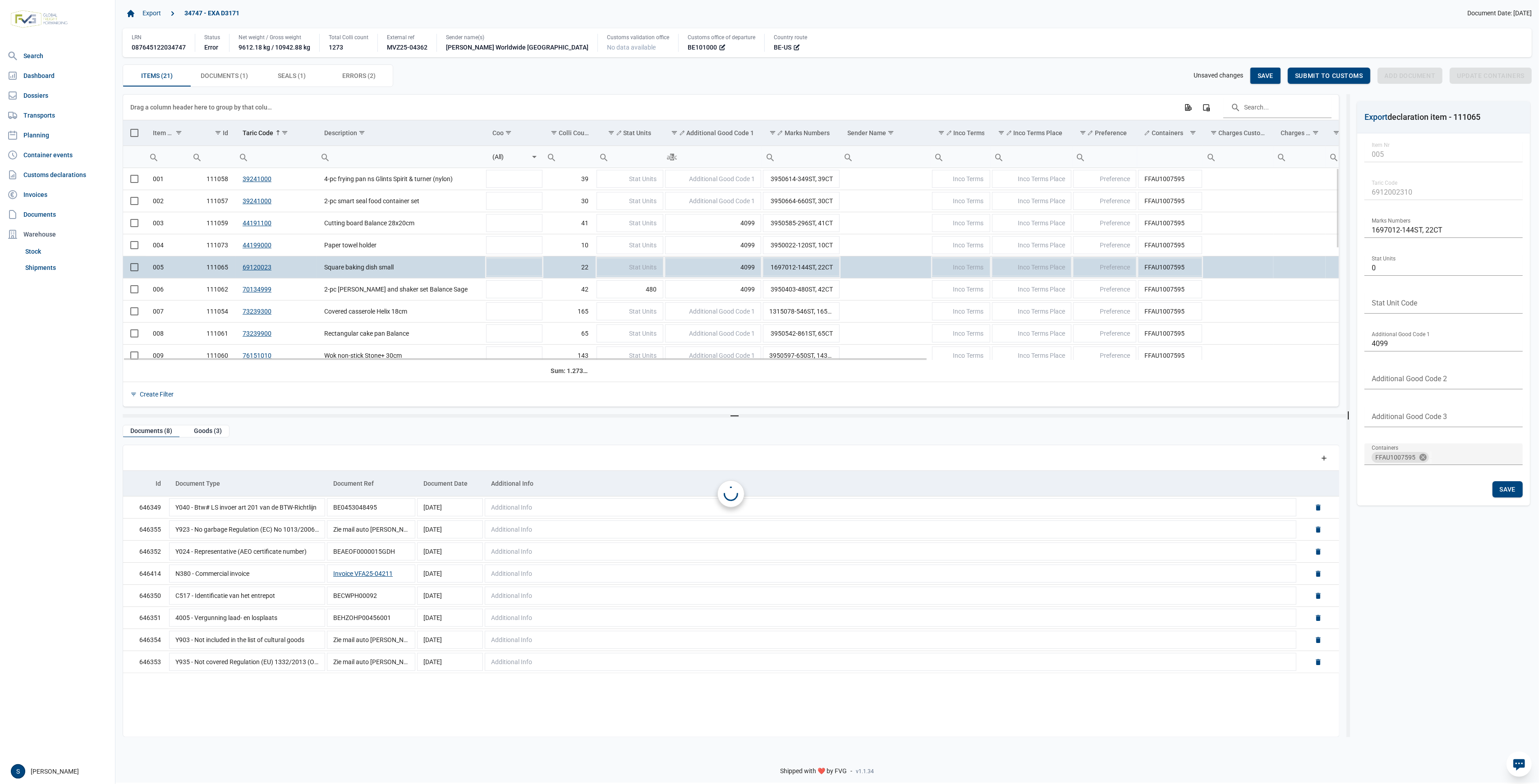
click at [873, 265] on td "Data grid with 21 rows and 25 columns" at bounding box center [886, 267] width 91 height 22
click at [1246, 76] on div "Unsaved changes Save Submit to customs Add document Update containers" at bounding box center [1363, 76] width 338 height 17
click at [1258, 74] on div "Save" at bounding box center [1265, 76] width 30 height 17
click at [1350, 68] on div "Items (21) Items (21) Documents (1) Documents (1) Seals (1) Seals (1) Errors (2…" at bounding box center [827, 75] width 1409 height 23
click at [1333, 80] on span "Submit to customs" at bounding box center [1329, 76] width 68 height 7
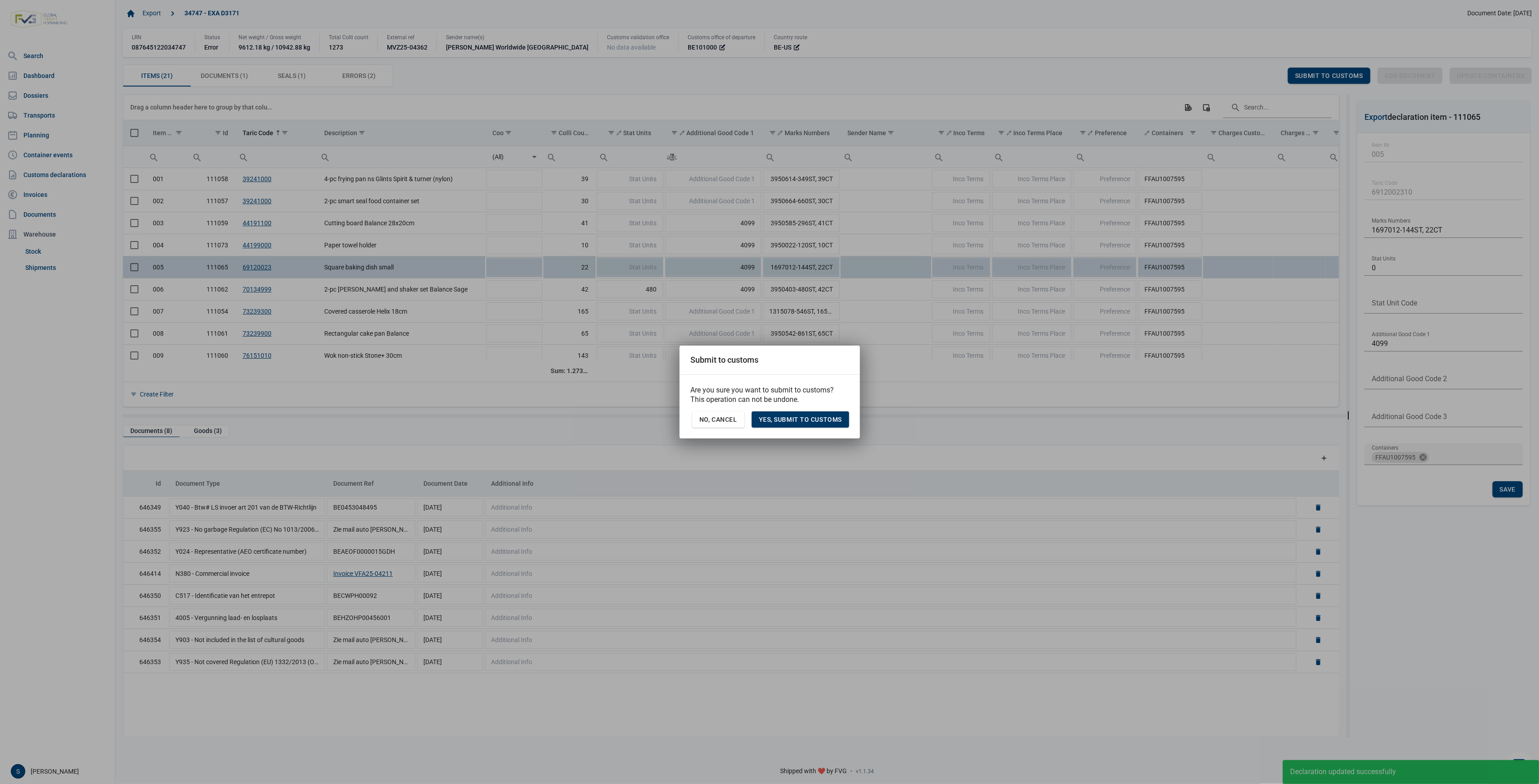
click at [808, 425] on div "Yes, Submit to customs" at bounding box center [800, 420] width 97 height 17
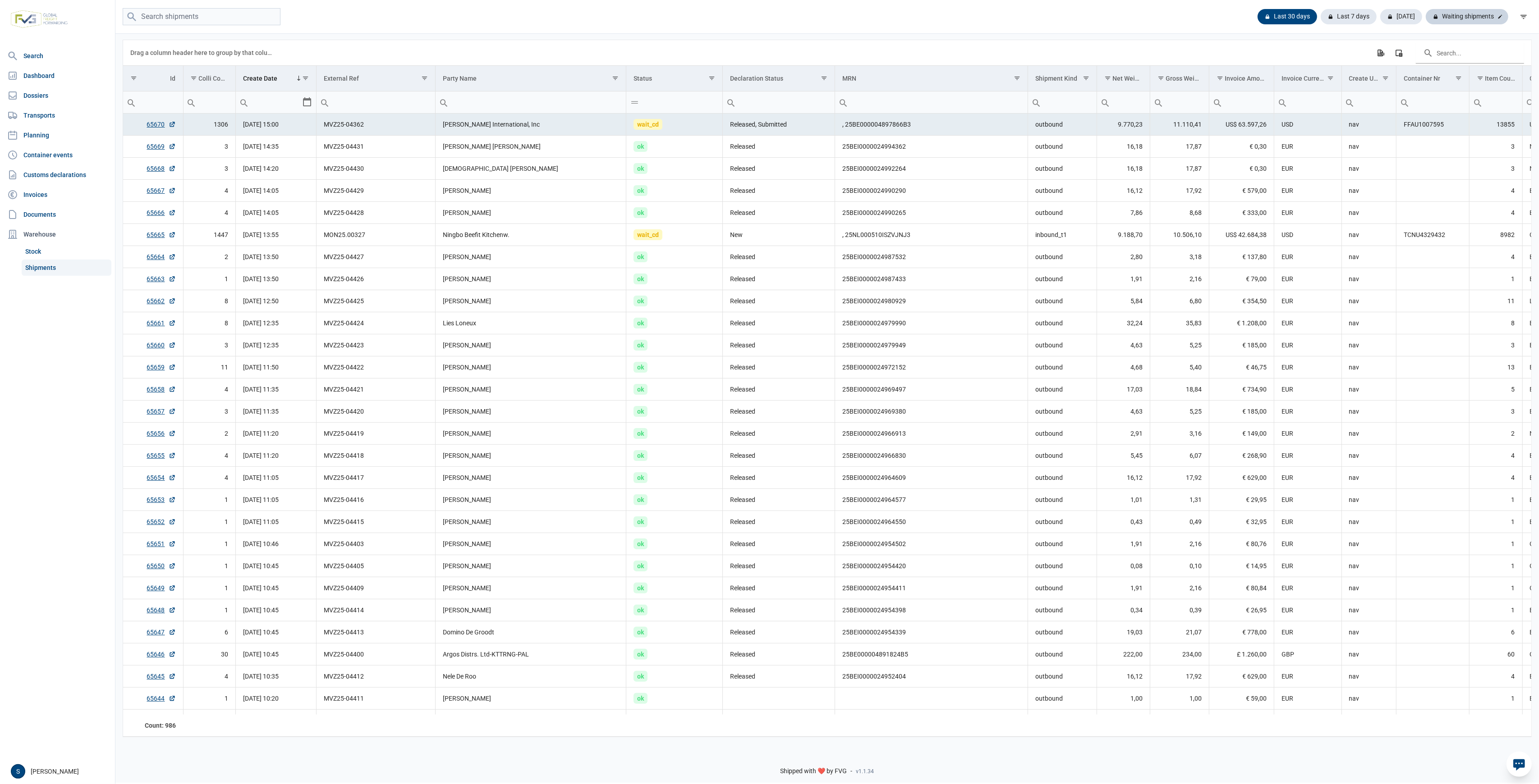
click at [1467, 15] on div "Waiting shipments" at bounding box center [1467, 17] width 83 height 15
click at [1470, 15] on div "Waiting shipments" at bounding box center [1467, 17] width 83 height 15
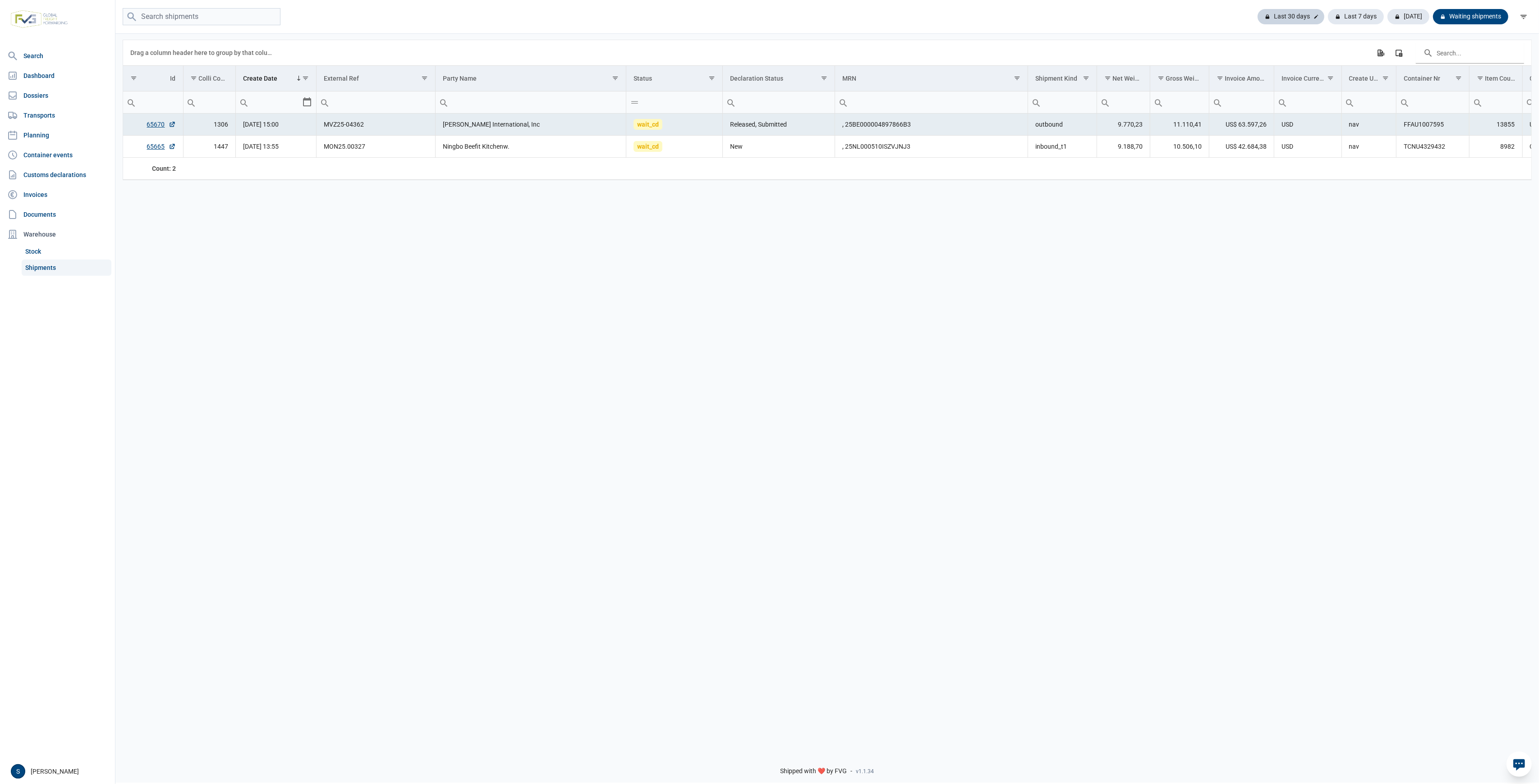
click at [1328, 15] on div "Last 30 days" at bounding box center [1355, 17] width 56 height 15
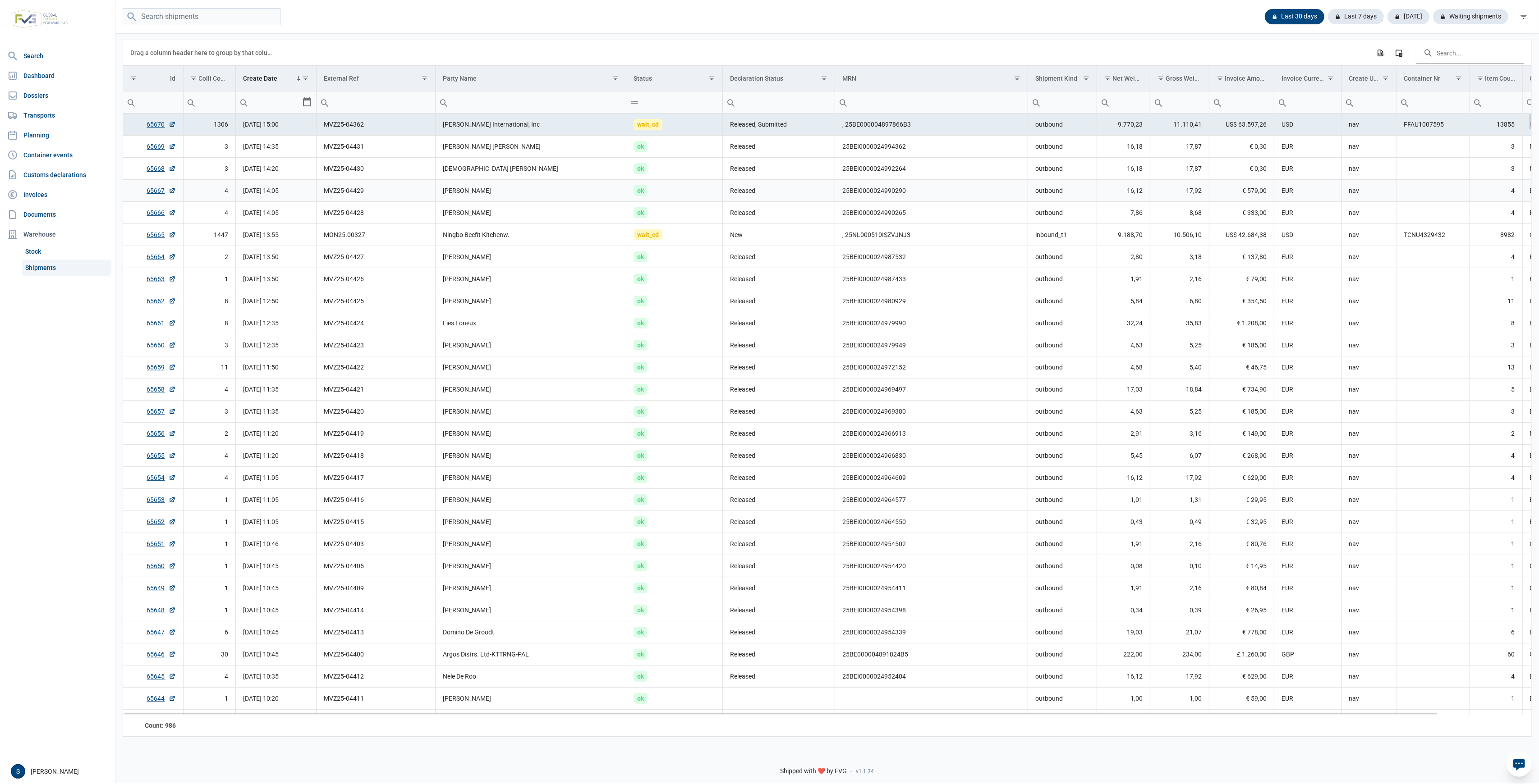
click at [464, 208] on td "[PERSON_NAME]" at bounding box center [531, 213] width 191 height 22
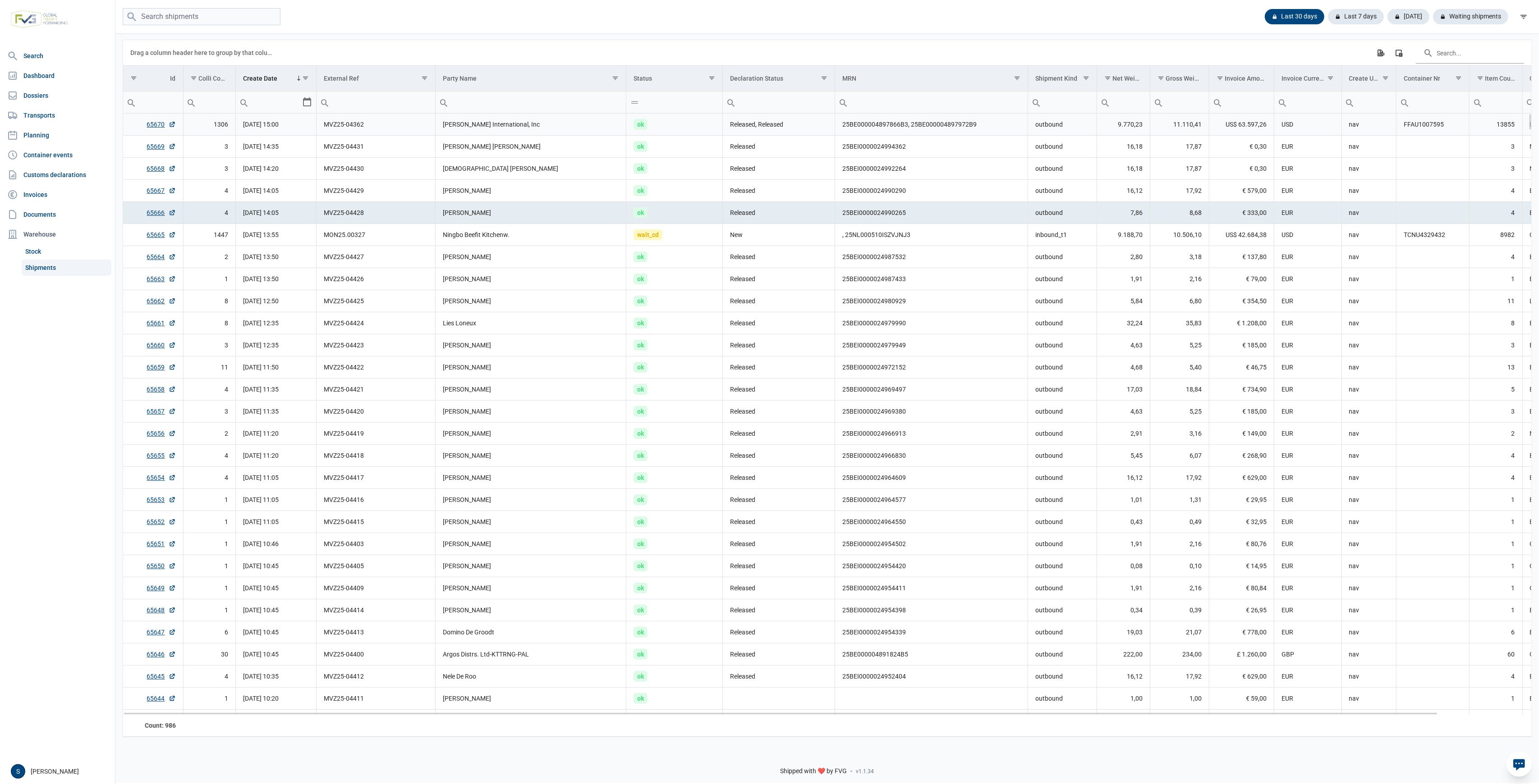
drag, startPoint x: 985, startPoint y: 125, endPoint x: 939, endPoint y: 136, distance: 47.3
click at [974, 125] on td "25BE000004897866B3, 25BE000004897972B9" at bounding box center [931, 125] width 193 height 22
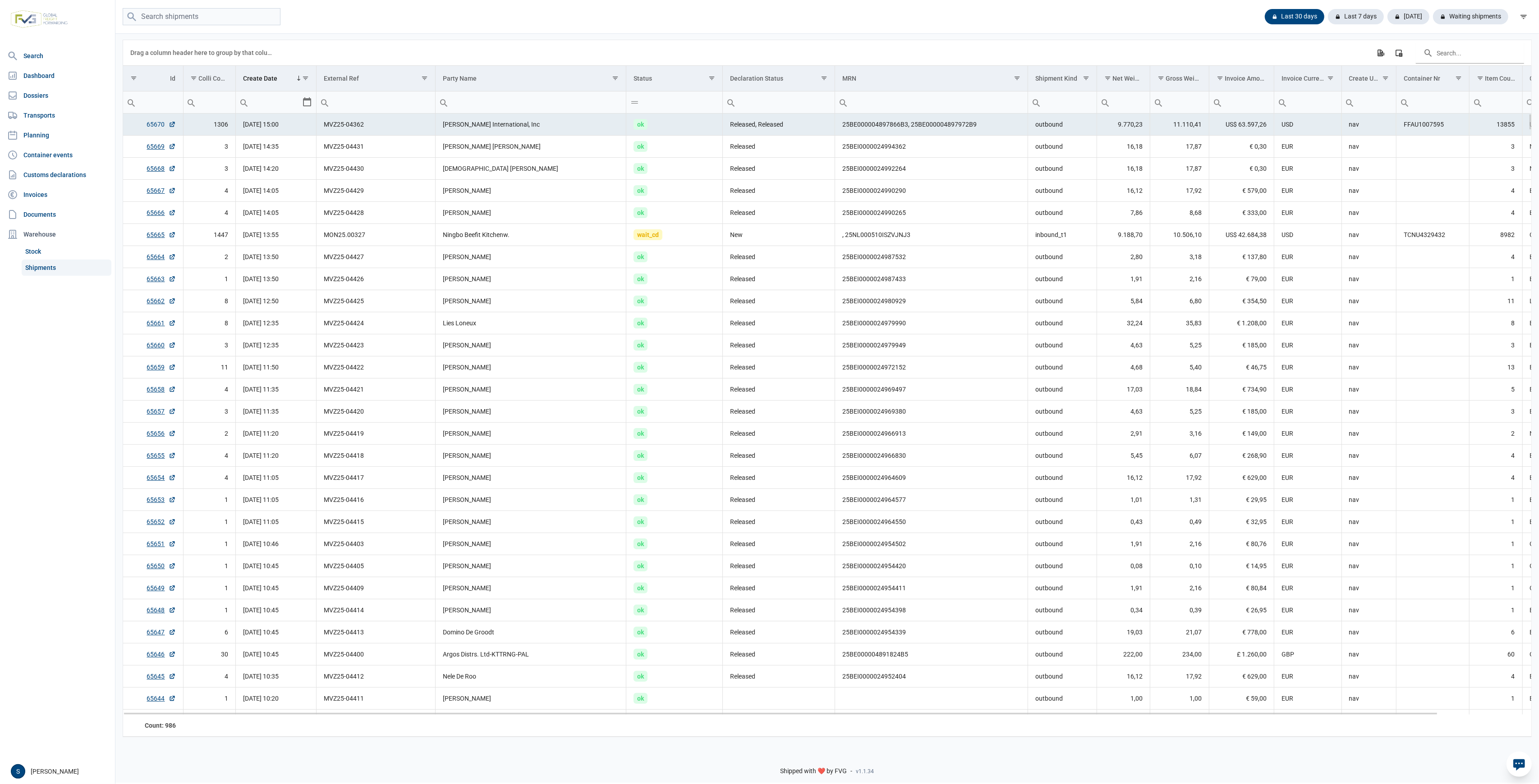
click at [152, 121] on link "65670" at bounding box center [161, 124] width 29 height 9
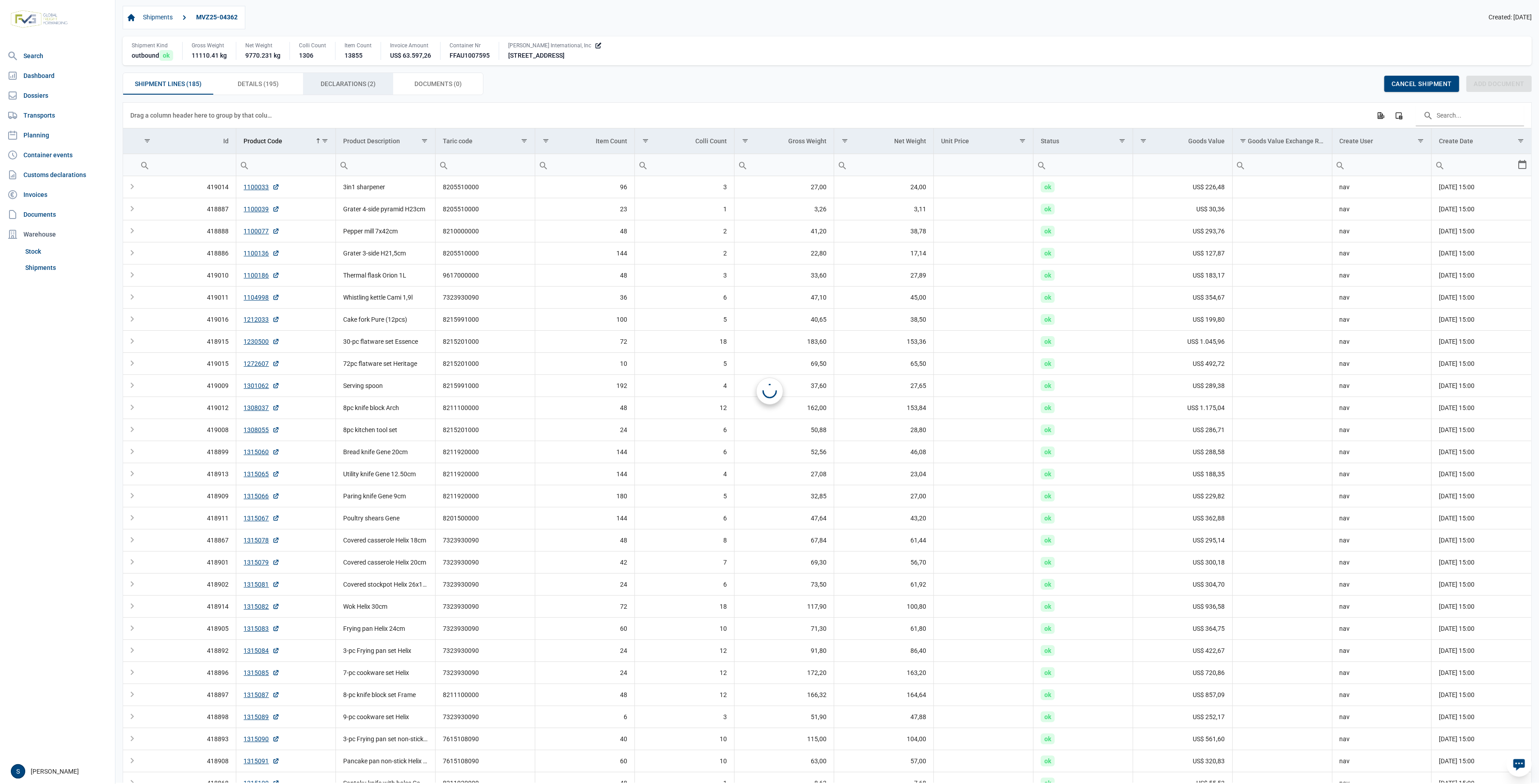
click at [339, 80] on span "Declarations (2) Declarations (2)" at bounding box center [348, 84] width 55 height 11
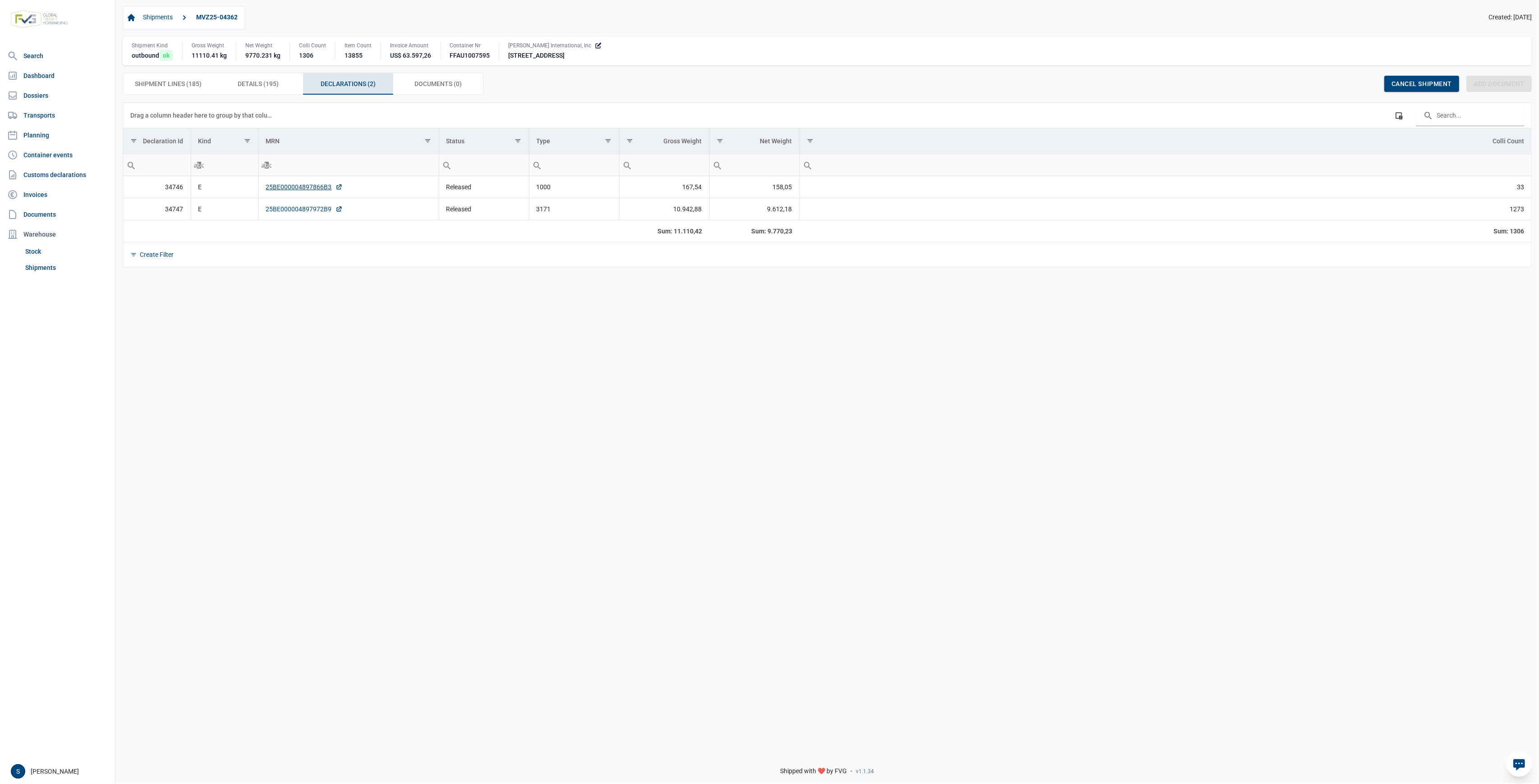
click at [312, 212] on link "25BE000004897972B9" at bounding box center [304, 209] width 76 height 9
click at [1027, 517] on div "Data grid with 2 rows and 8 columns Drag a column header here to group by that …" at bounding box center [827, 423] width 1424 height 642
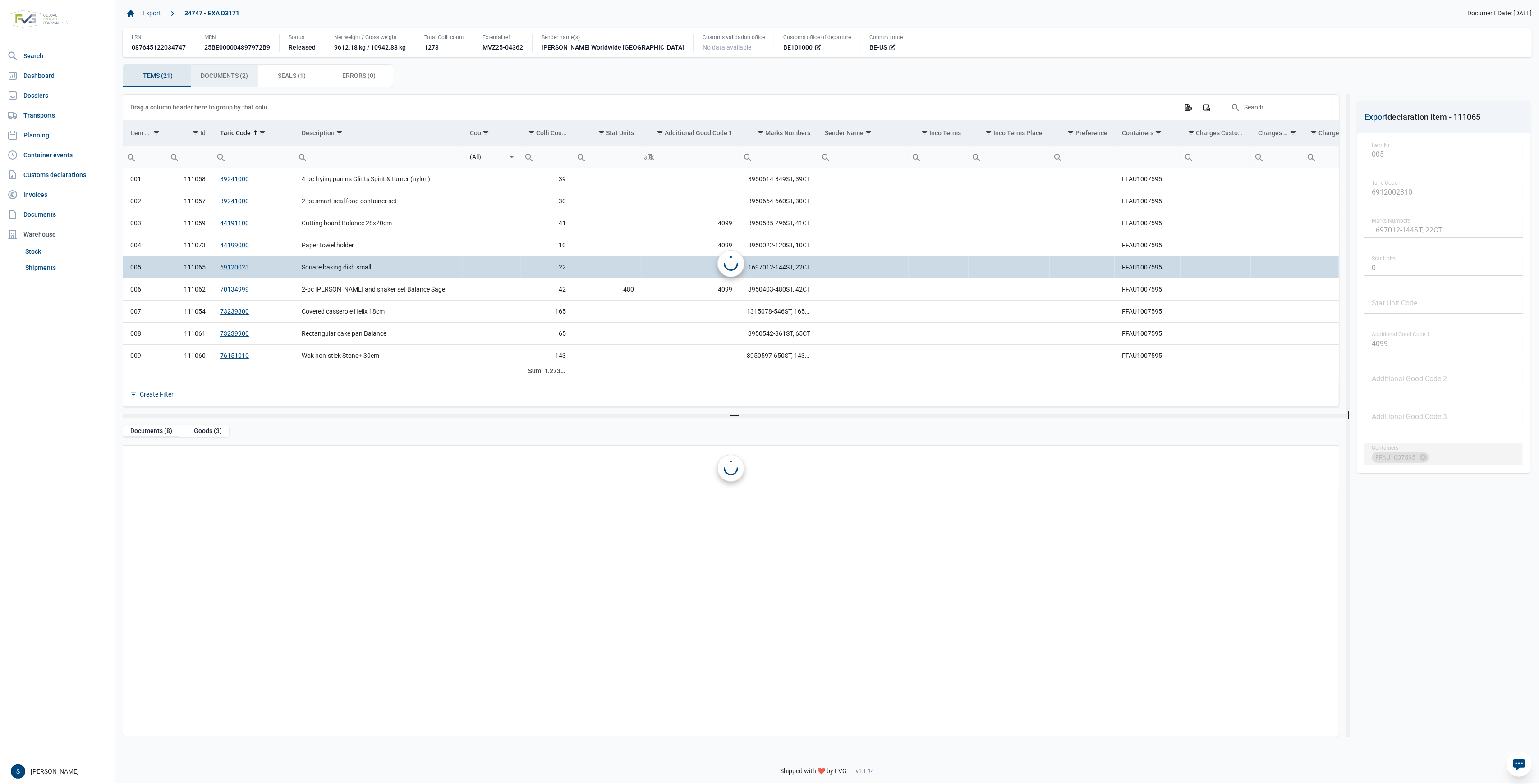
click at [218, 71] on div "Documents (2) Documents (2)" at bounding box center [225, 75] width 68 height 21
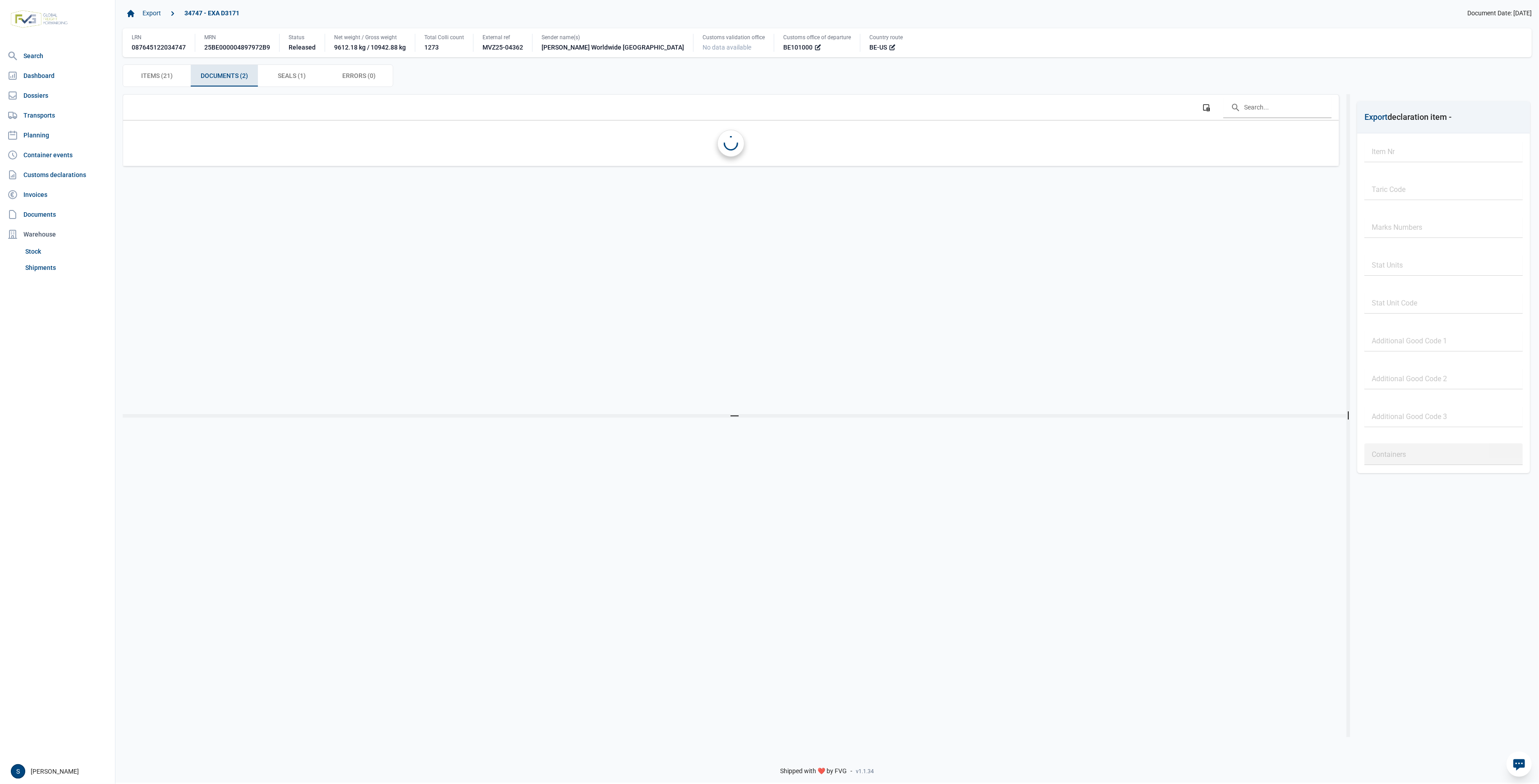
click at [220, 73] on span "Documents (2) Documents (2)" at bounding box center [224, 76] width 47 height 11
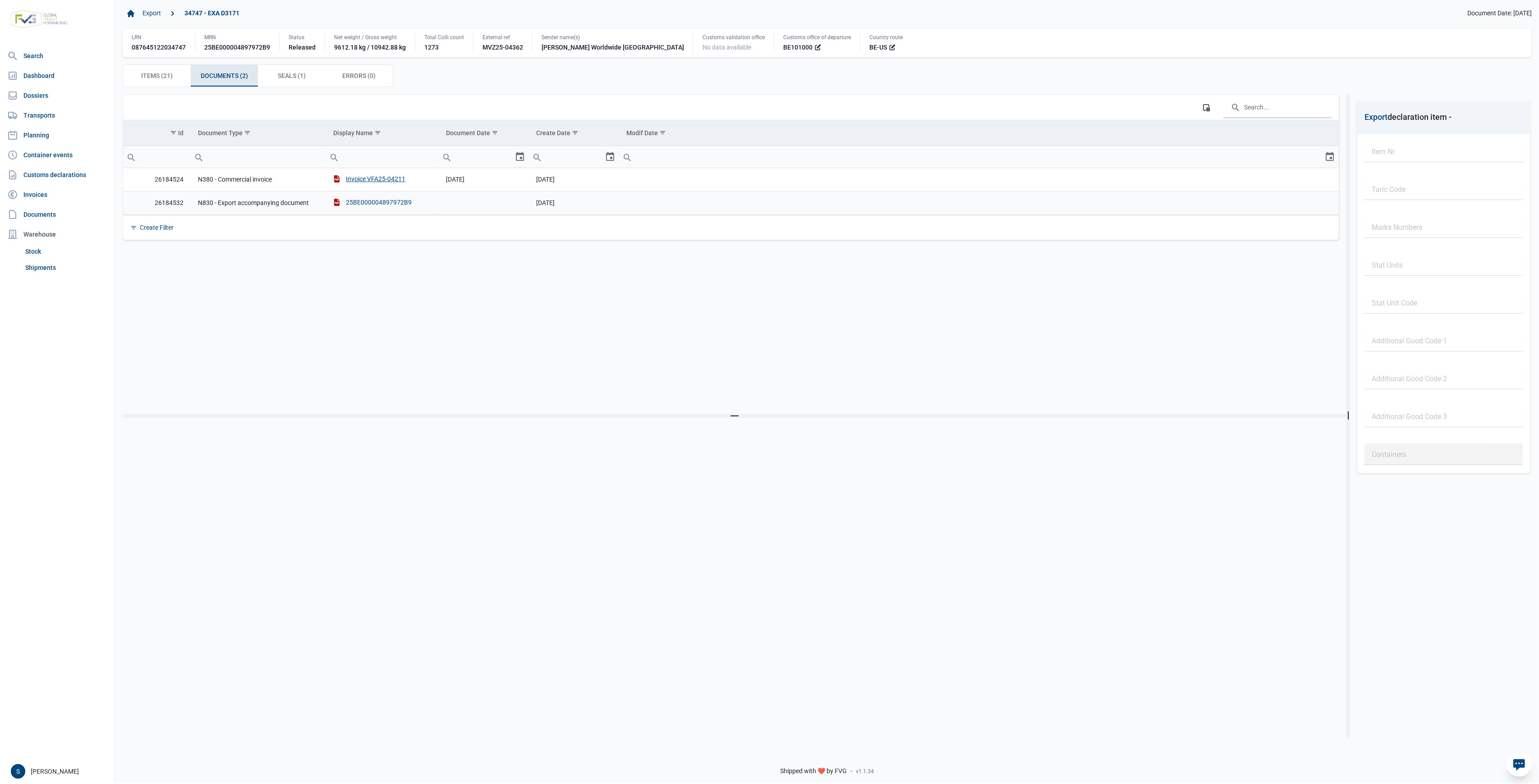
click at [371, 200] on div "25BE000004897972B9" at bounding box center [373, 202] width 78 height 9
